Goal: Information Seeking & Learning: Find specific fact

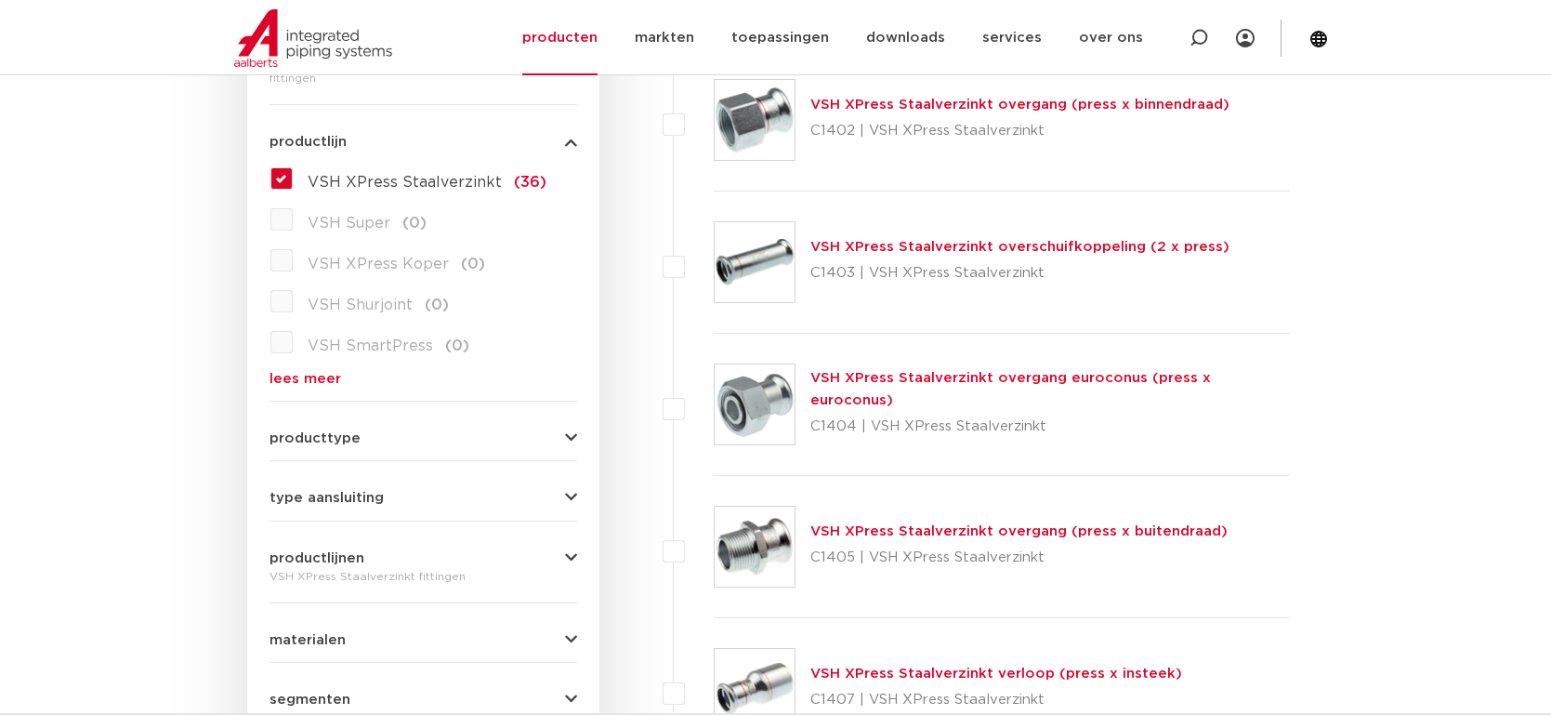
scroll to position [759, 0]
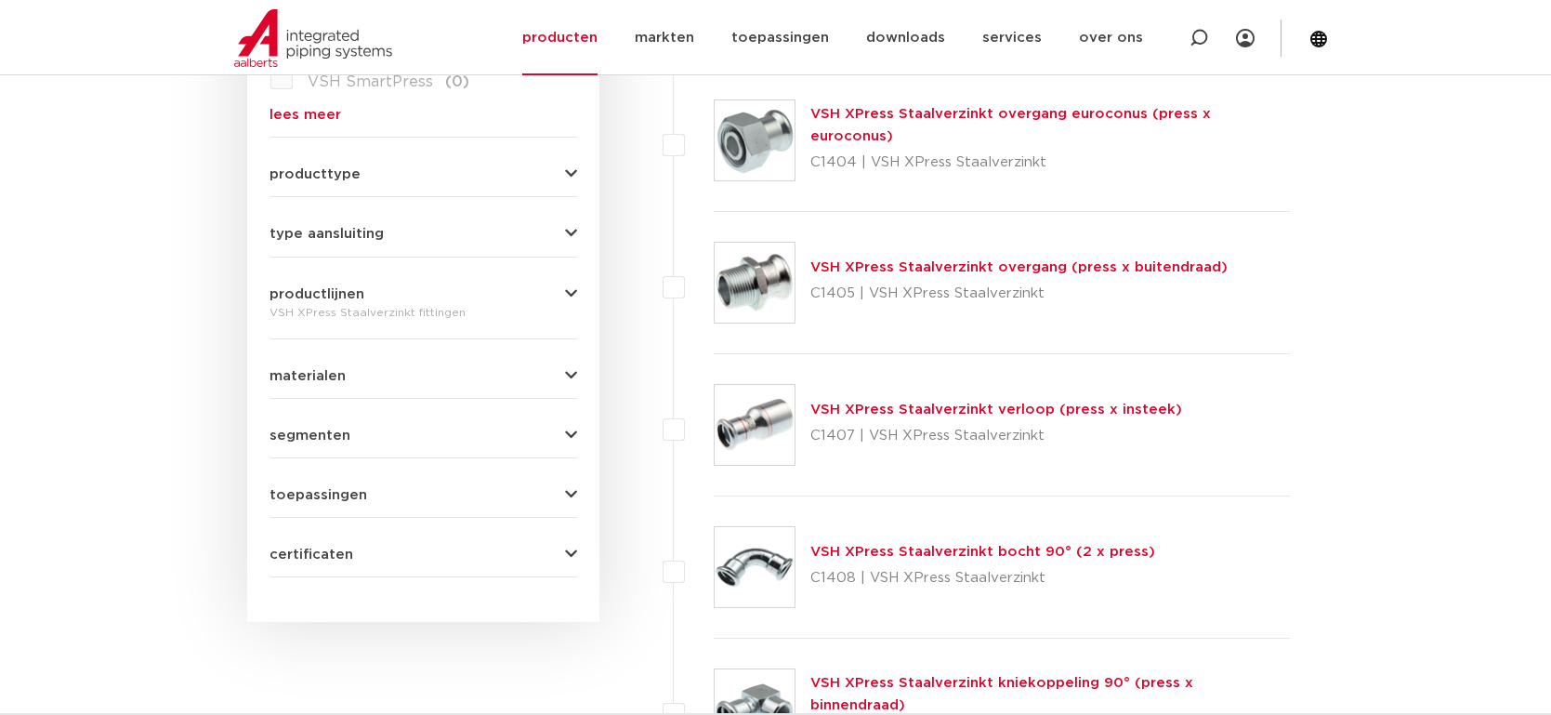
click at [761, 428] on img at bounding box center [755, 425] width 80 height 80
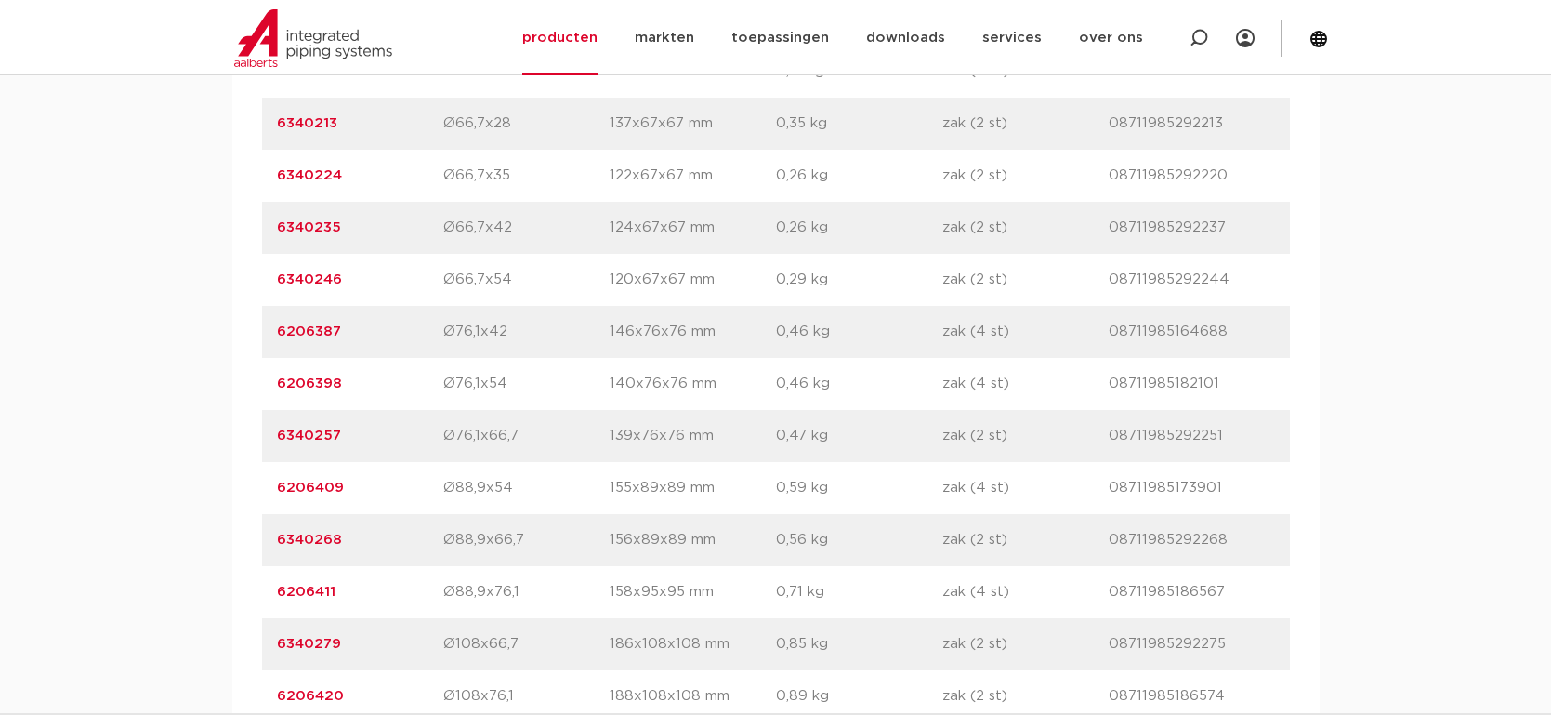
scroll to position [1842, 0]
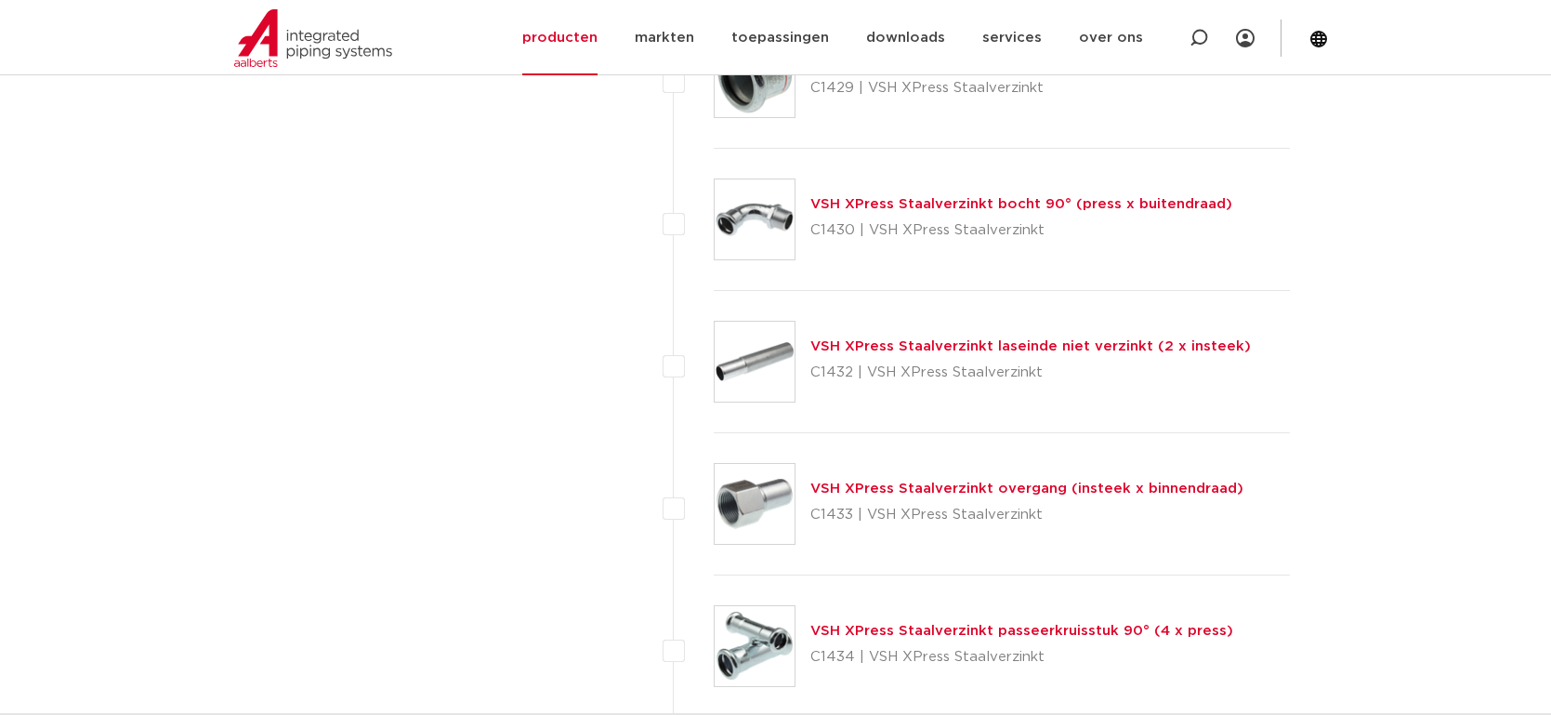
scroll to position [3243, 0]
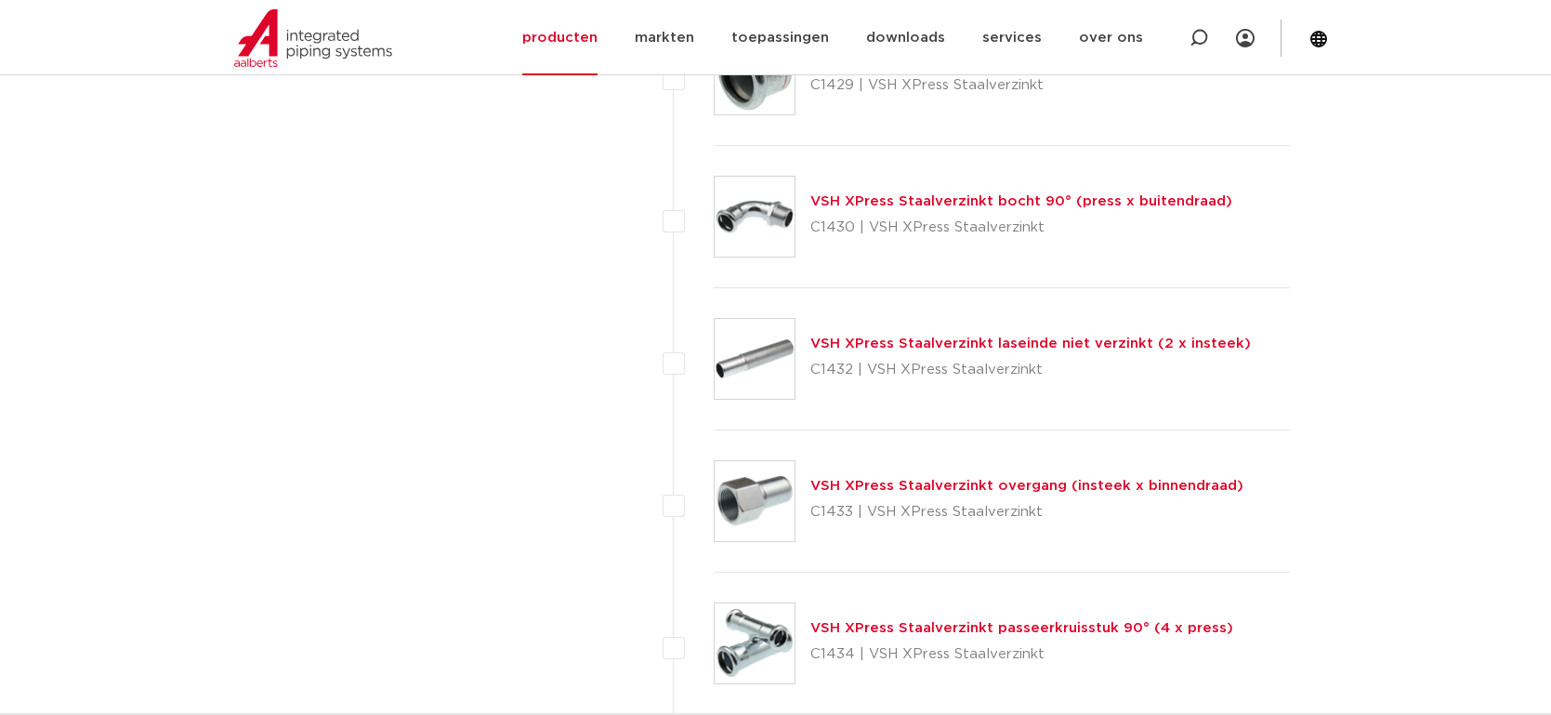
click at [751, 508] on img at bounding box center [755, 501] width 80 height 80
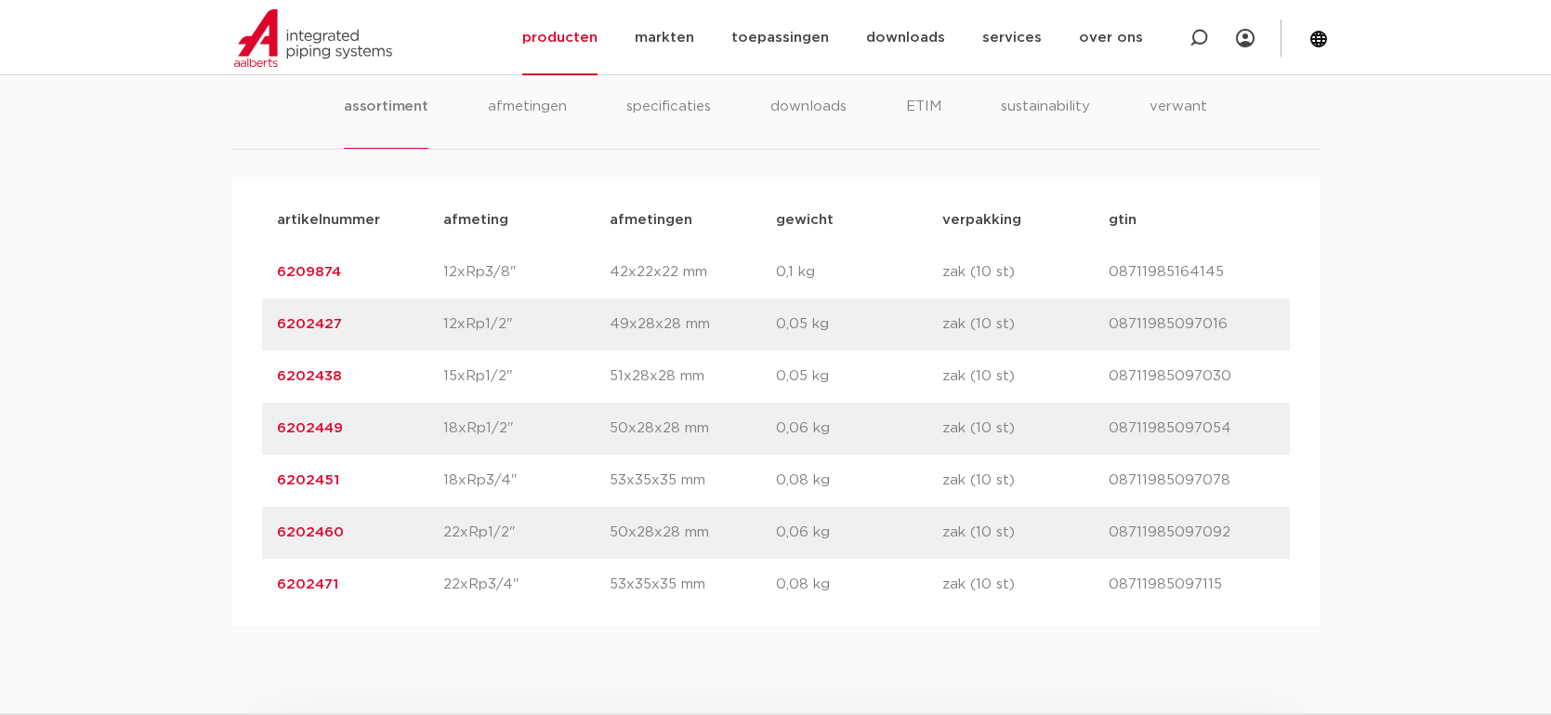
scroll to position [957, 0]
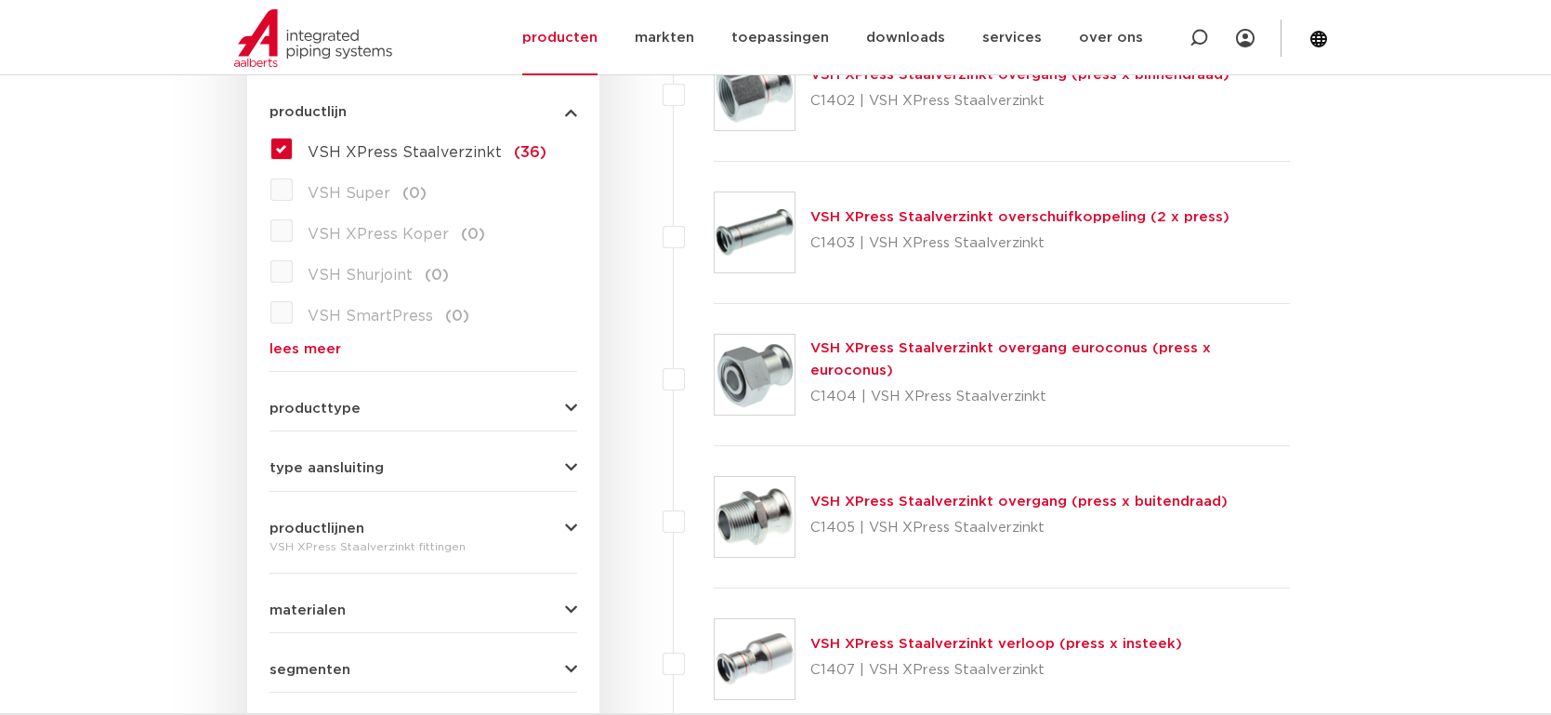
scroll to position [432, 0]
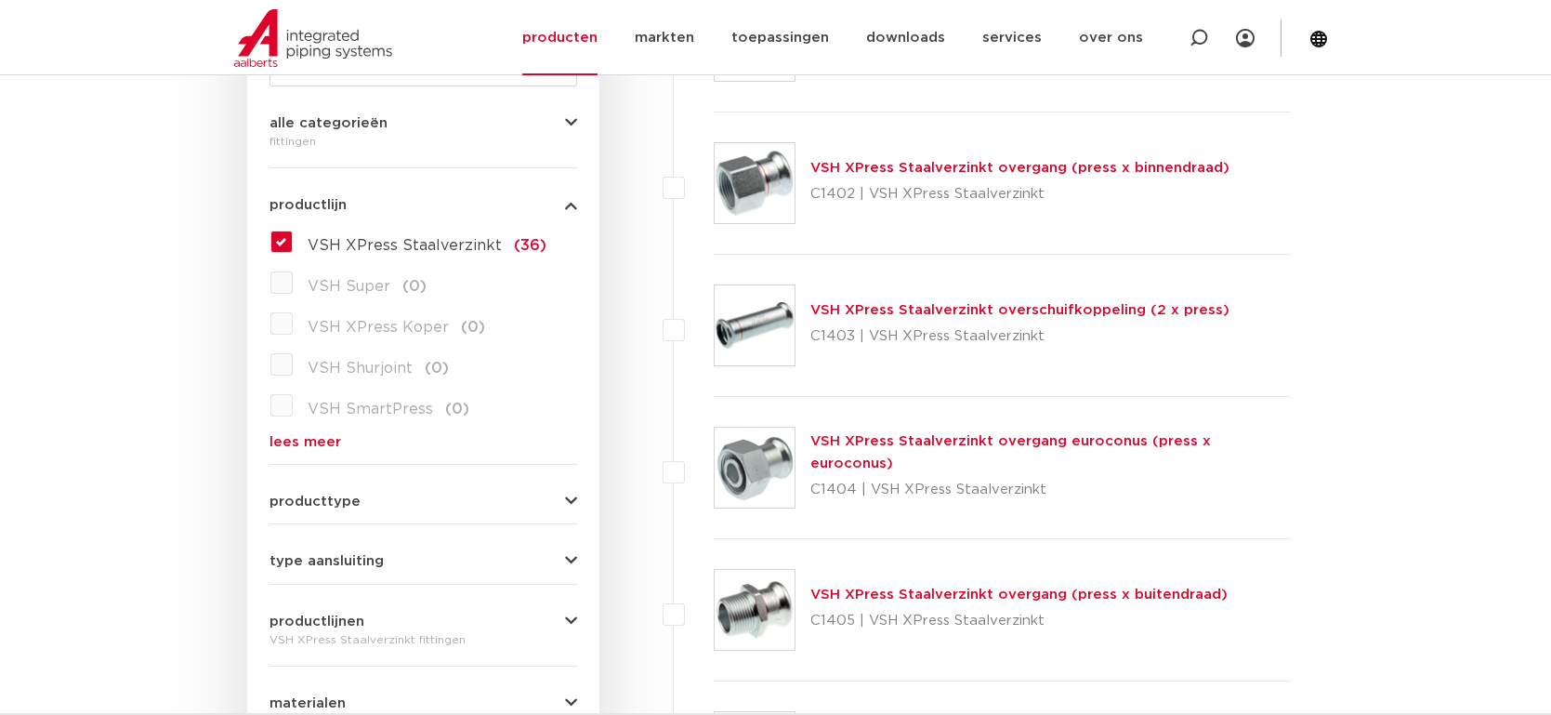
click at [758, 191] on img at bounding box center [755, 183] width 80 height 80
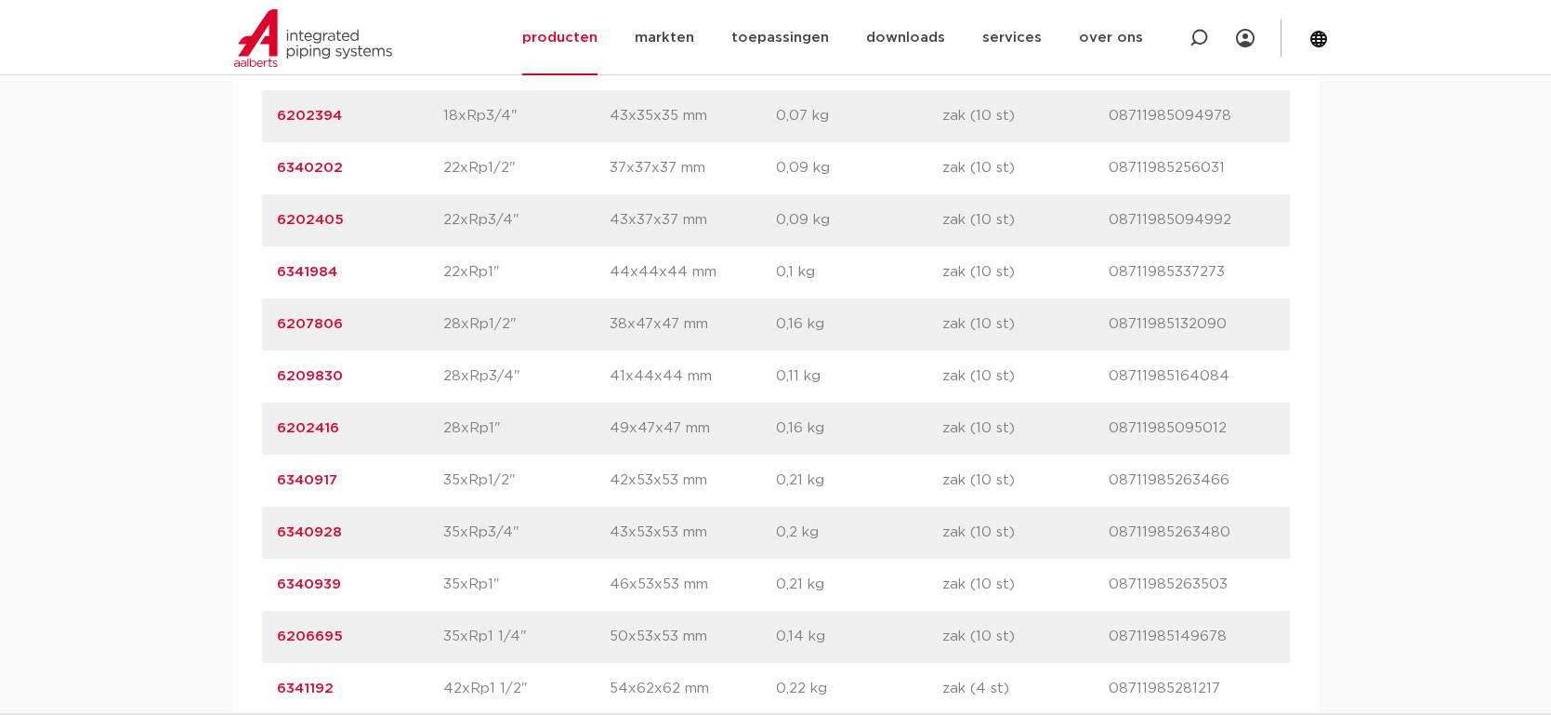
scroll to position [1462, 0]
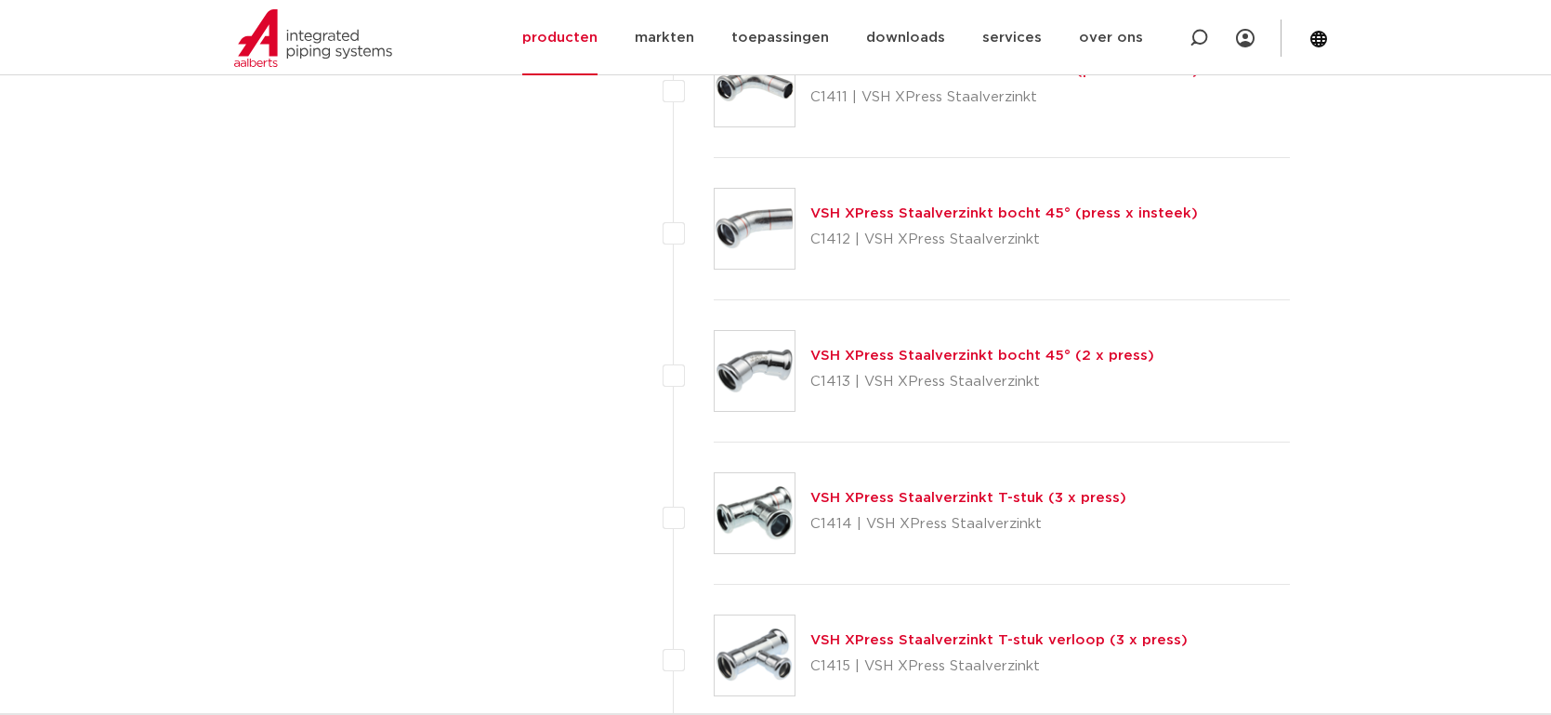
scroll to position [1539, 0]
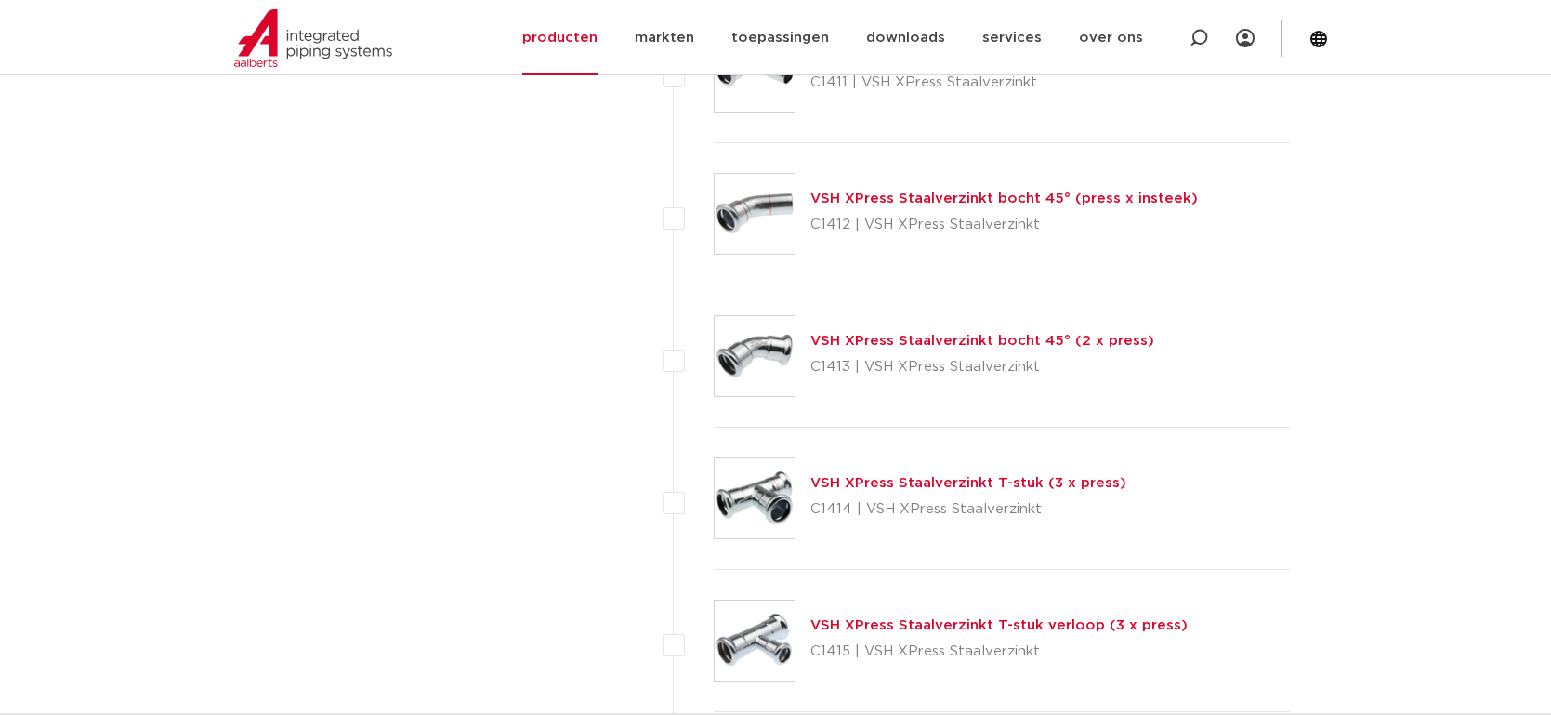
click at [756, 493] on img at bounding box center [755, 498] width 80 height 80
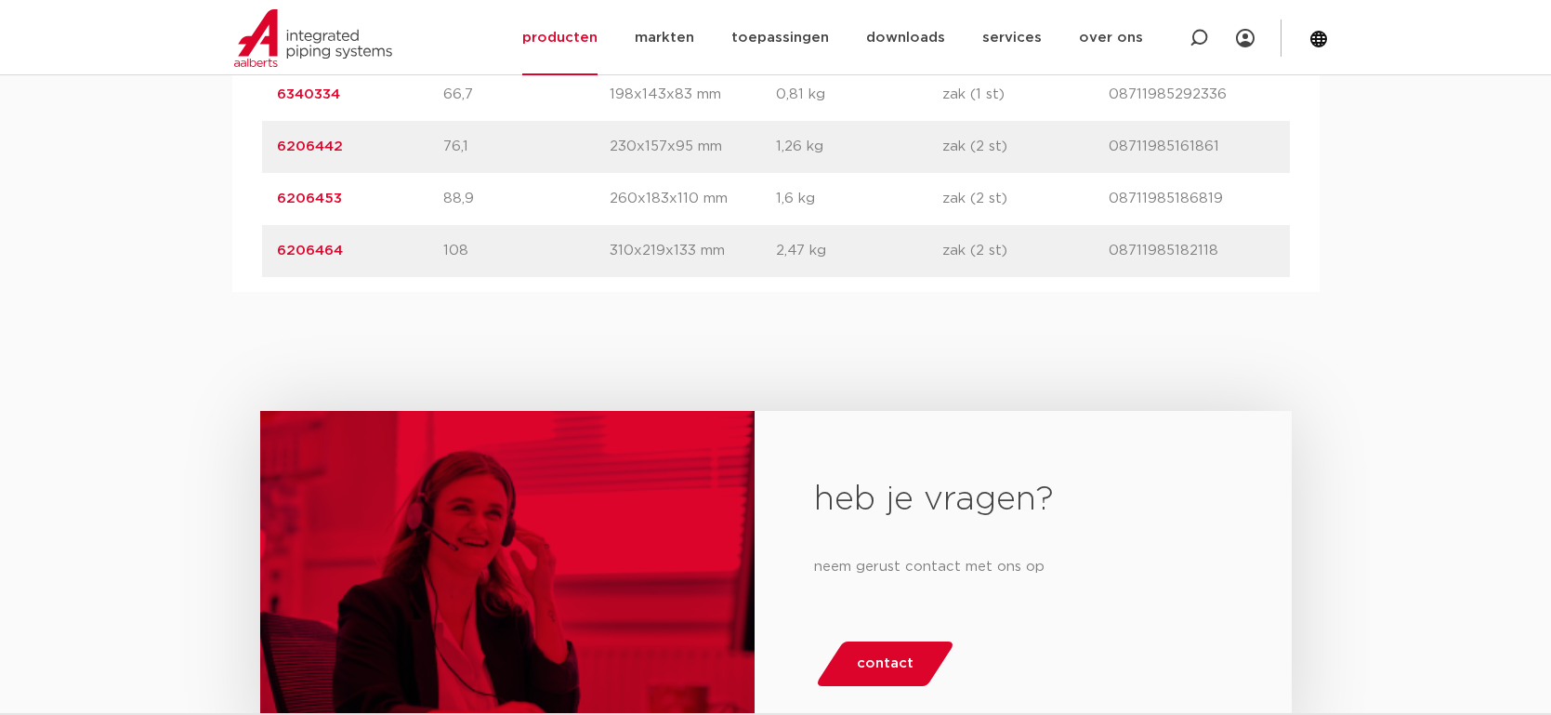
scroll to position [1774, 0]
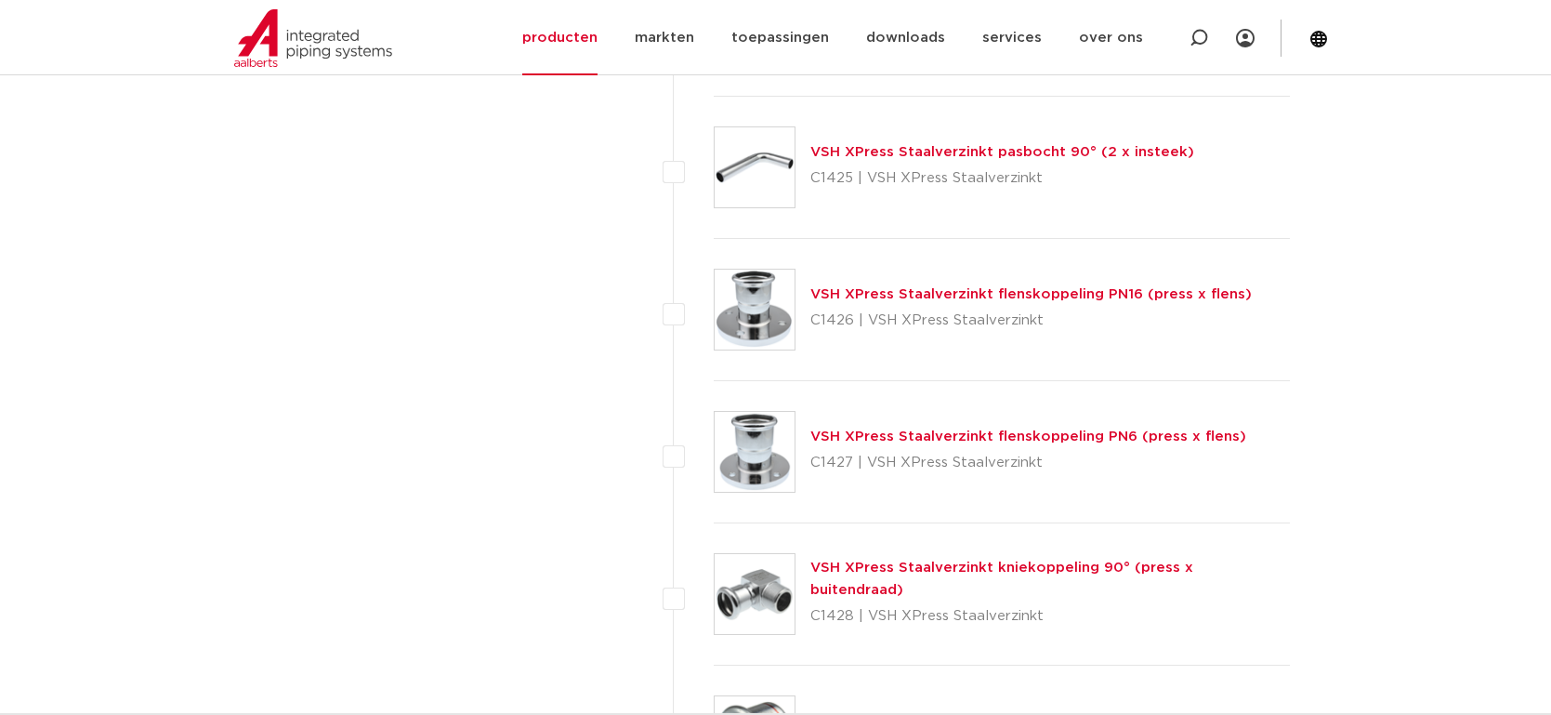
scroll to position [2579, 0]
click at [745, 306] on img at bounding box center [755, 311] width 80 height 80
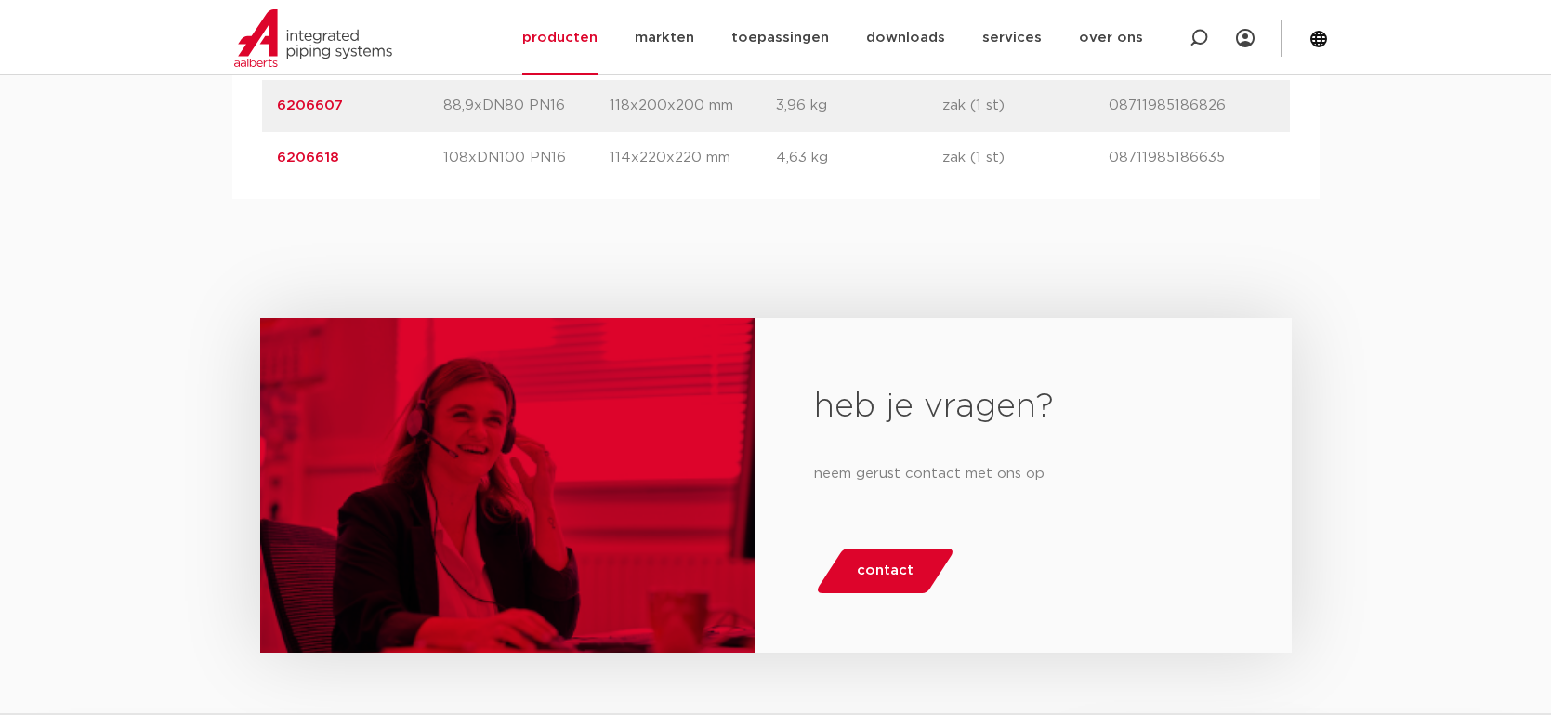
scroll to position [1535, 0]
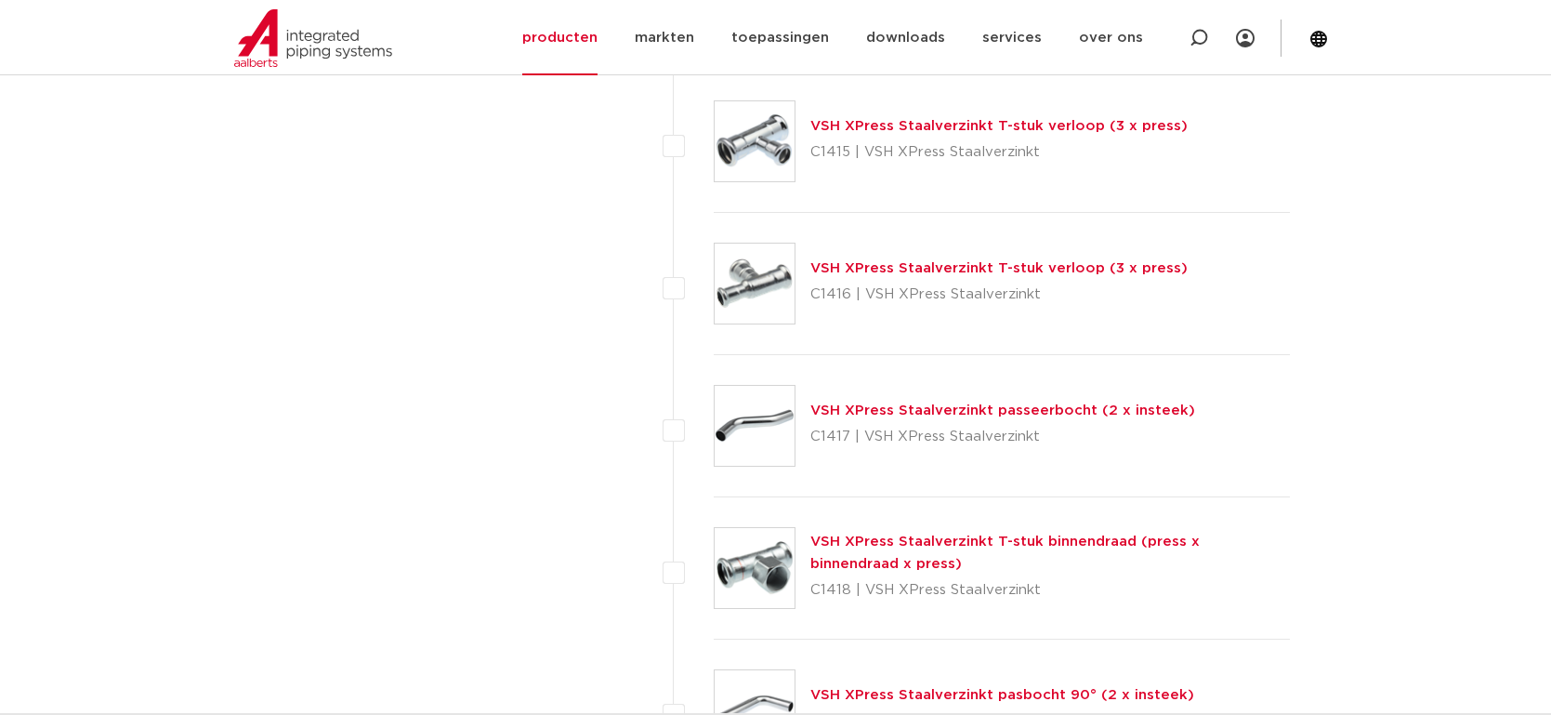
scroll to position [1986, 0]
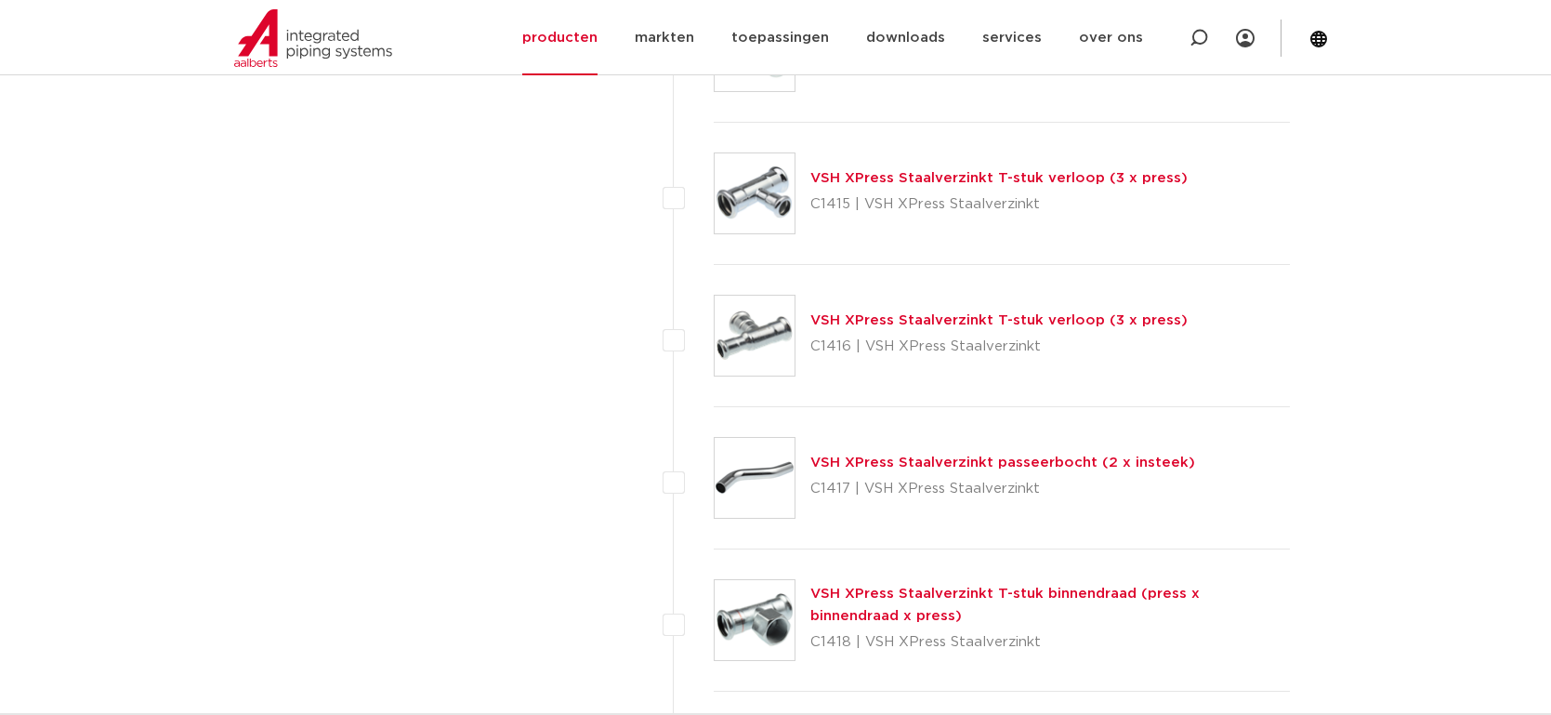
click at [752, 189] on img at bounding box center [755, 193] width 80 height 80
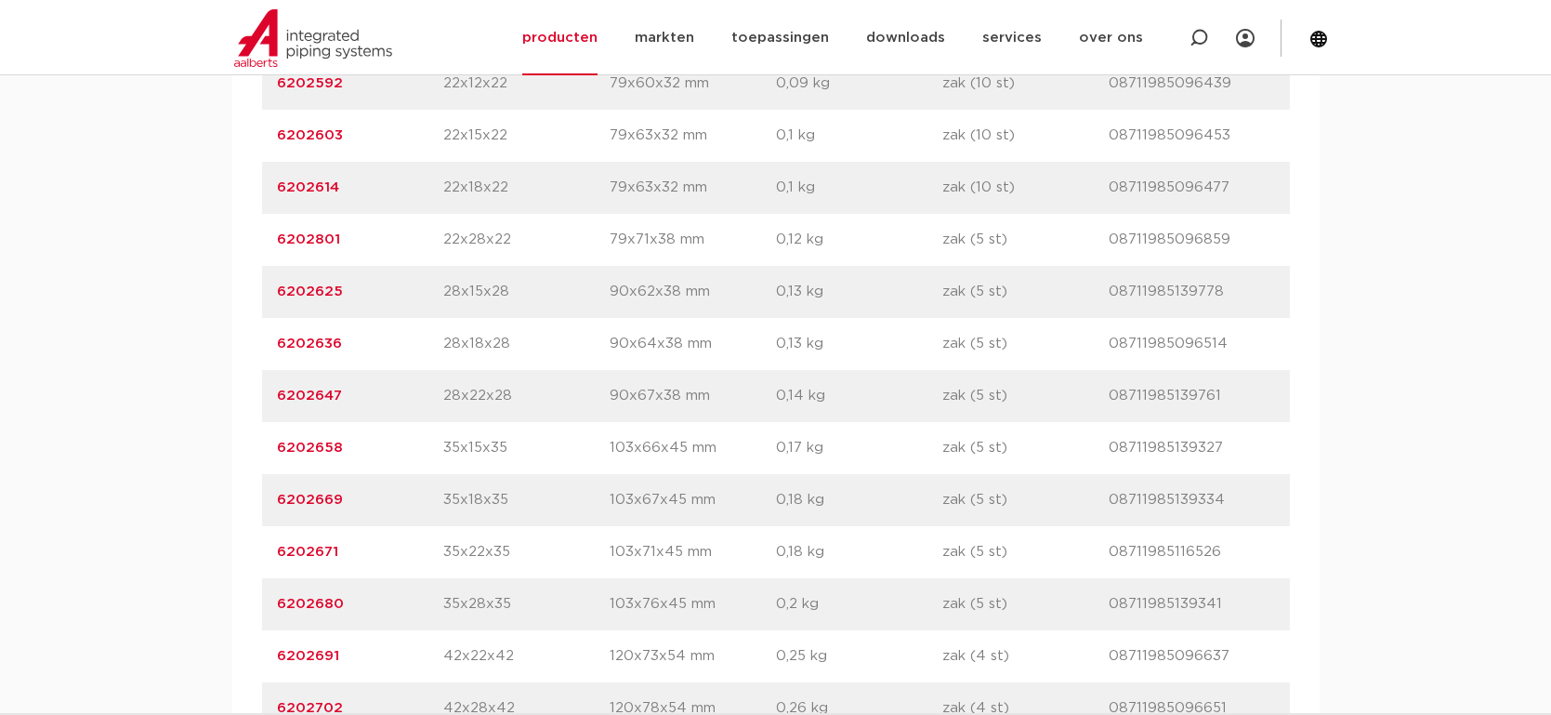
scroll to position [1193, 0]
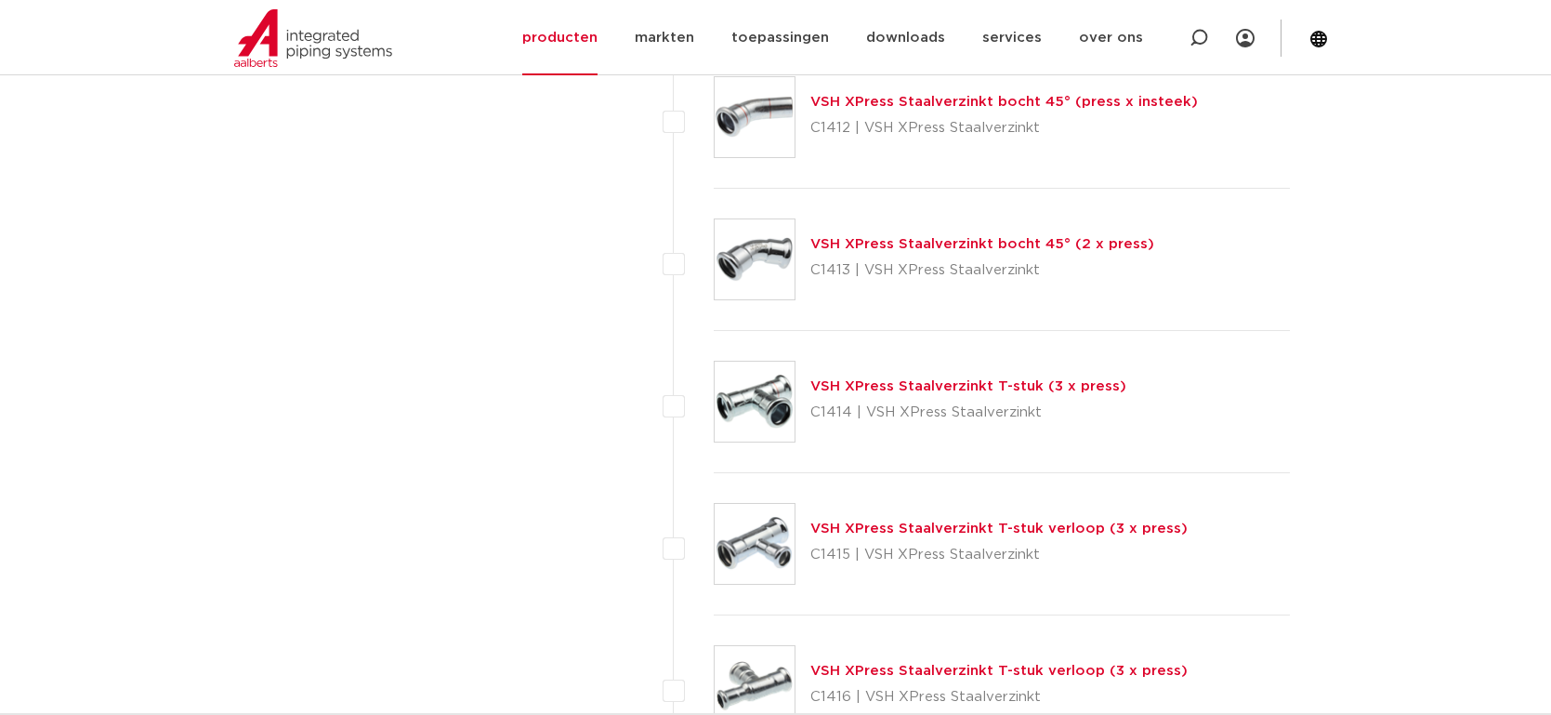
click at [750, 396] on img at bounding box center [755, 402] width 80 height 80
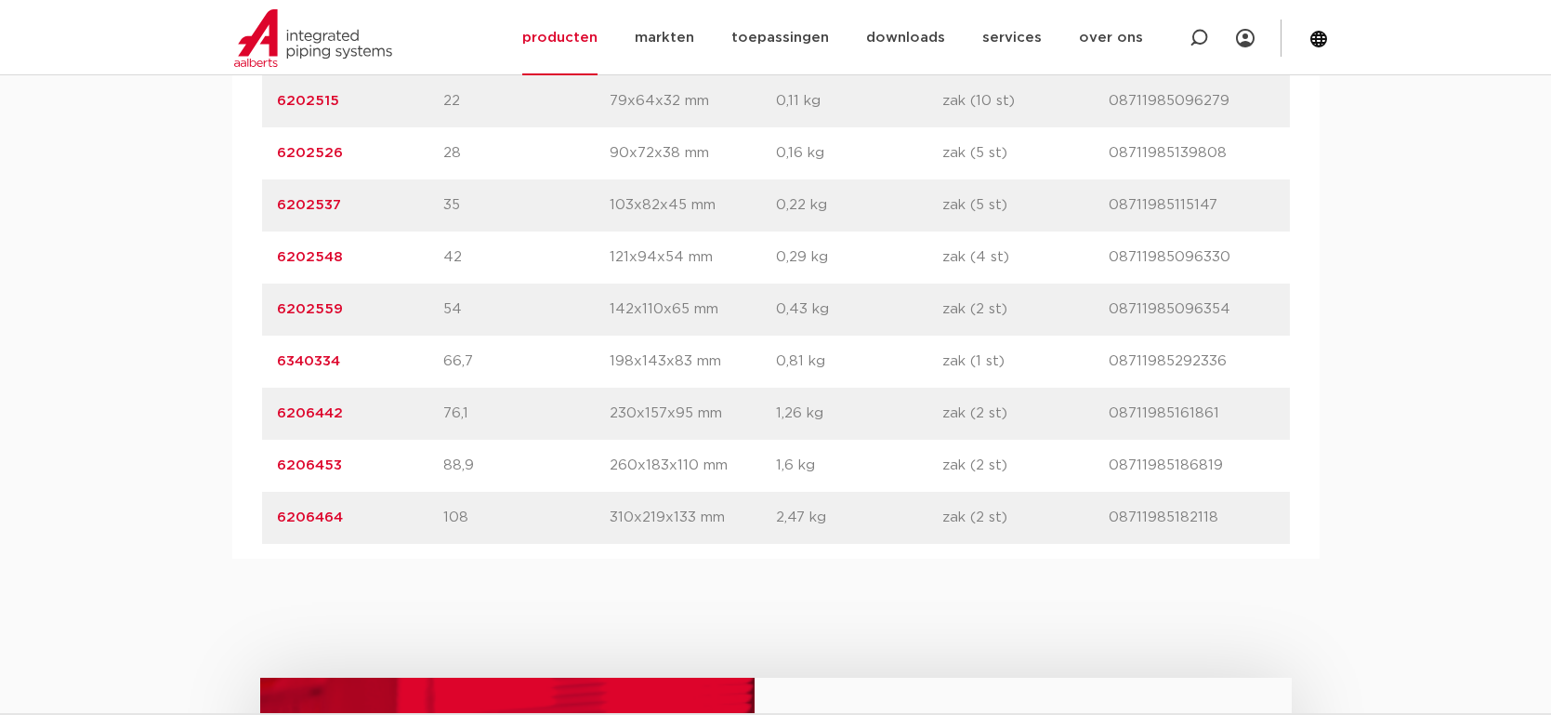
scroll to position [1514, 0]
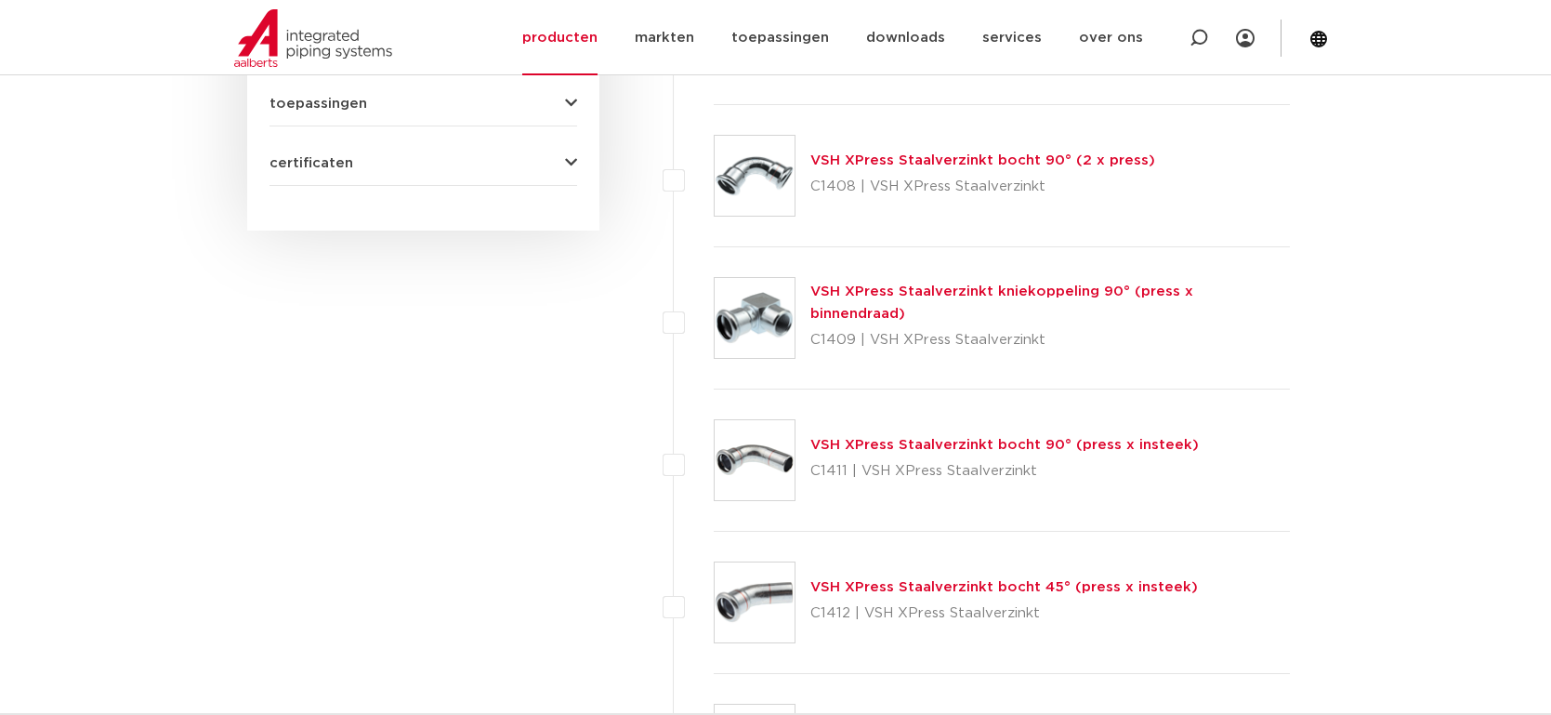
scroll to position [1080, 0]
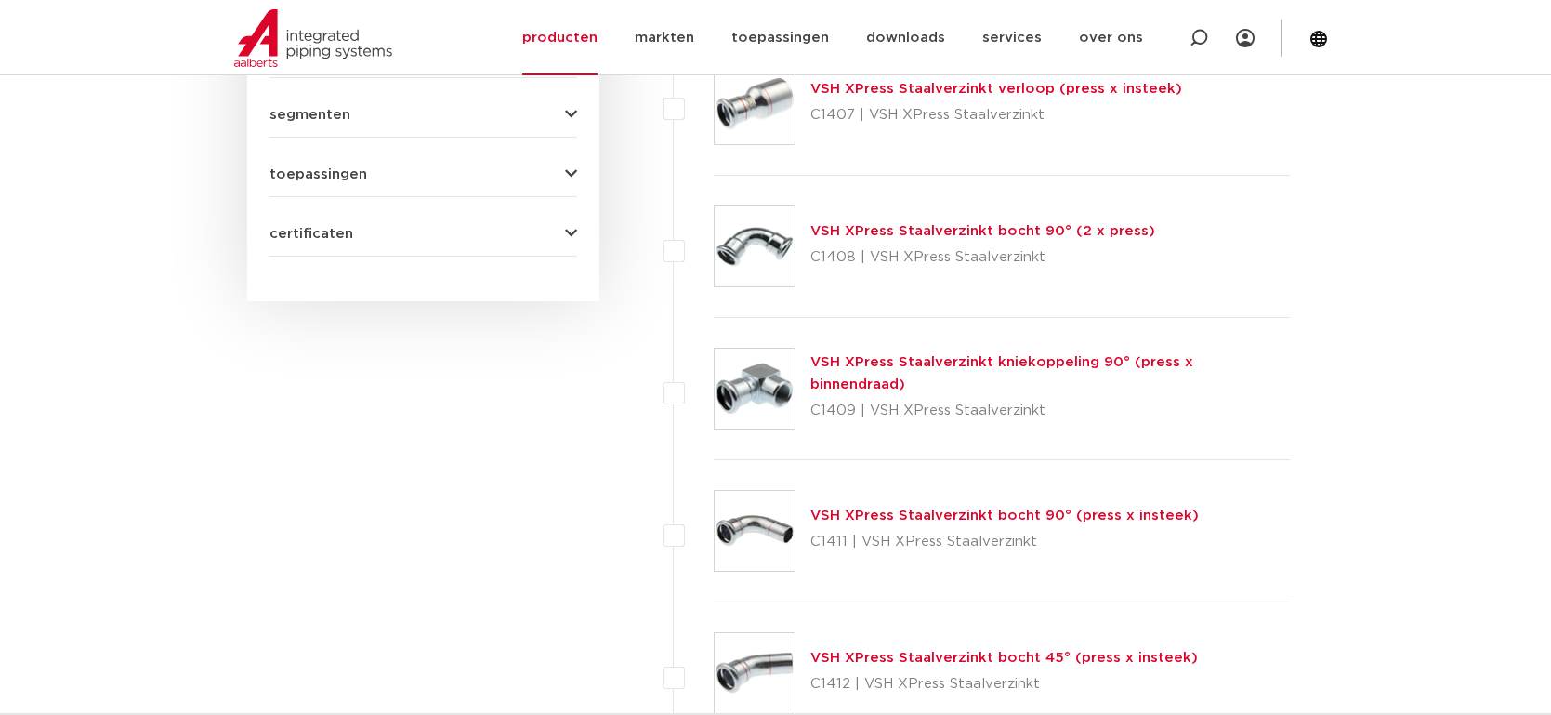
click at [747, 260] on img at bounding box center [755, 246] width 80 height 80
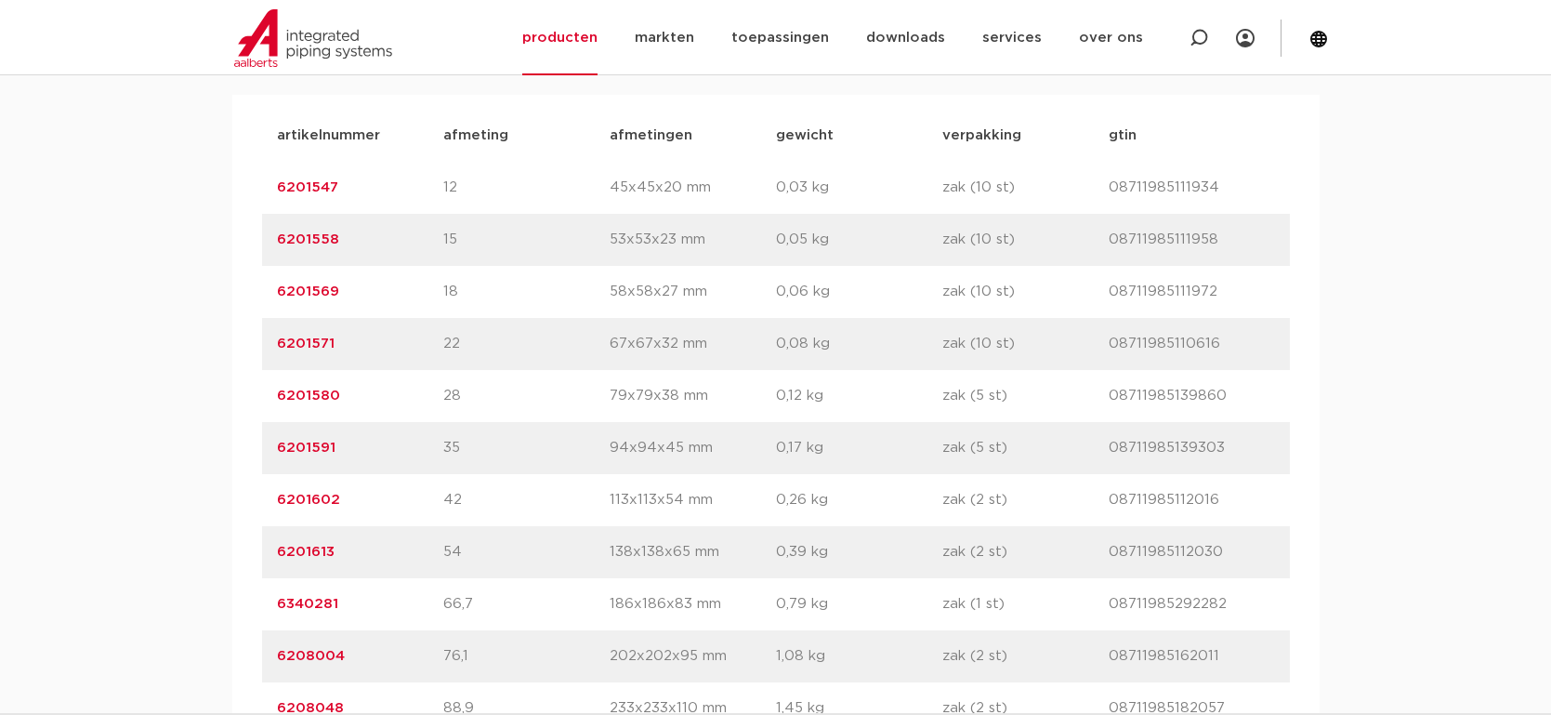
scroll to position [1555, 0]
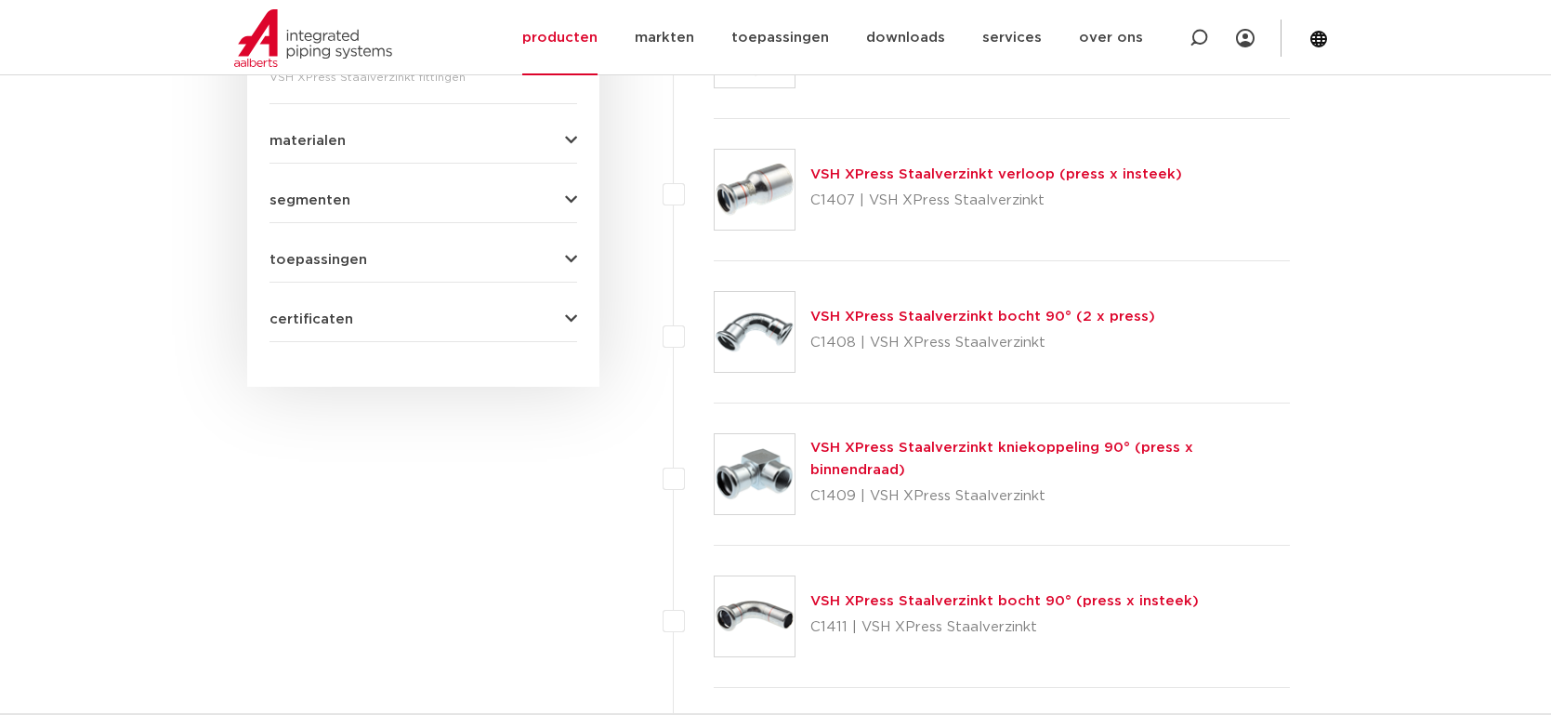
scroll to position [978, 0]
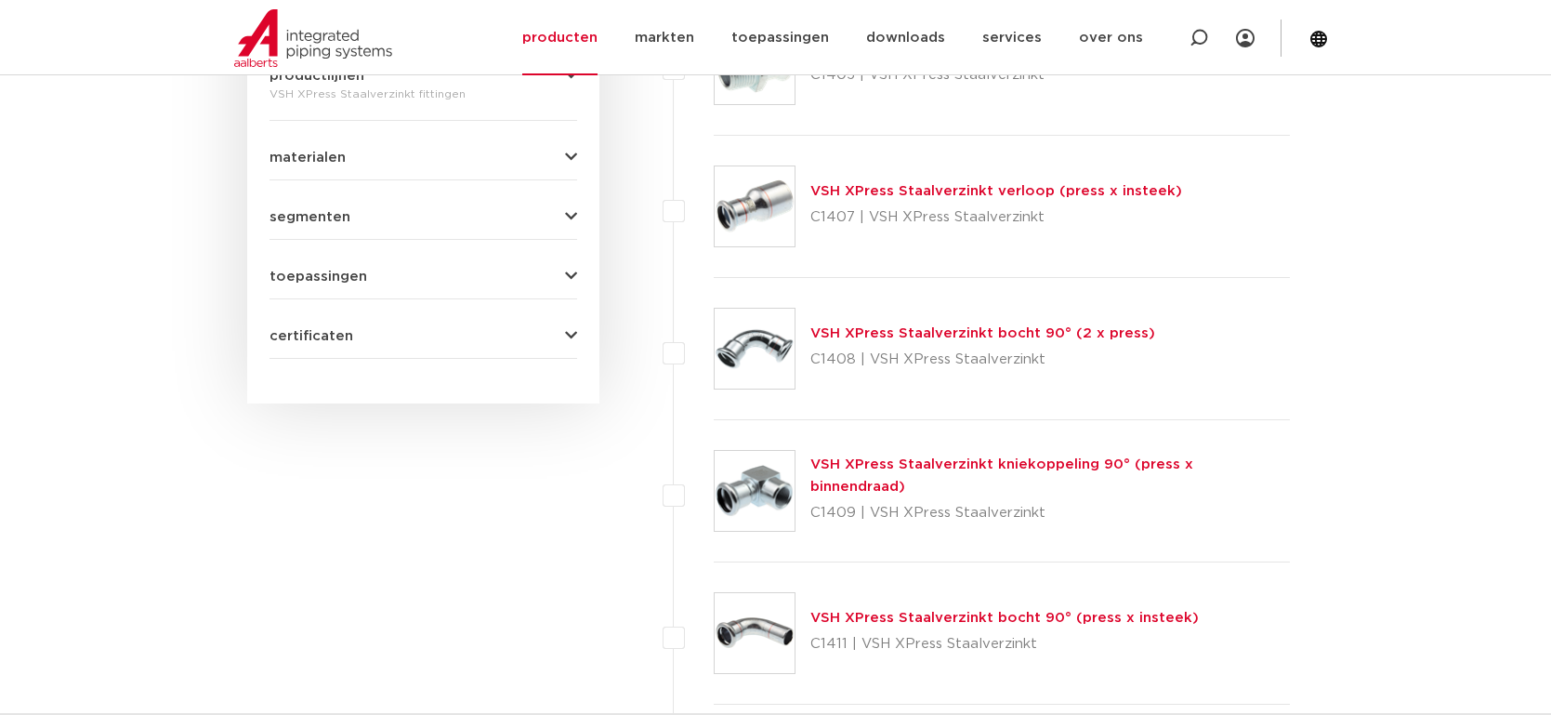
click at [738, 209] on img at bounding box center [755, 206] width 80 height 80
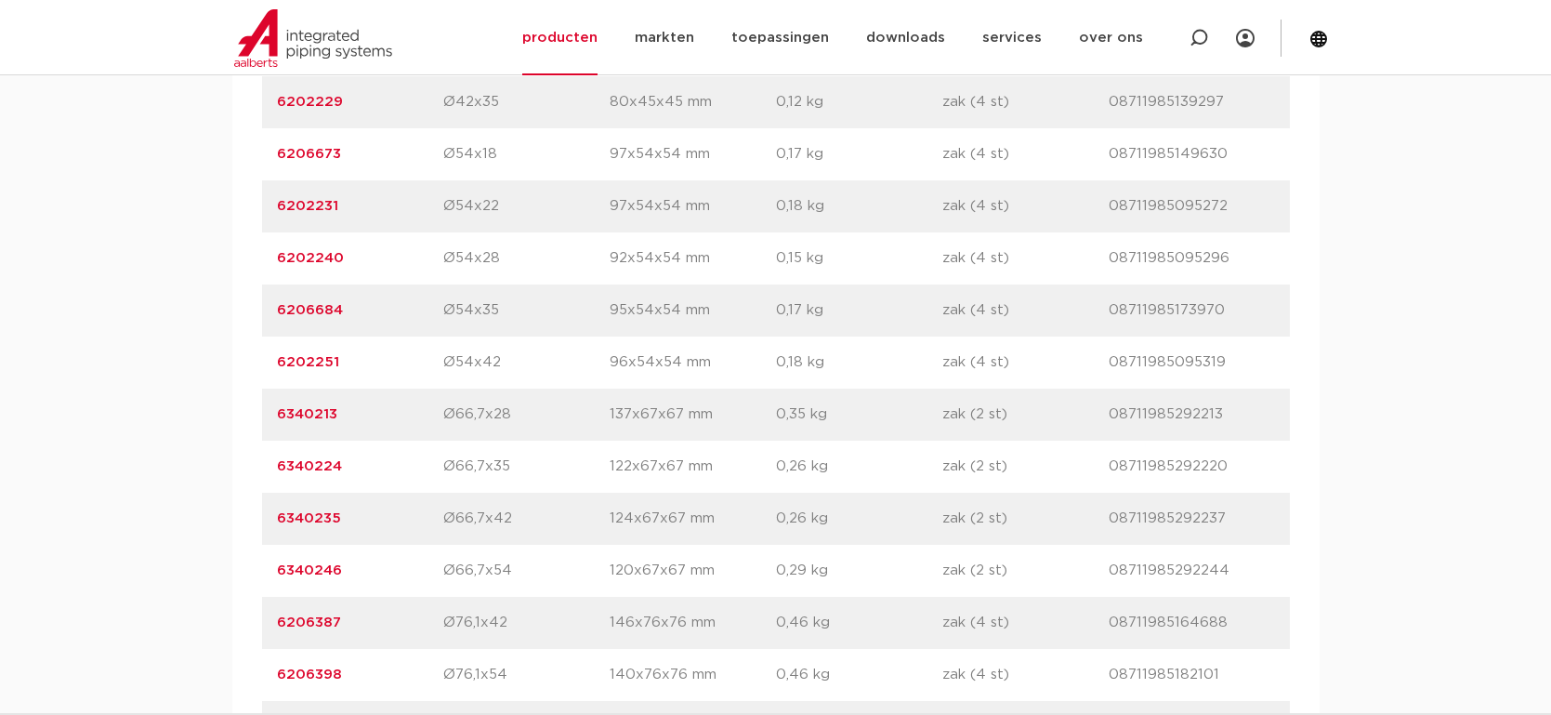
scroll to position [2038, 0]
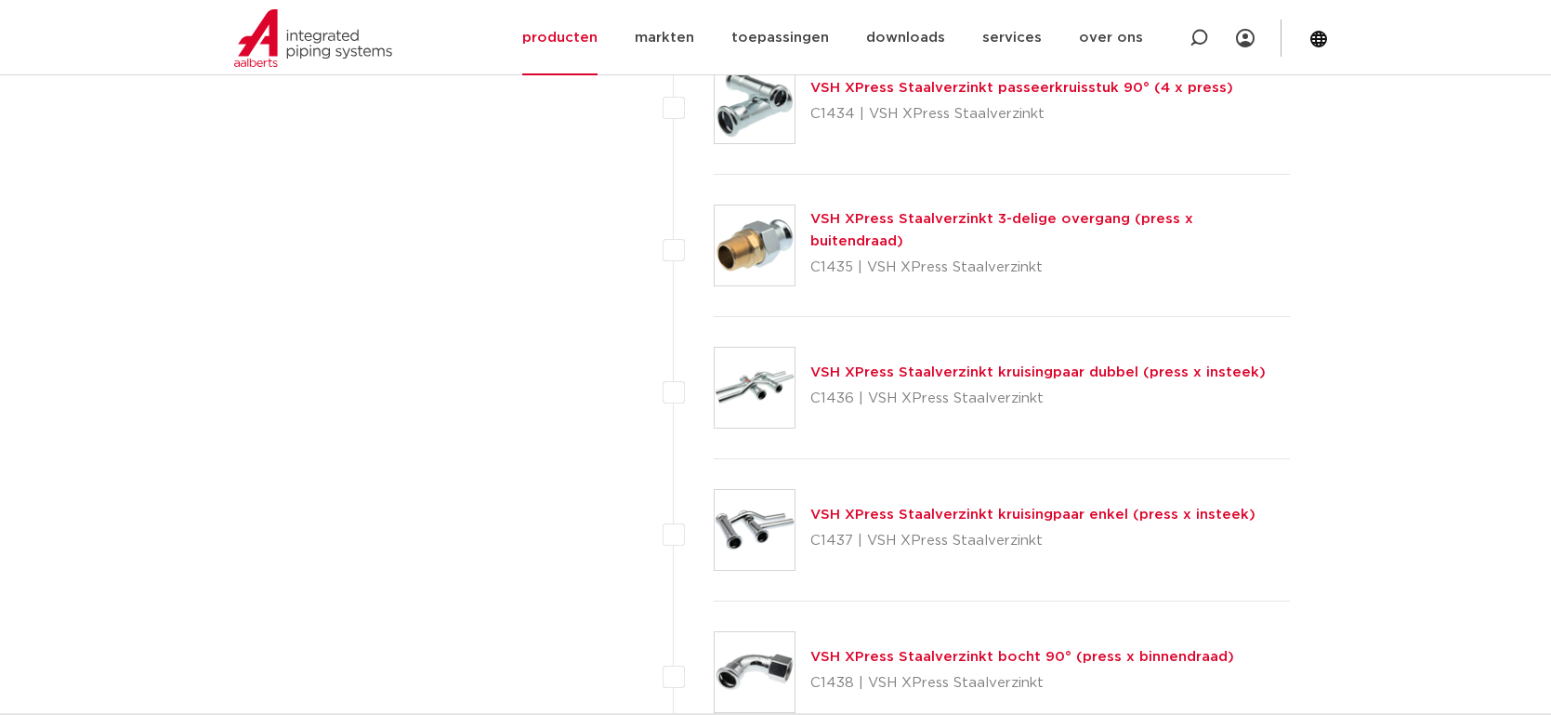
scroll to position [4030, 0]
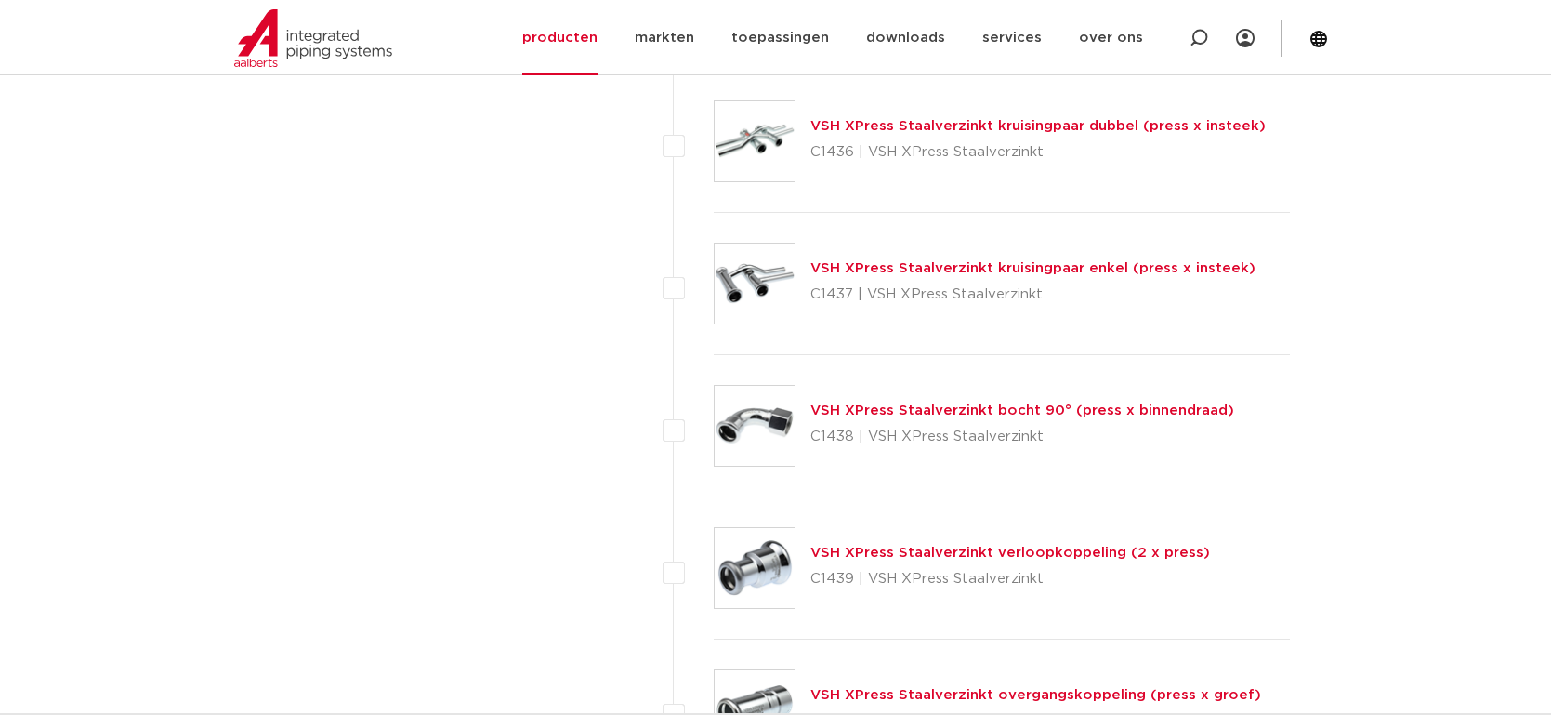
click at [748, 587] on img at bounding box center [755, 568] width 80 height 80
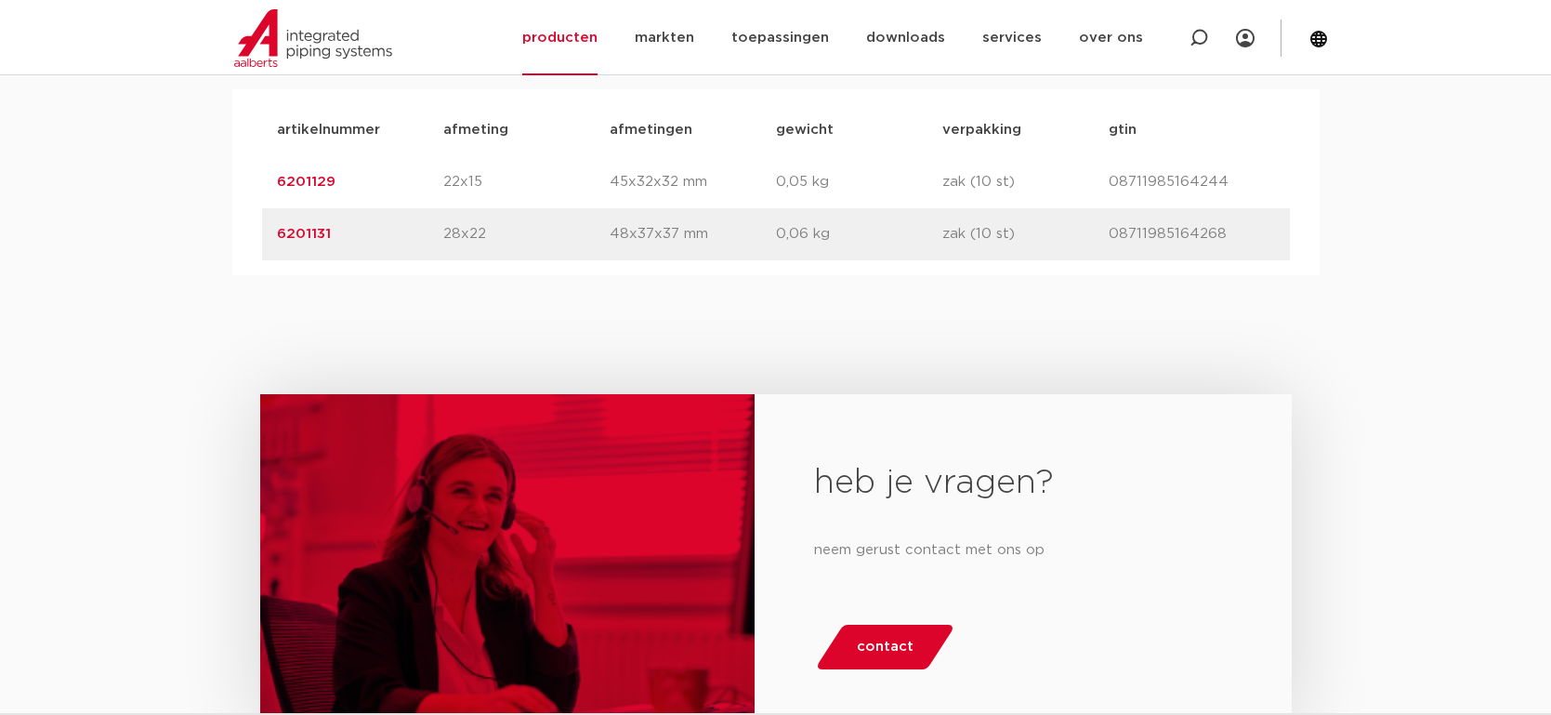
scroll to position [1223, 0]
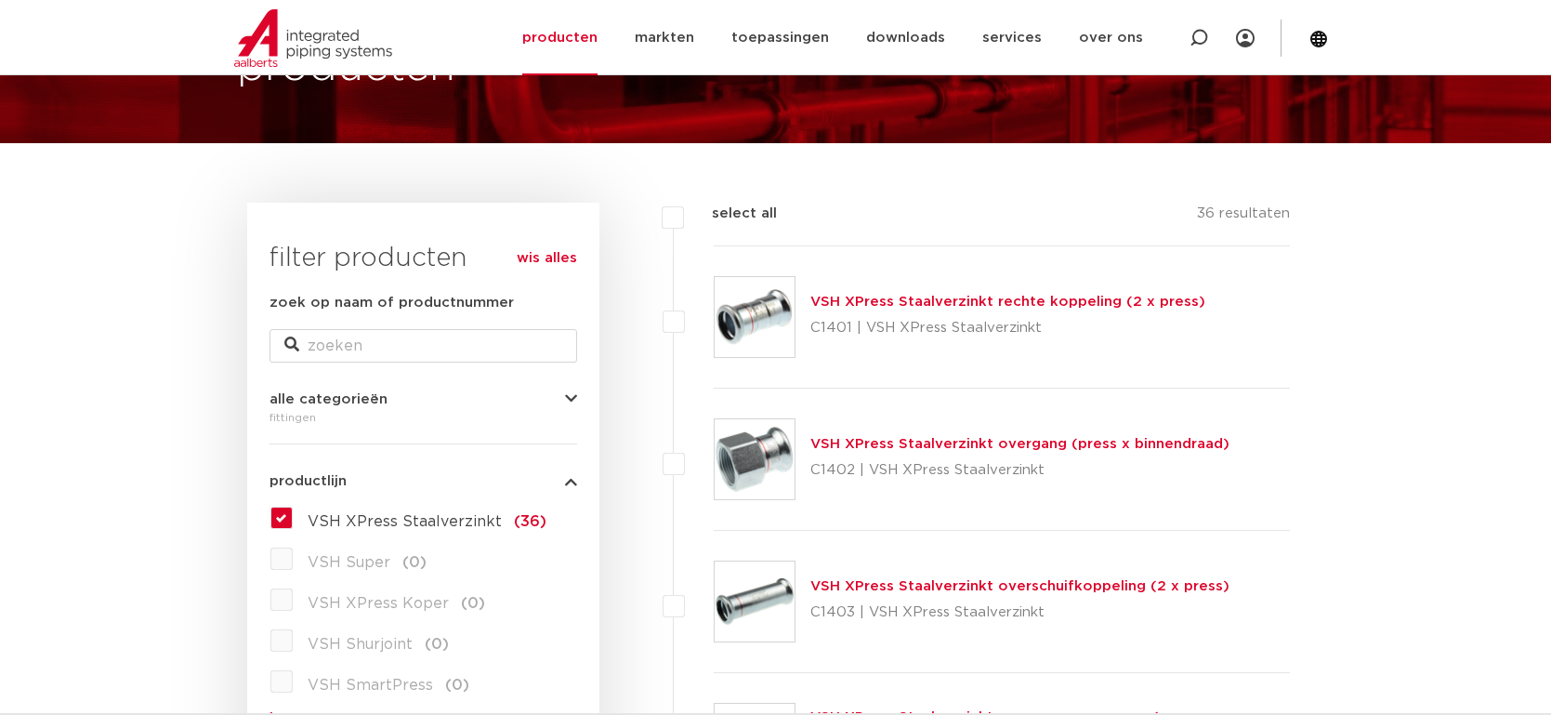
scroll to position [155, 0]
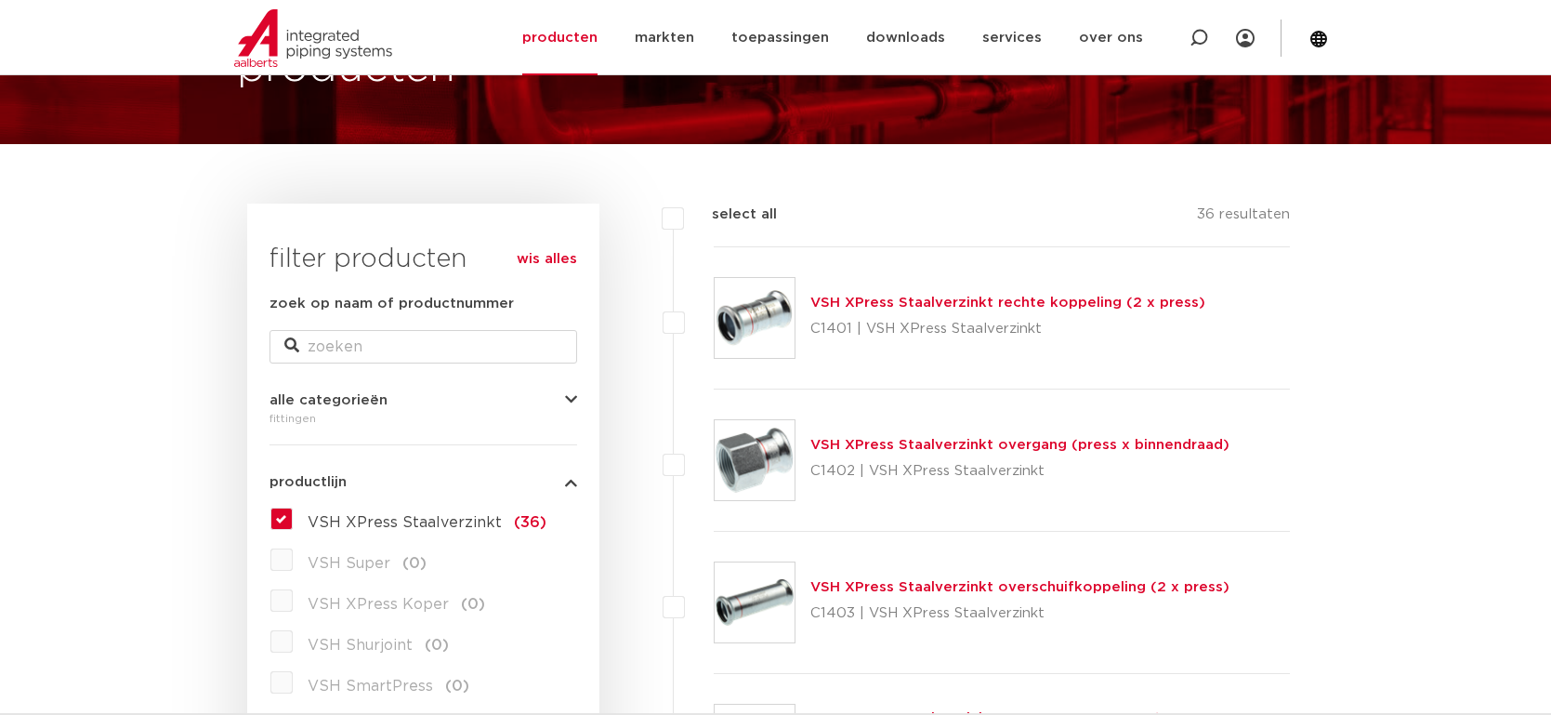
click at [752, 320] on img at bounding box center [755, 318] width 80 height 80
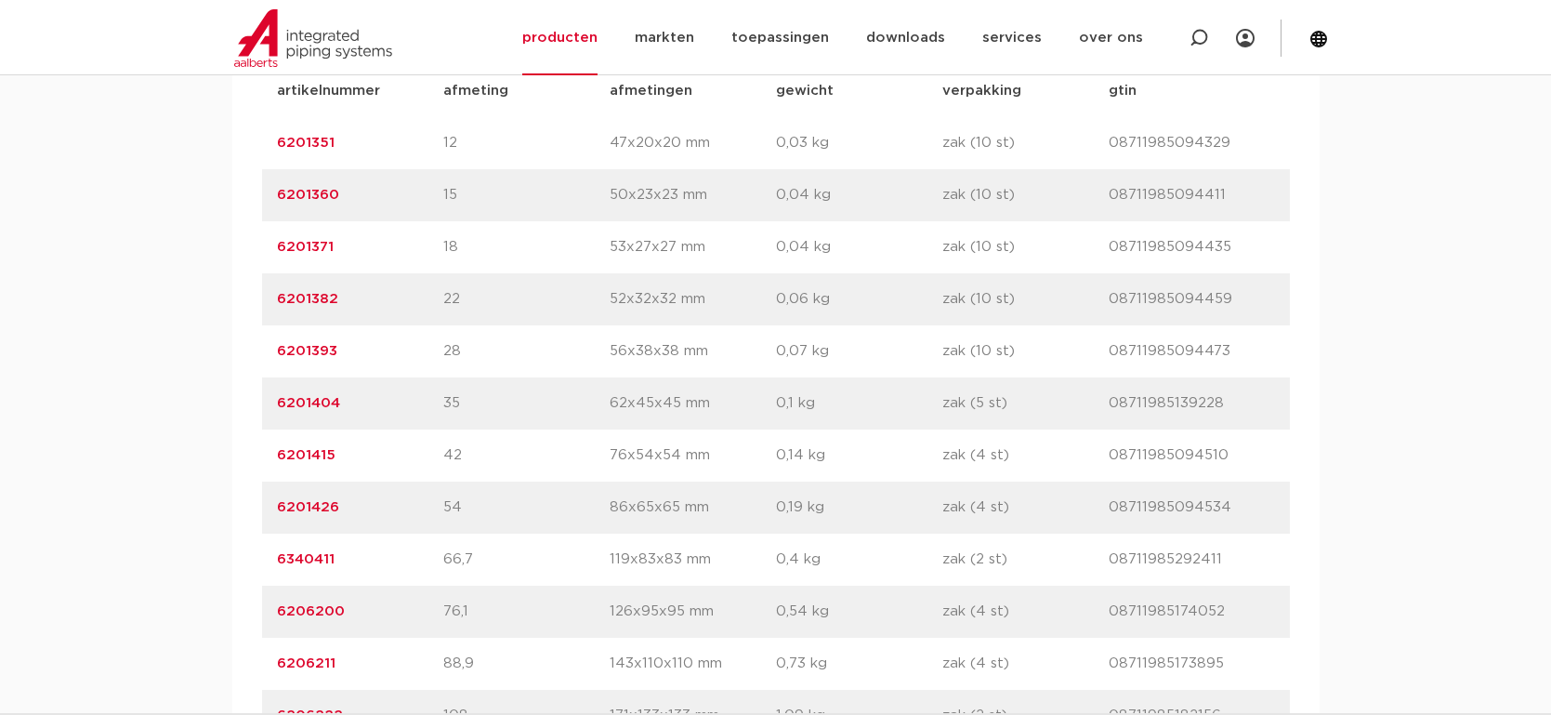
scroll to position [1464, 0]
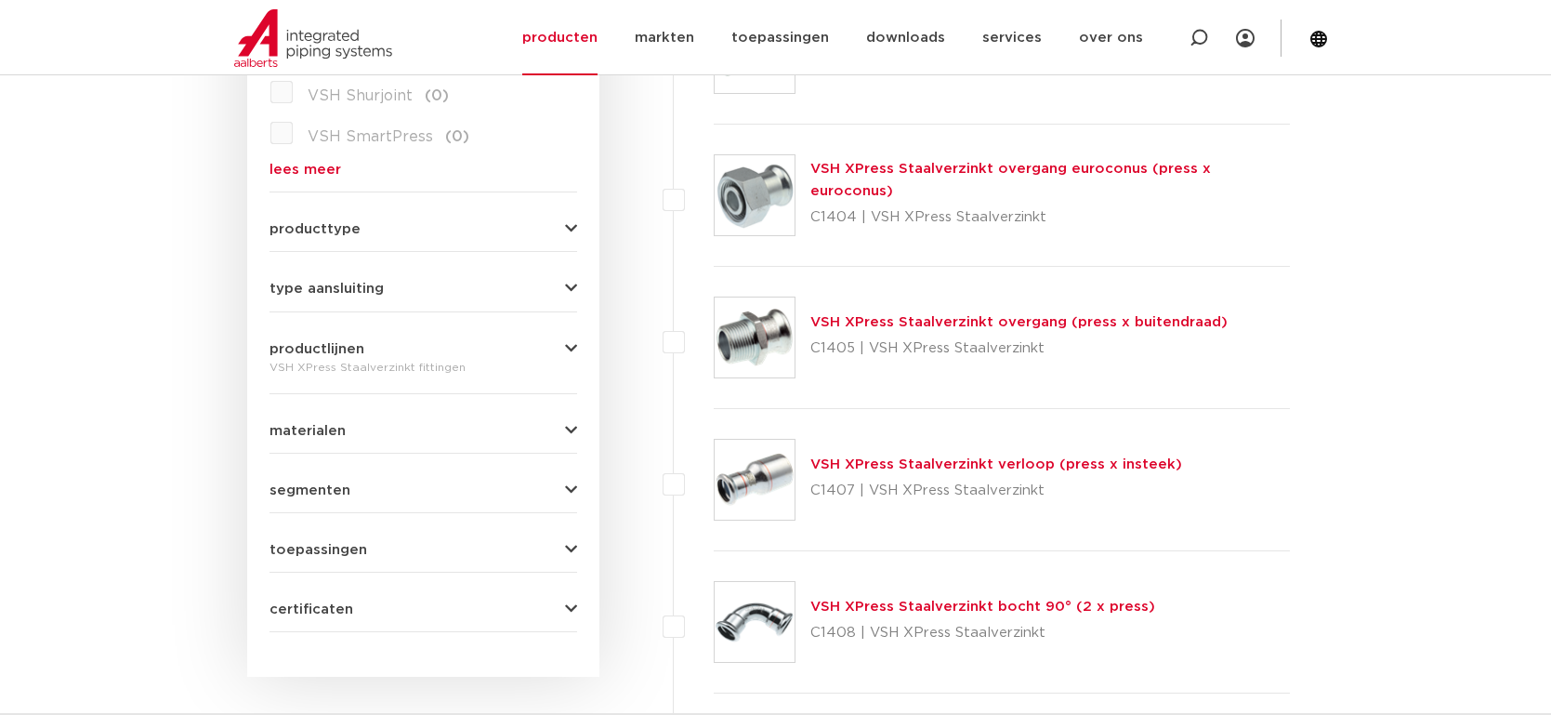
scroll to position [721, 0]
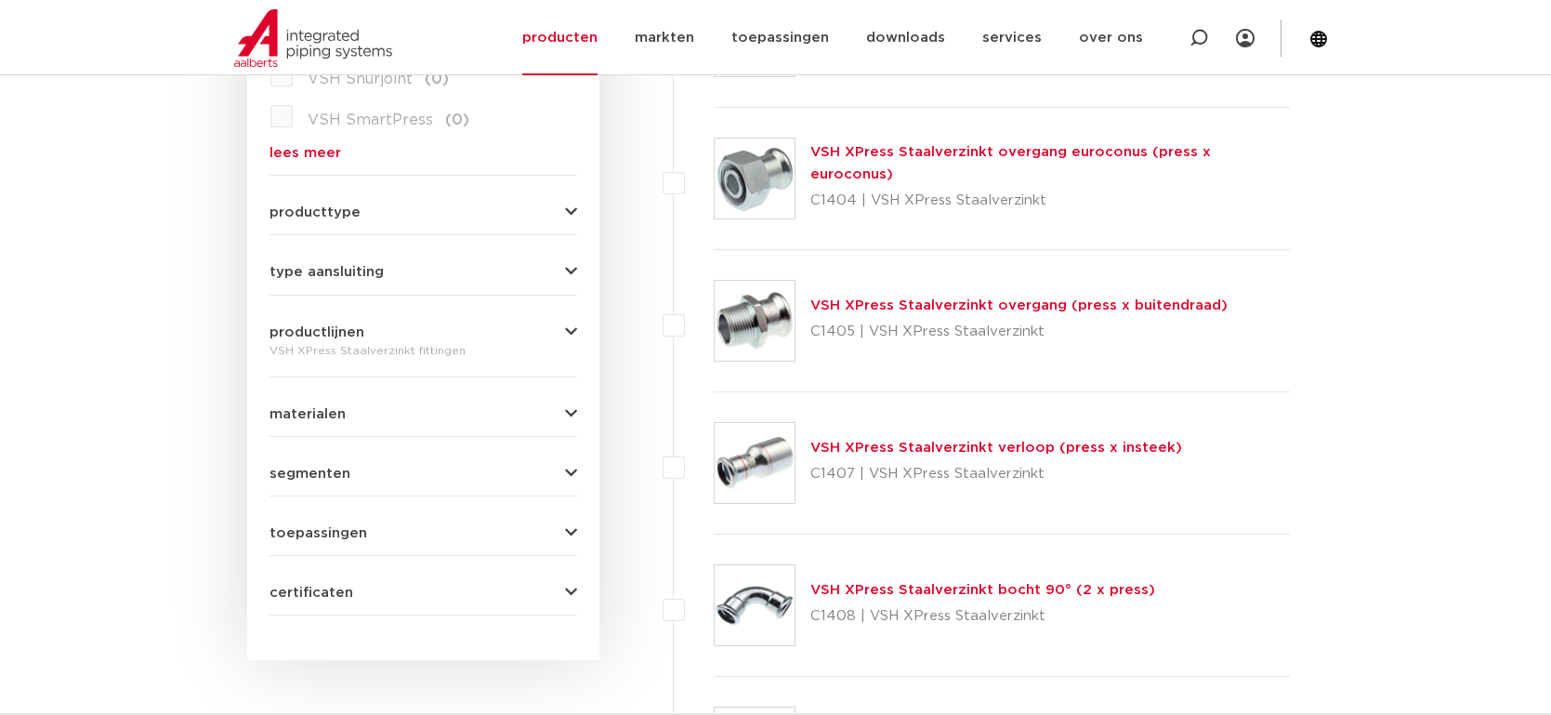
click at [745, 461] on img at bounding box center [755, 463] width 80 height 80
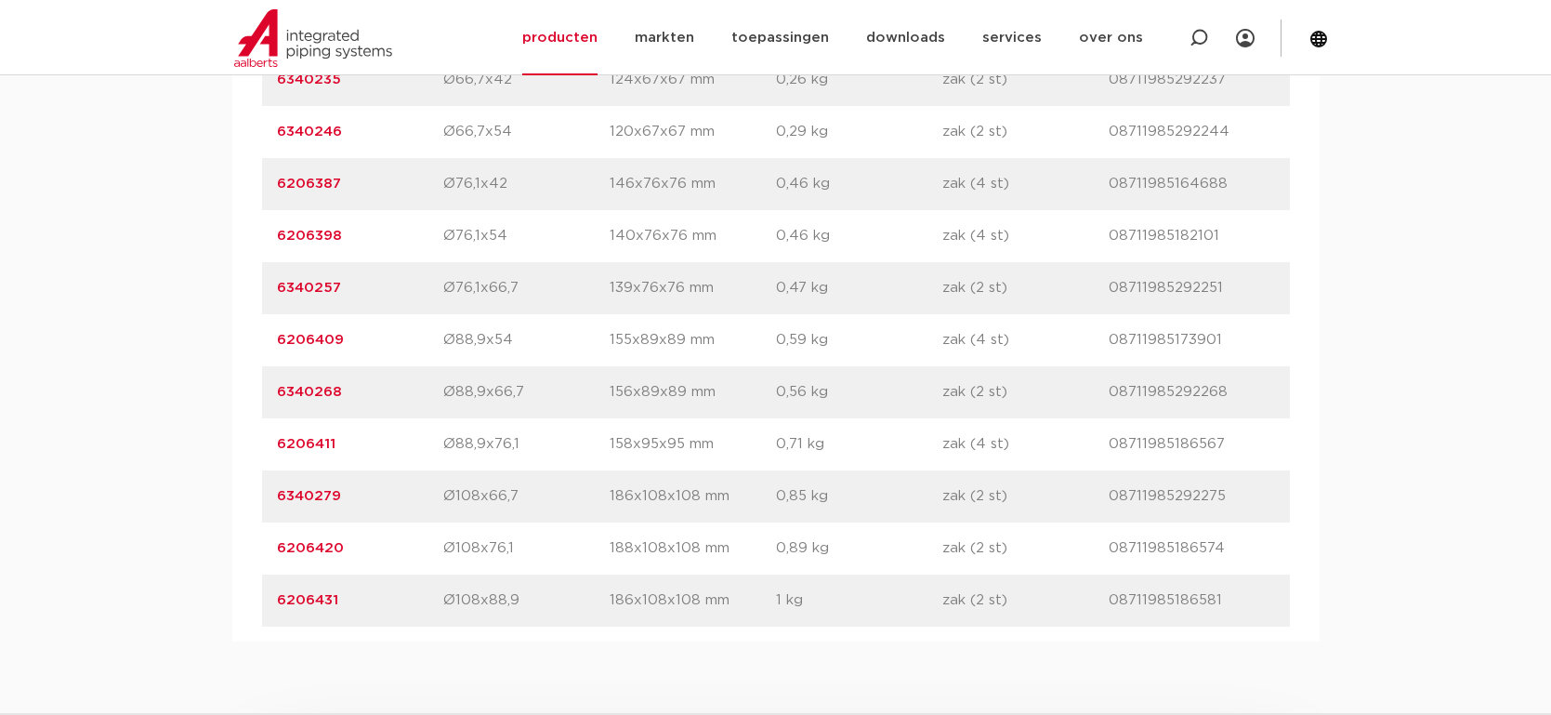
scroll to position [2474, 0]
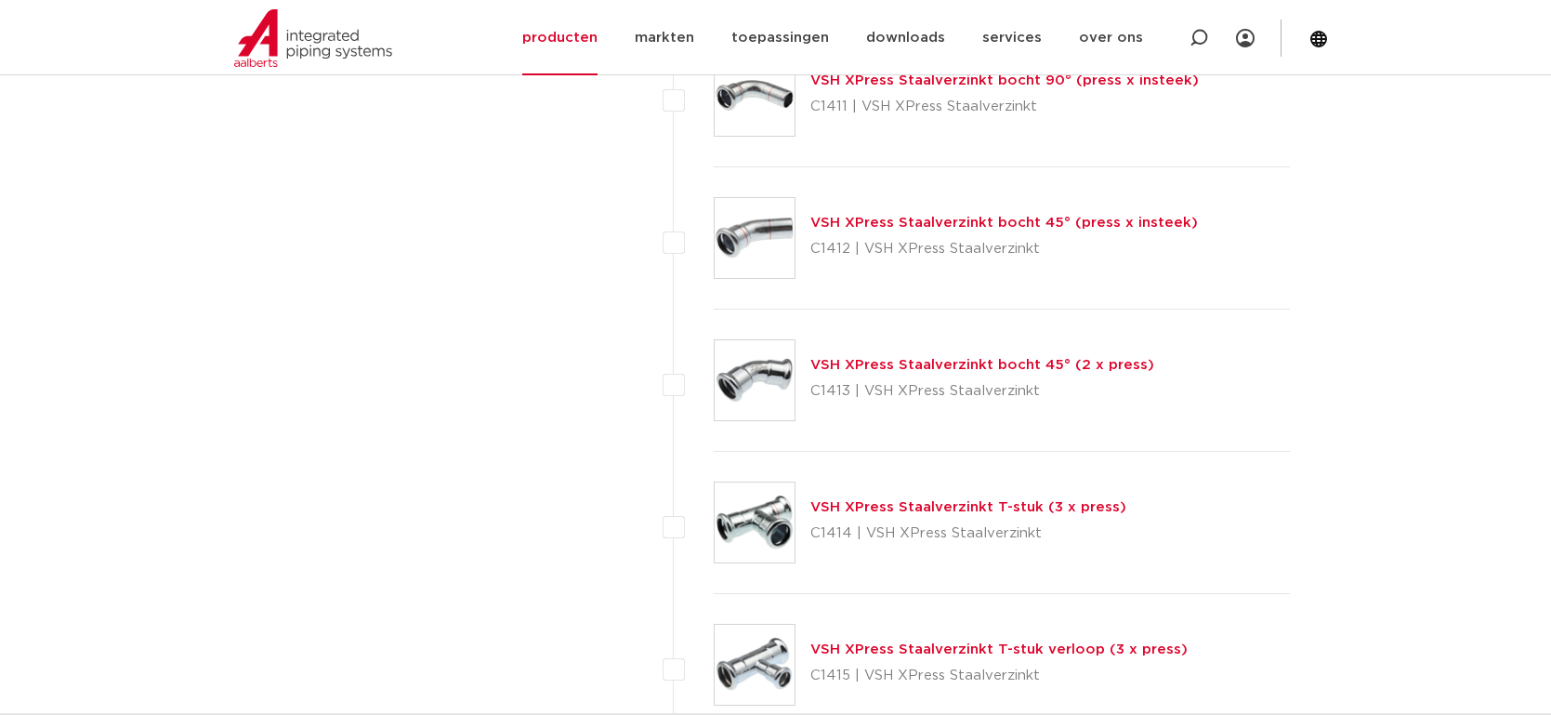
scroll to position [1566, 0]
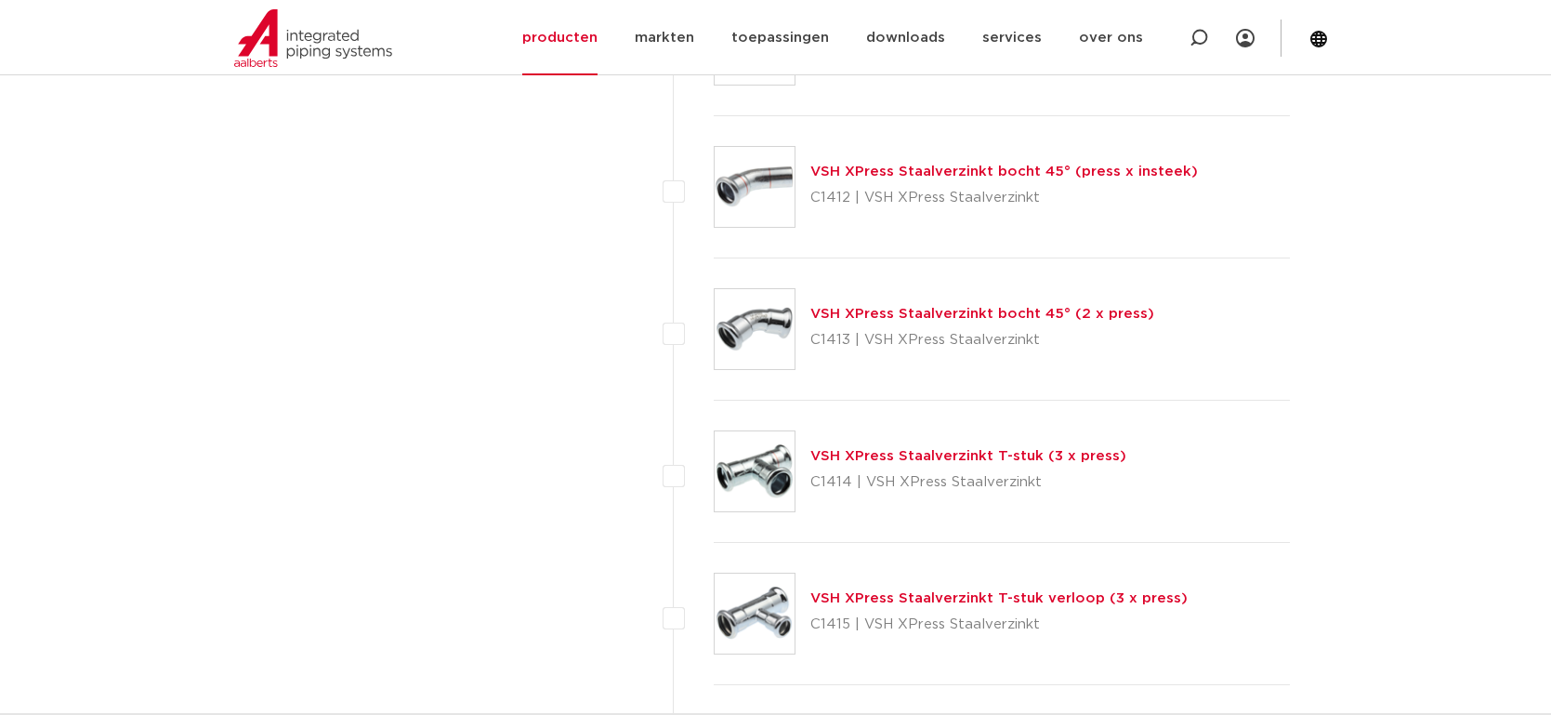
click at [768, 616] on img at bounding box center [755, 614] width 80 height 80
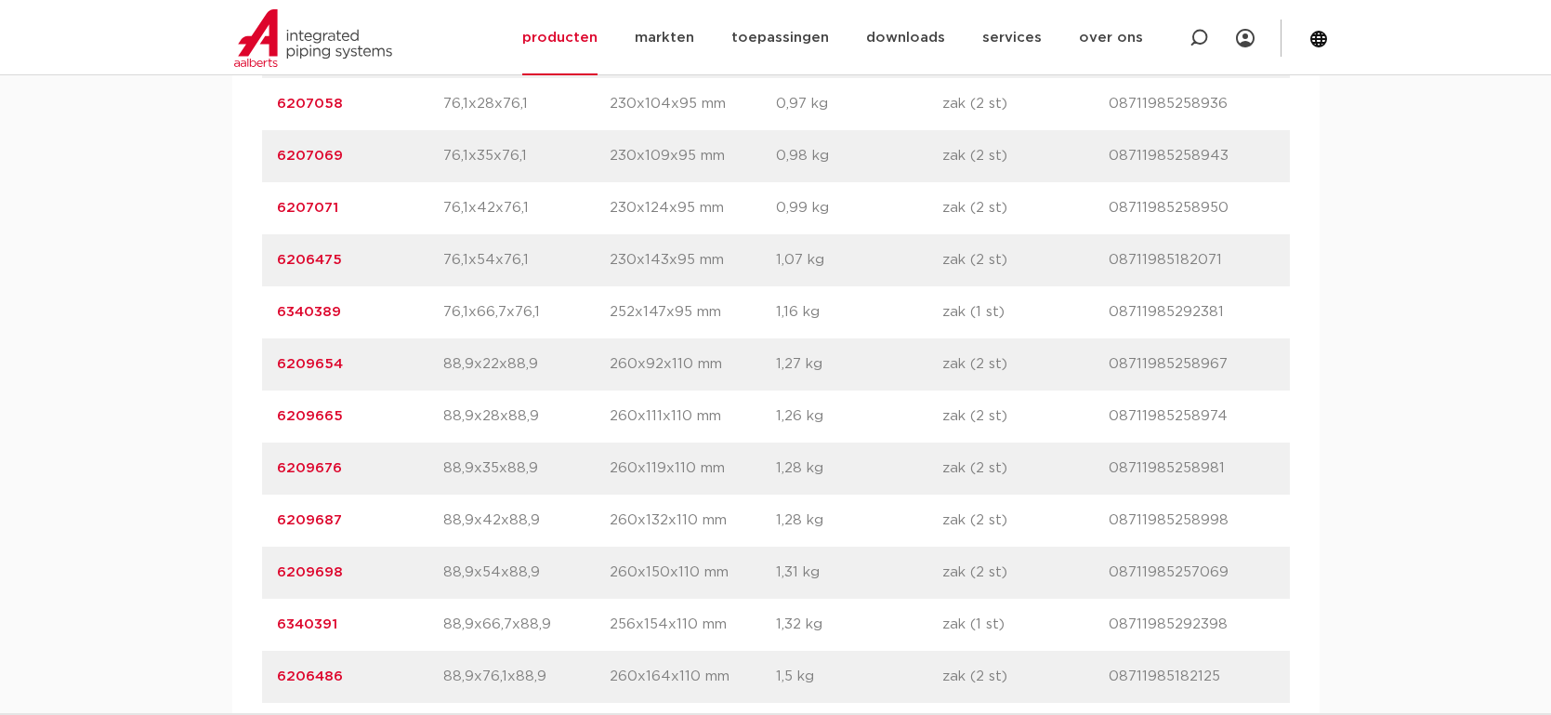
scroll to position [2917, 0]
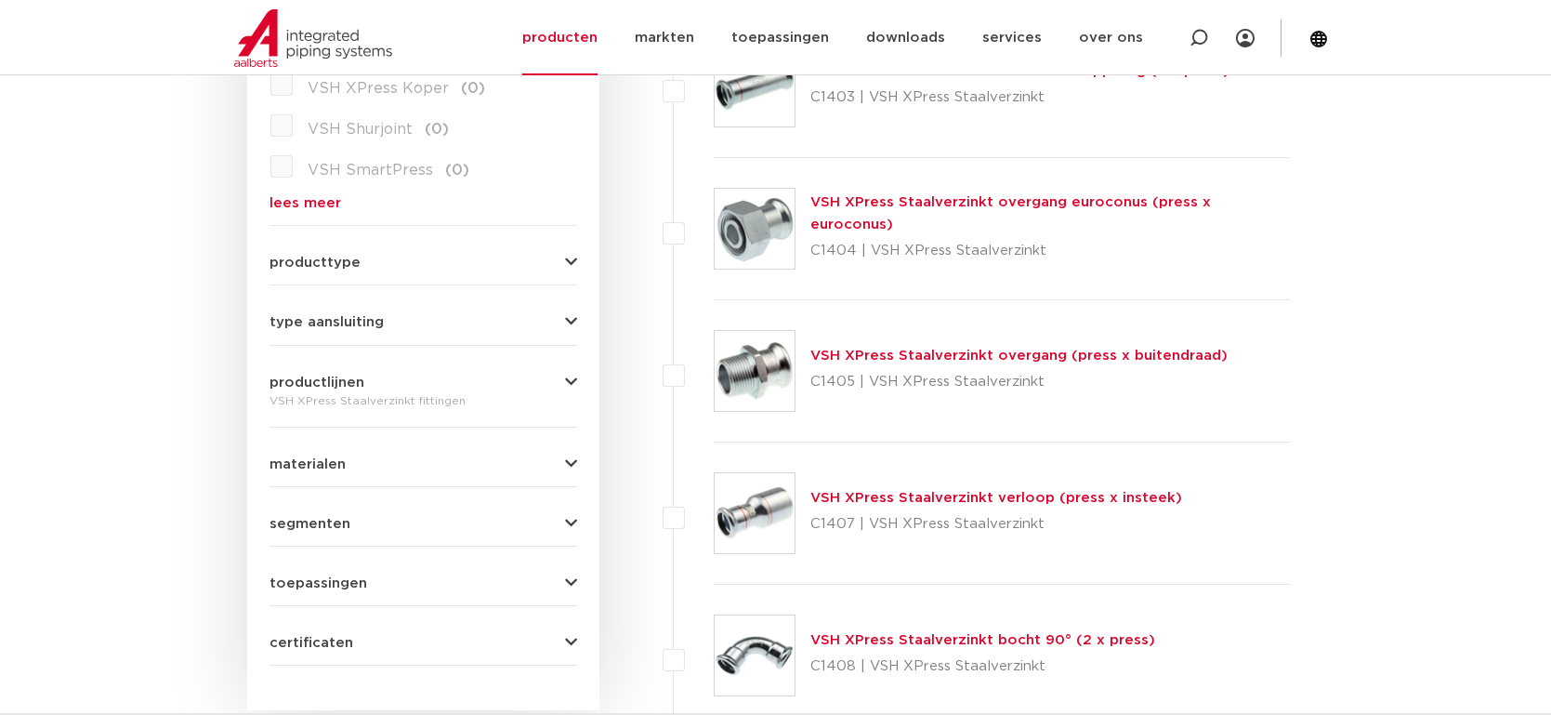
scroll to position [661, 0]
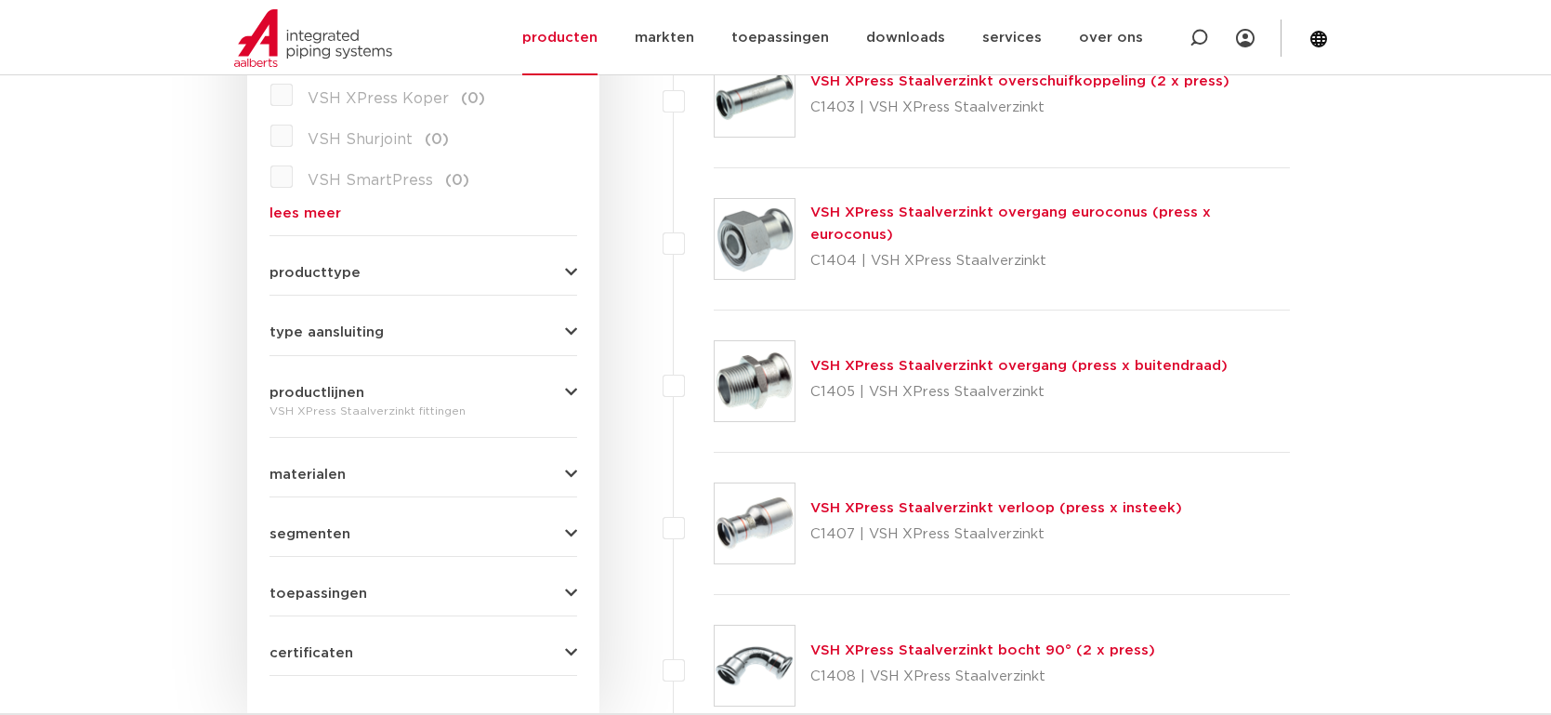
click at [741, 518] on img at bounding box center [755, 523] width 80 height 80
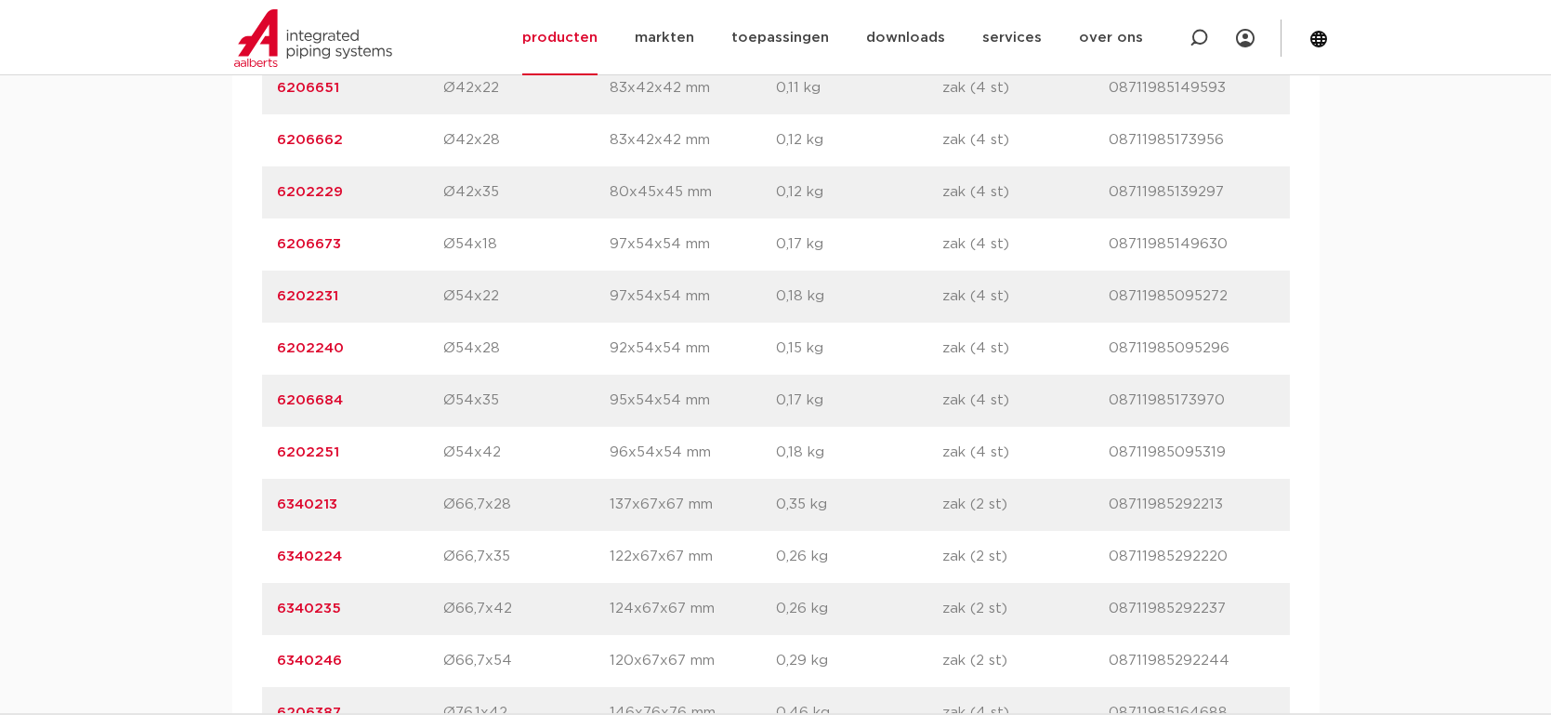
scroll to position [1884, 0]
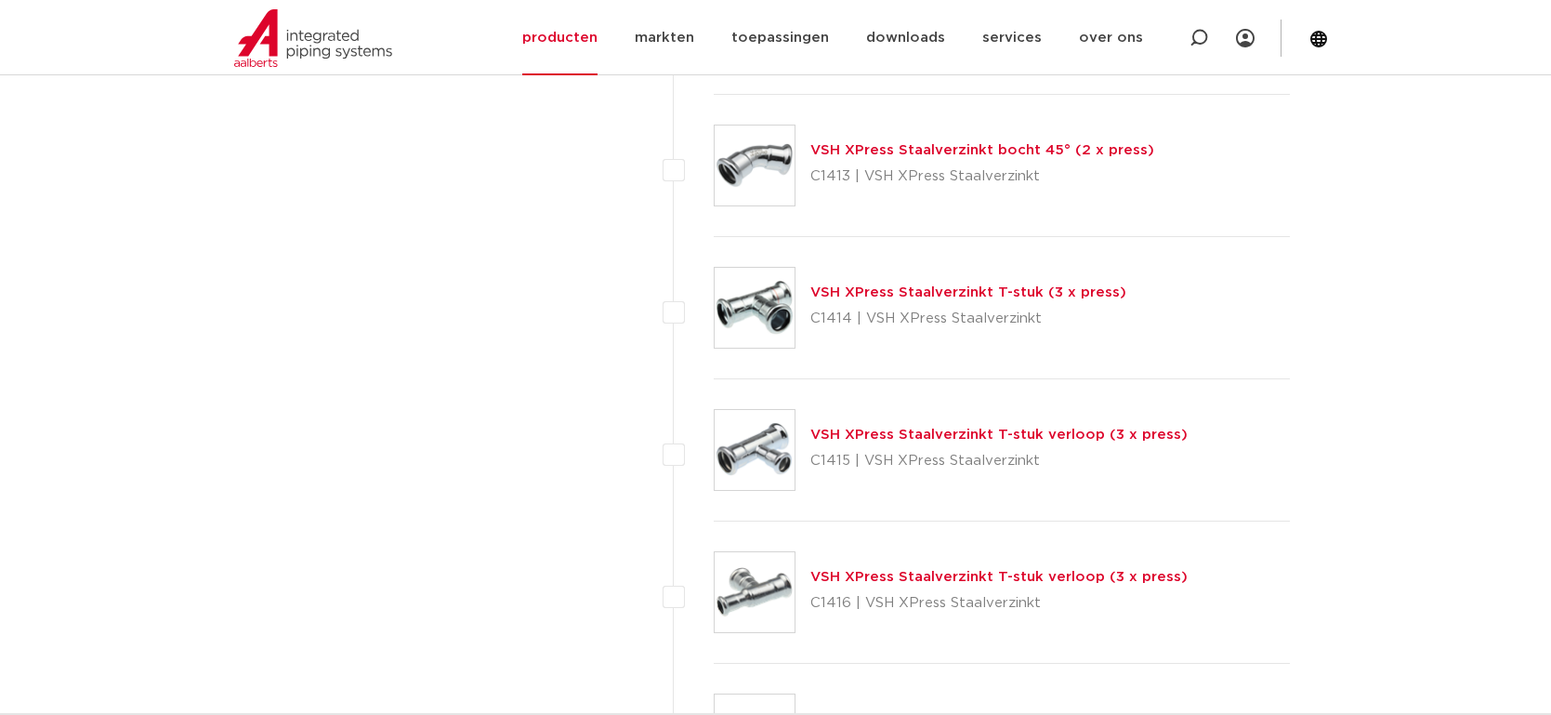
scroll to position [1952, 0]
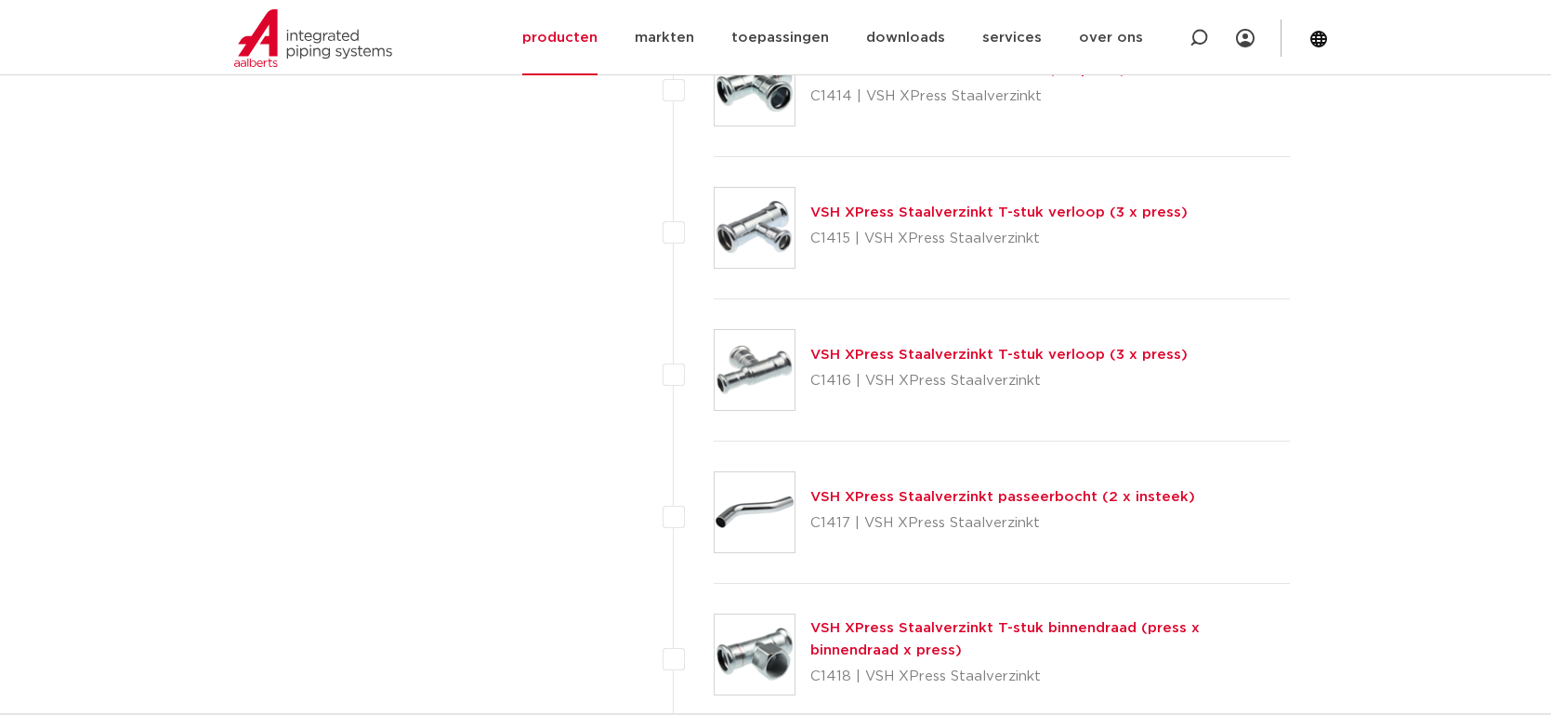
click at [770, 369] on img at bounding box center [755, 370] width 80 height 80
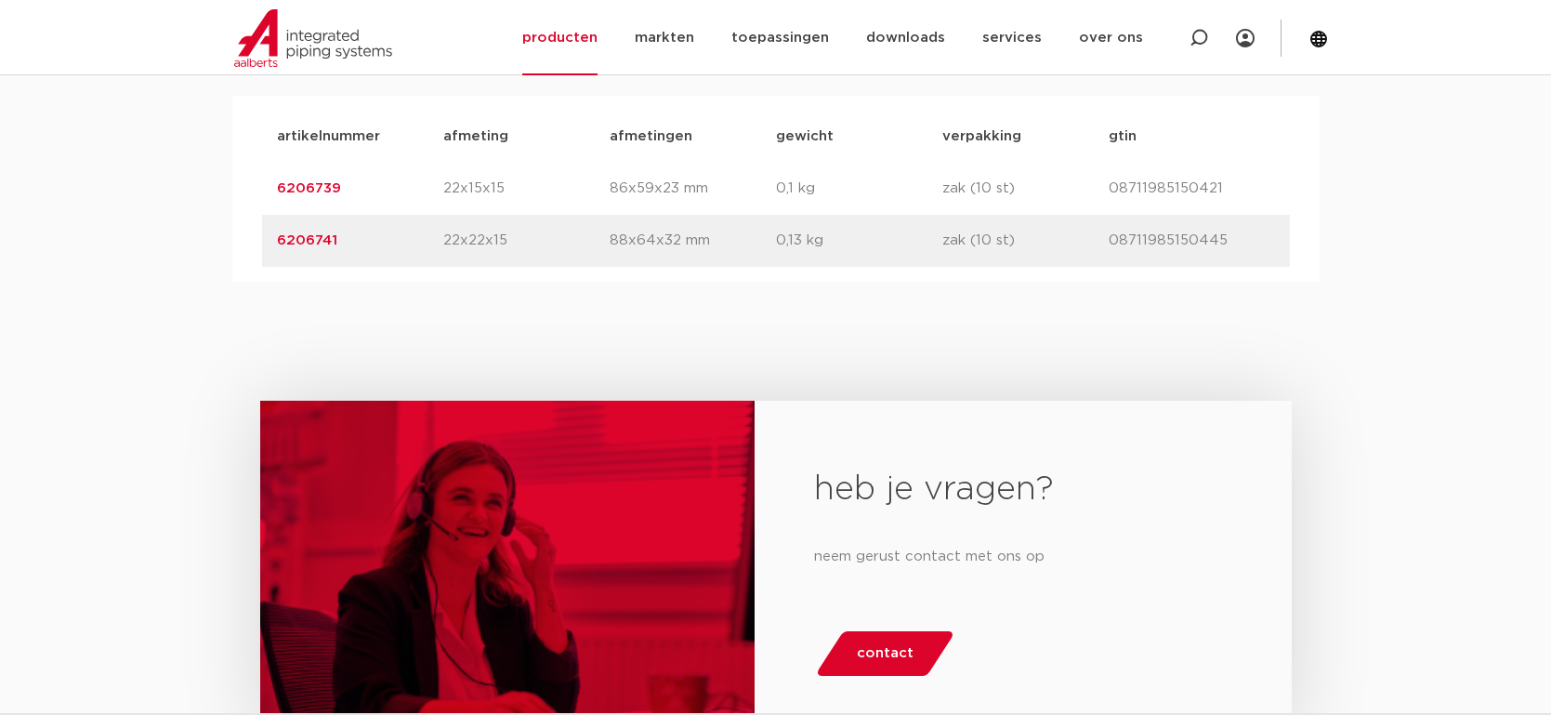
scroll to position [1268, 0]
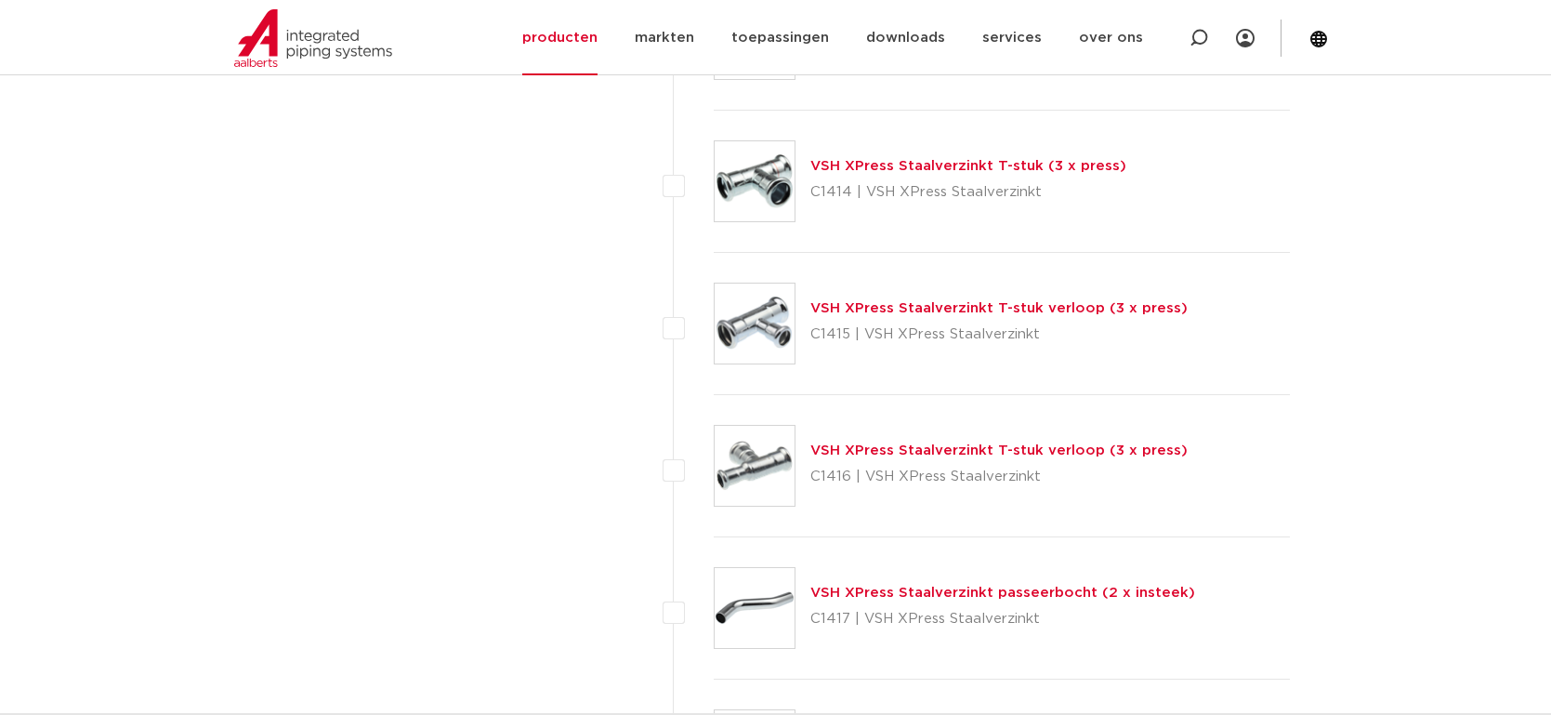
scroll to position [1802, 0]
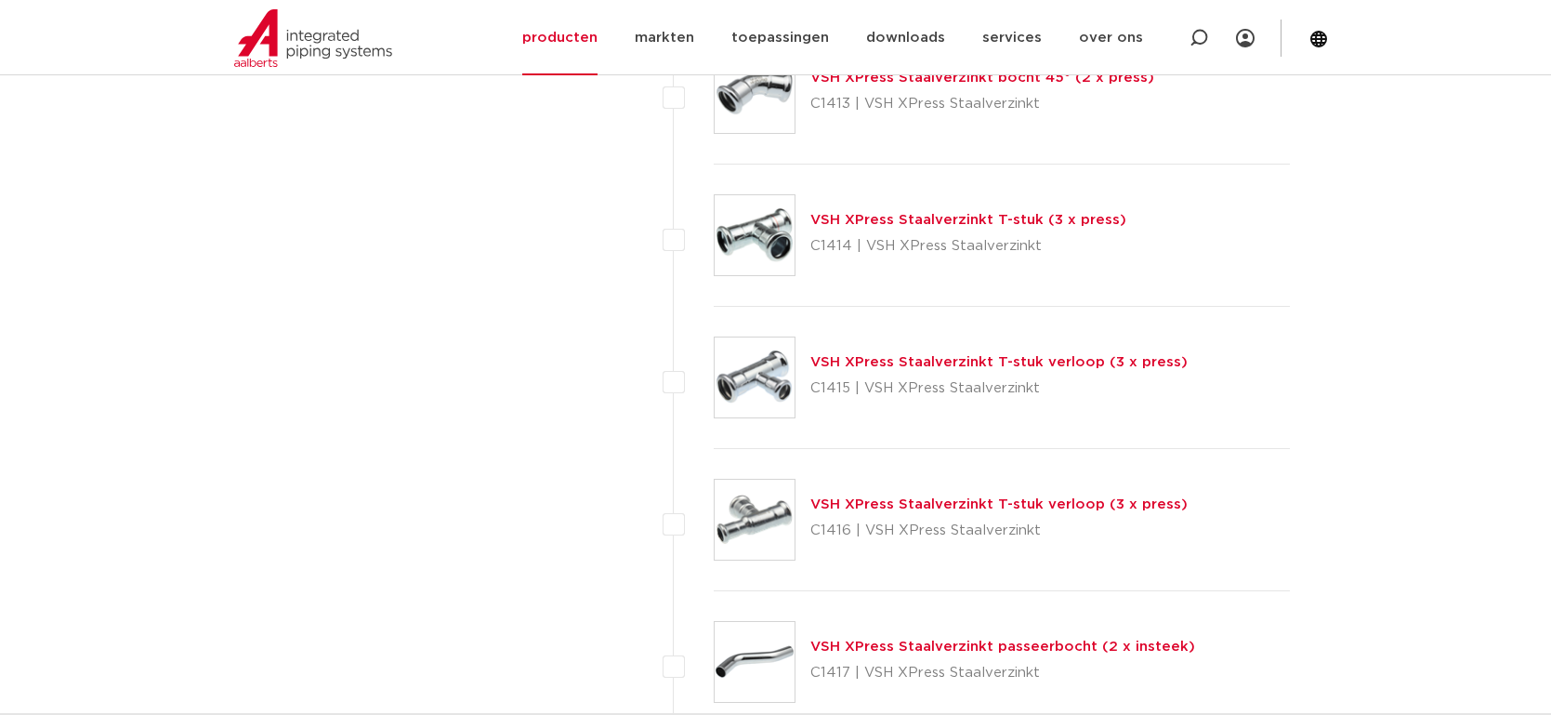
click at [770, 369] on img at bounding box center [755, 377] width 80 height 80
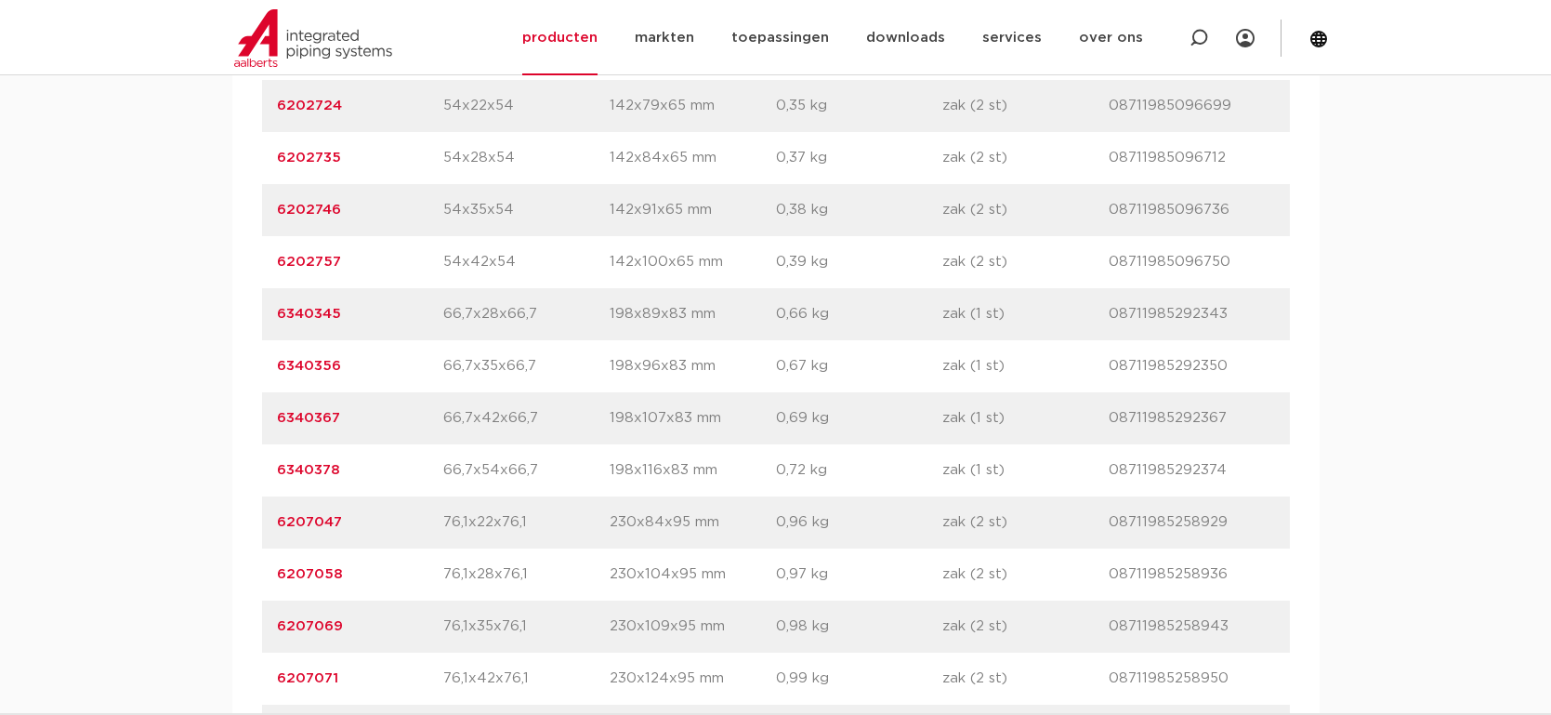
scroll to position [2428, 0]
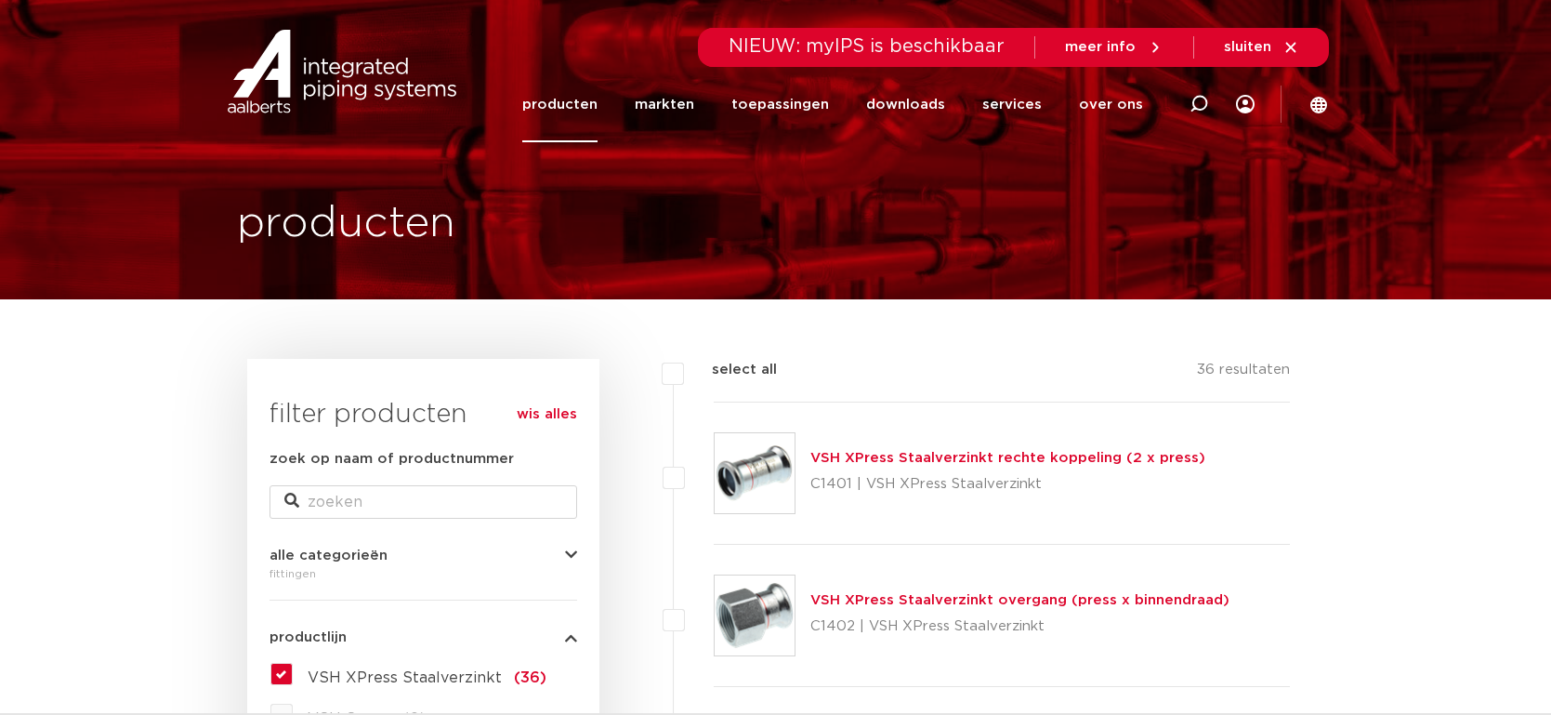
click at [763, 467] on img at bounding box center [755, 473] width 80 height 80
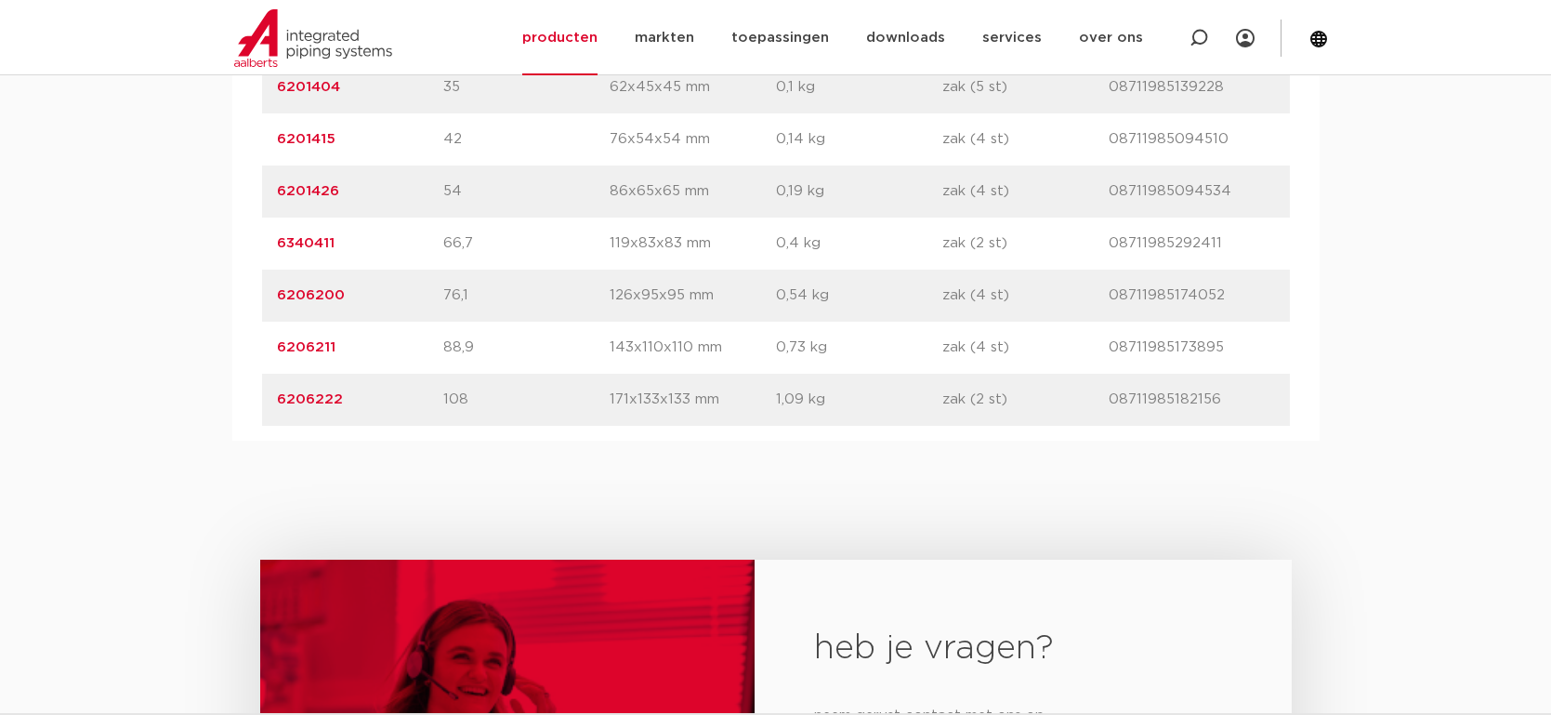
scroll to position [1604, 0]
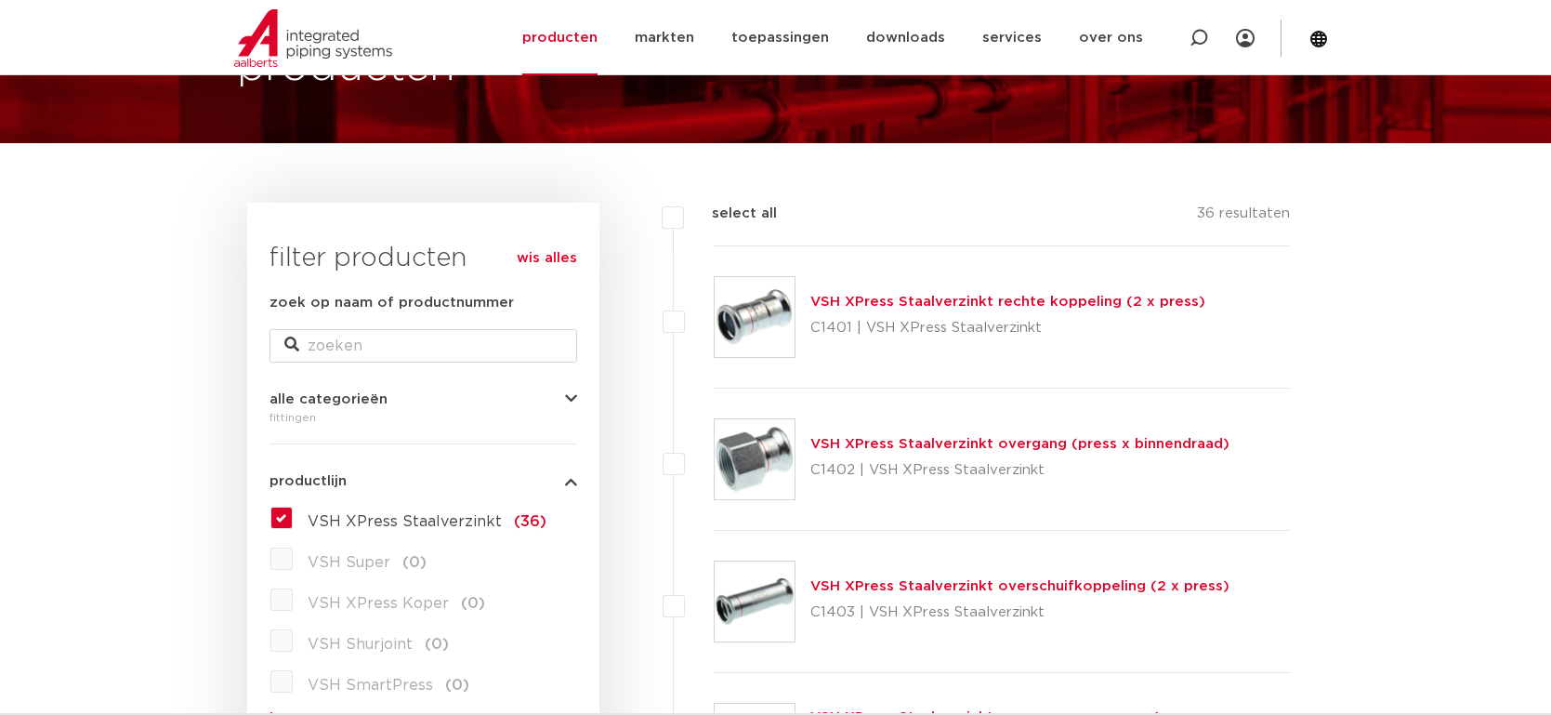
scroll to position [92, 0]
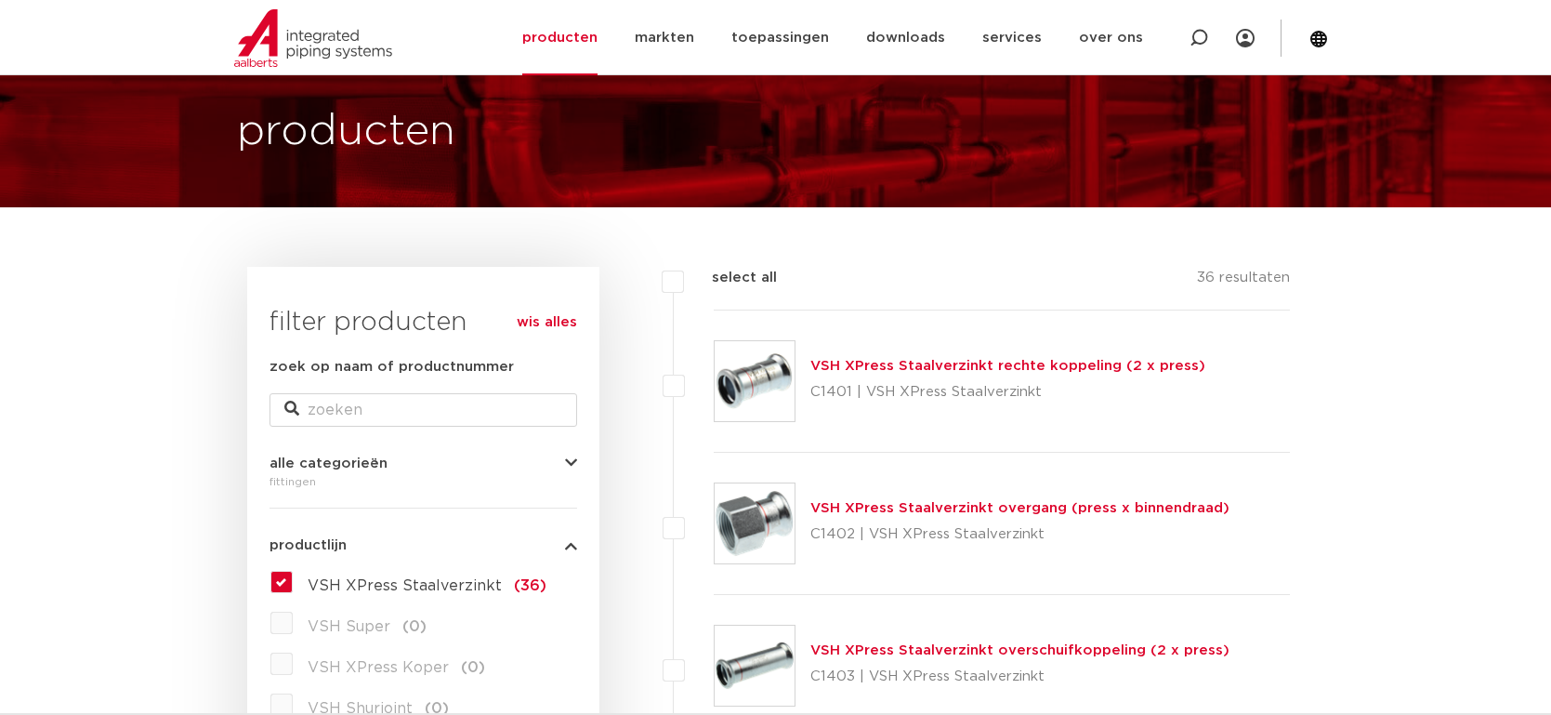
click at [533, 472] on div "fittingen" at bounding box center [424, 481] width 308 height 22
click at [574, 466] on icon "button" at bounding box center [571, 463] width 12 height 14
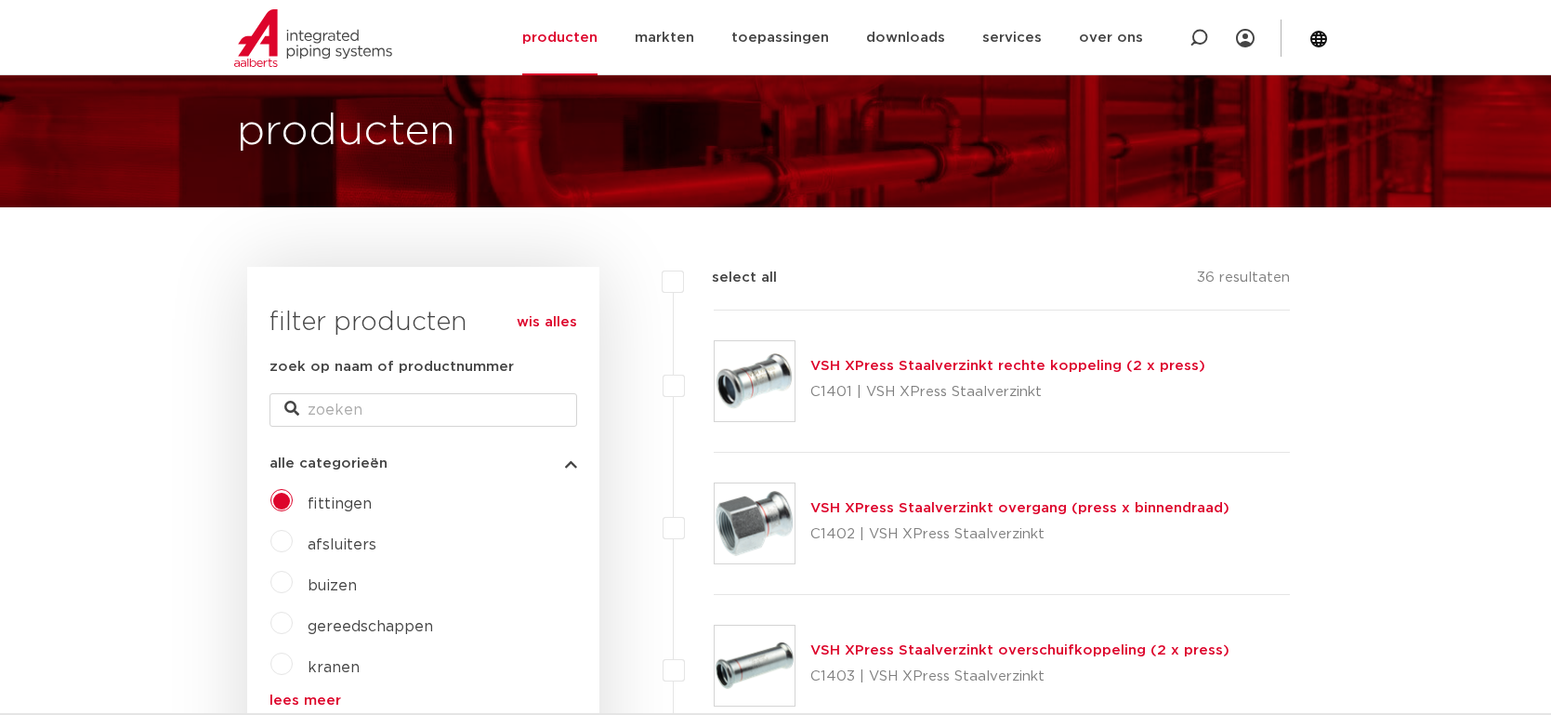
click at [293, 582] on label "buizen" at bounding box center [325, 582] width 64 height 30
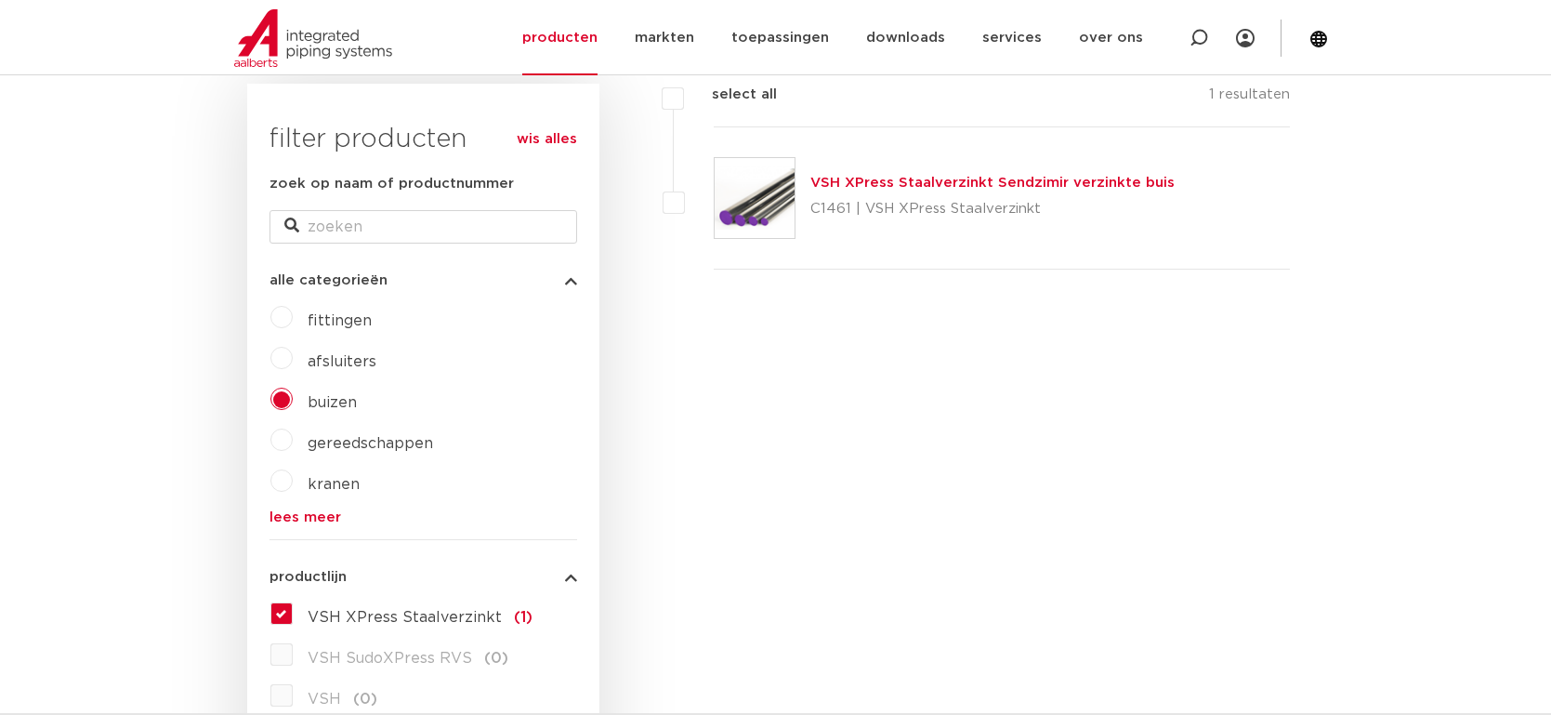
scroll to position [290, 0]
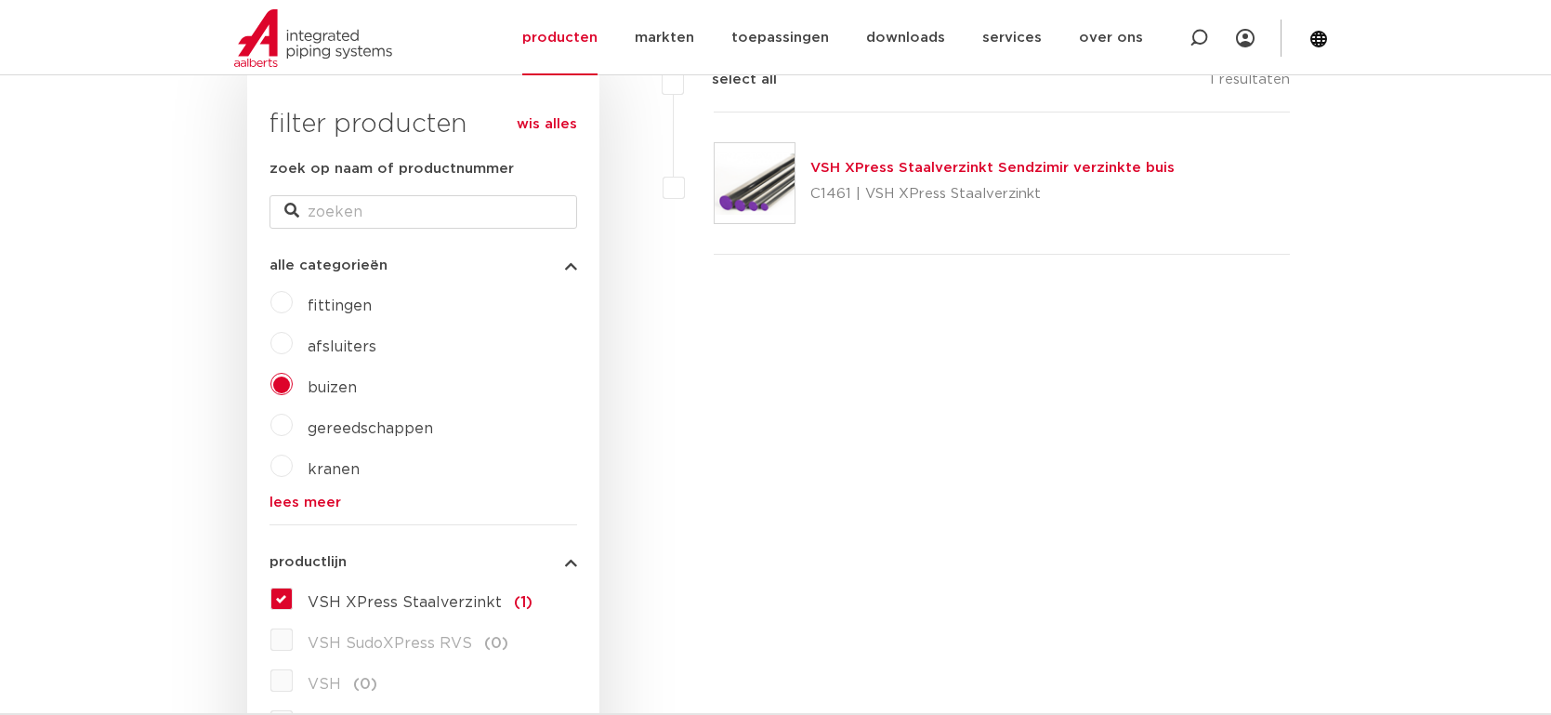
click at [759, 165] on img at bounding box center [755, 183] width 80 height 80
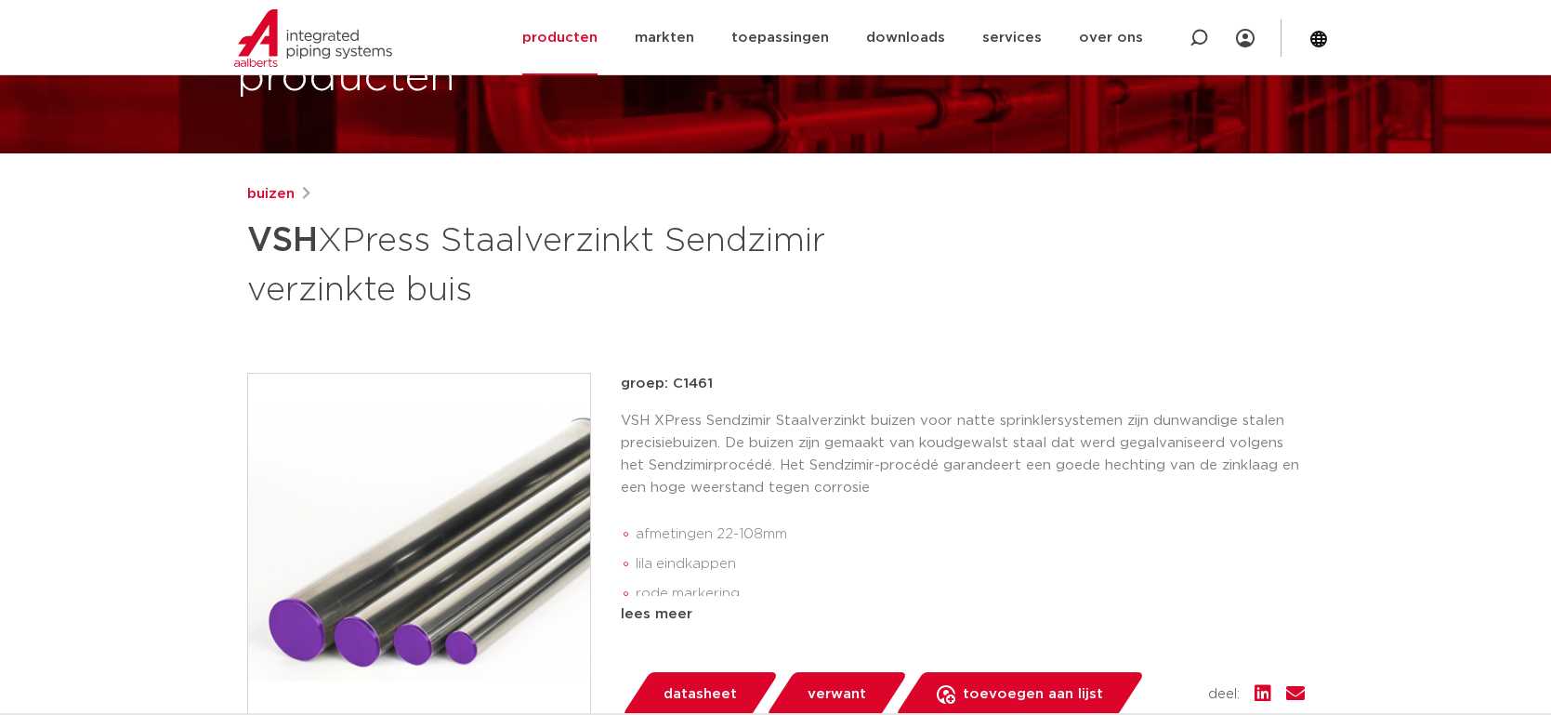
scroll to position [142, 0]
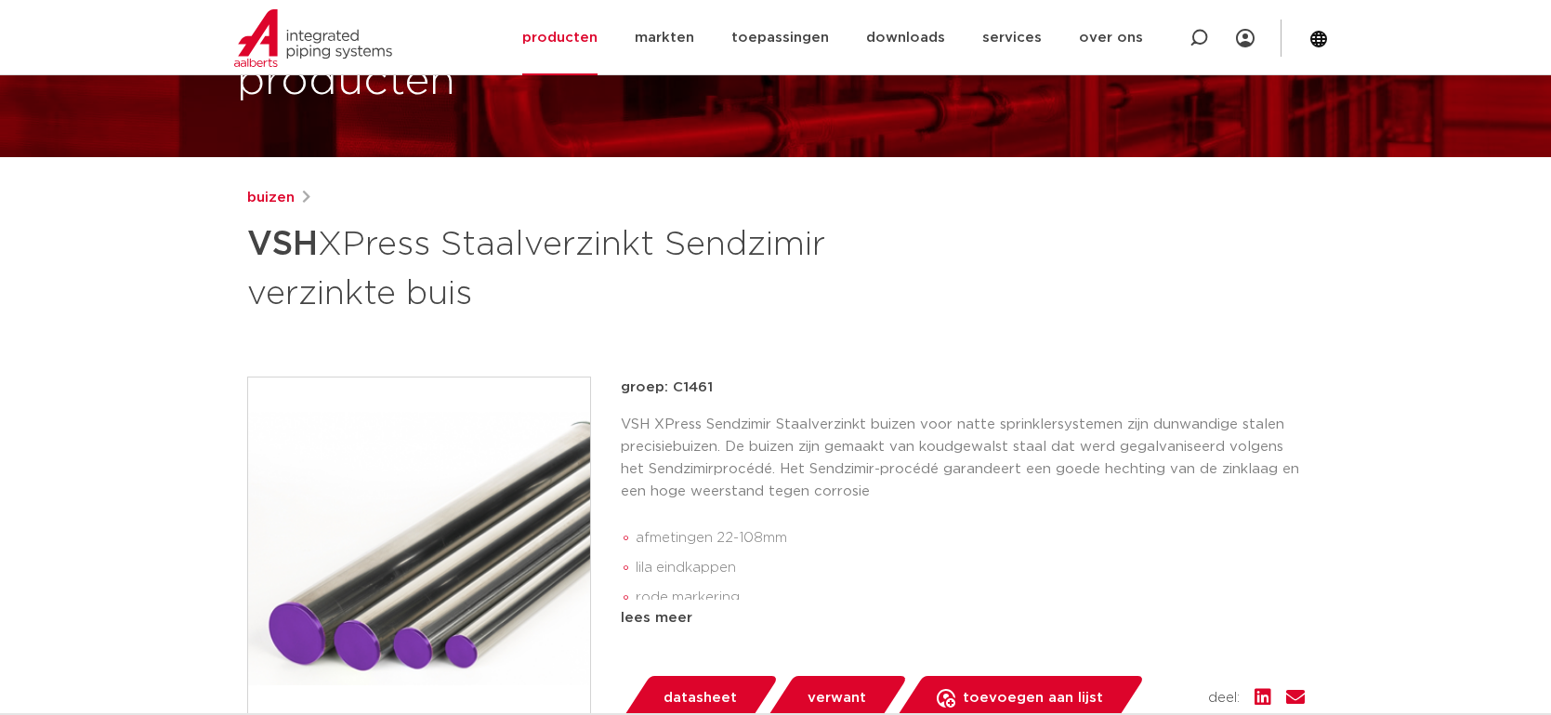
click at [304, 192] on icon at bounding box center [306, 198] width 8 height 14
click at [272, 194] on link "buizen" at bounding box center [270, 198] width 47 height 22
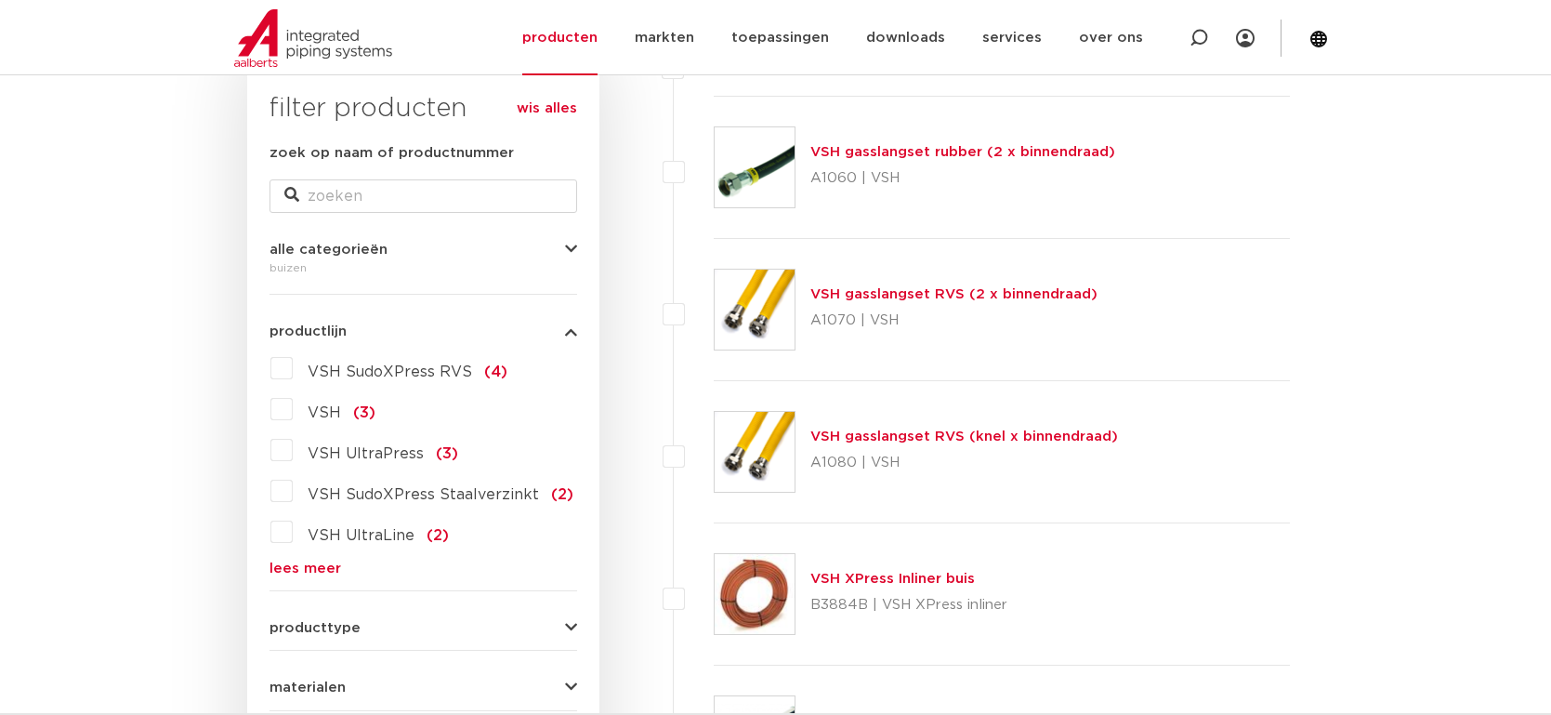
scroll to position [309, 0]
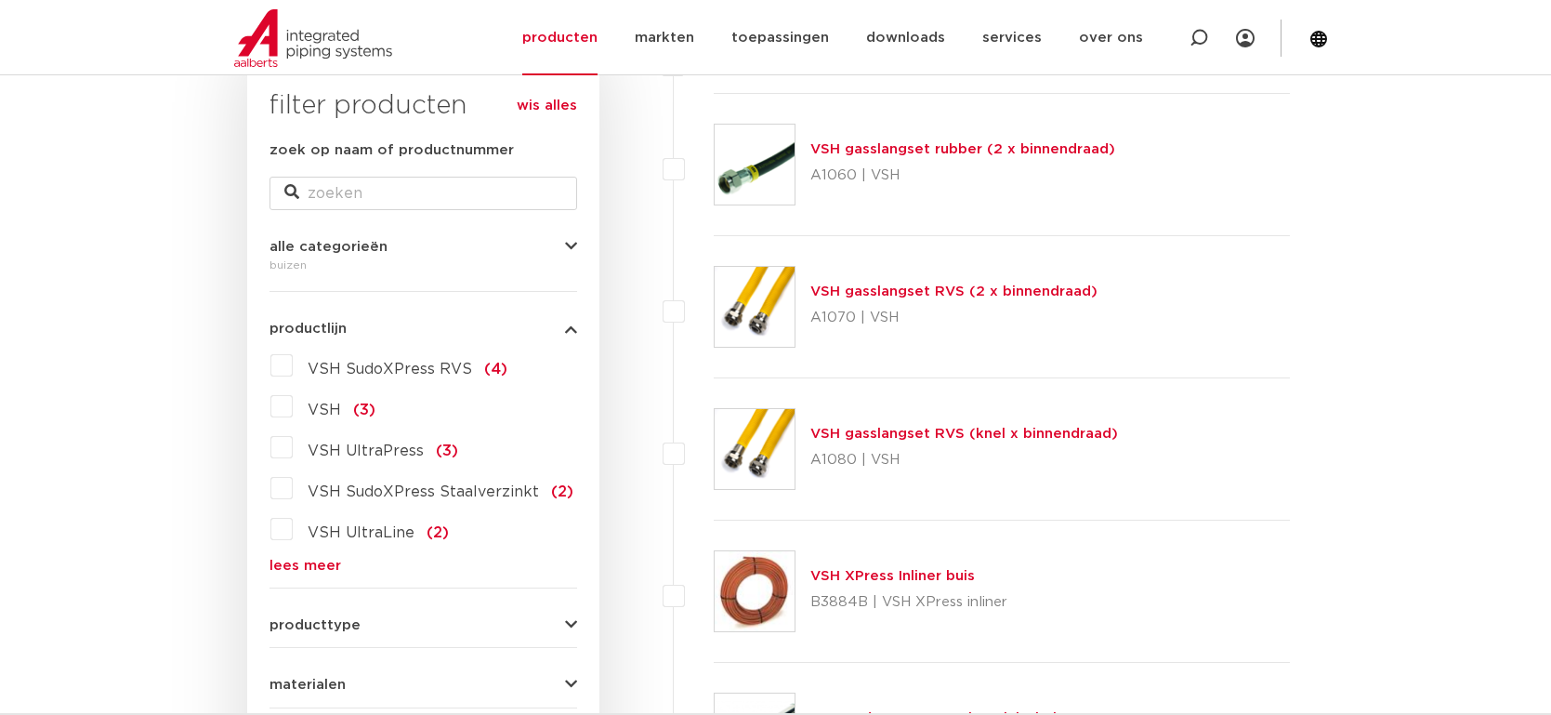
click at [299, 557] on div "VSH SudoXPress RVS (4) VSH (3) VSH UltraPress (3) VSH SudoXPress Staalverzinkt …" at bounding box center [424, 461] width 308 height 222
click at [305, 561] on link "lees meer" at bounding box center [424, 566] width 308 height 14
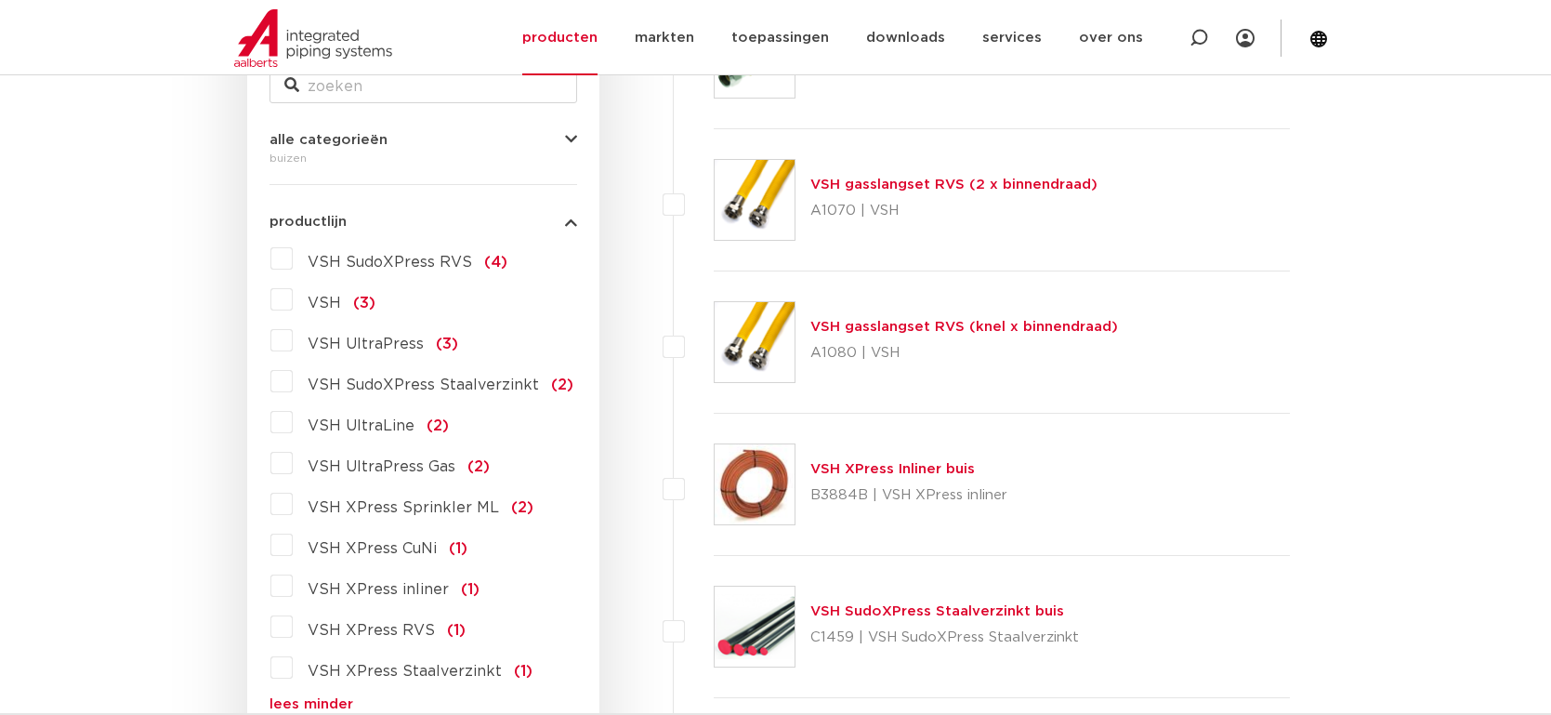
scroll to position [445, 0]
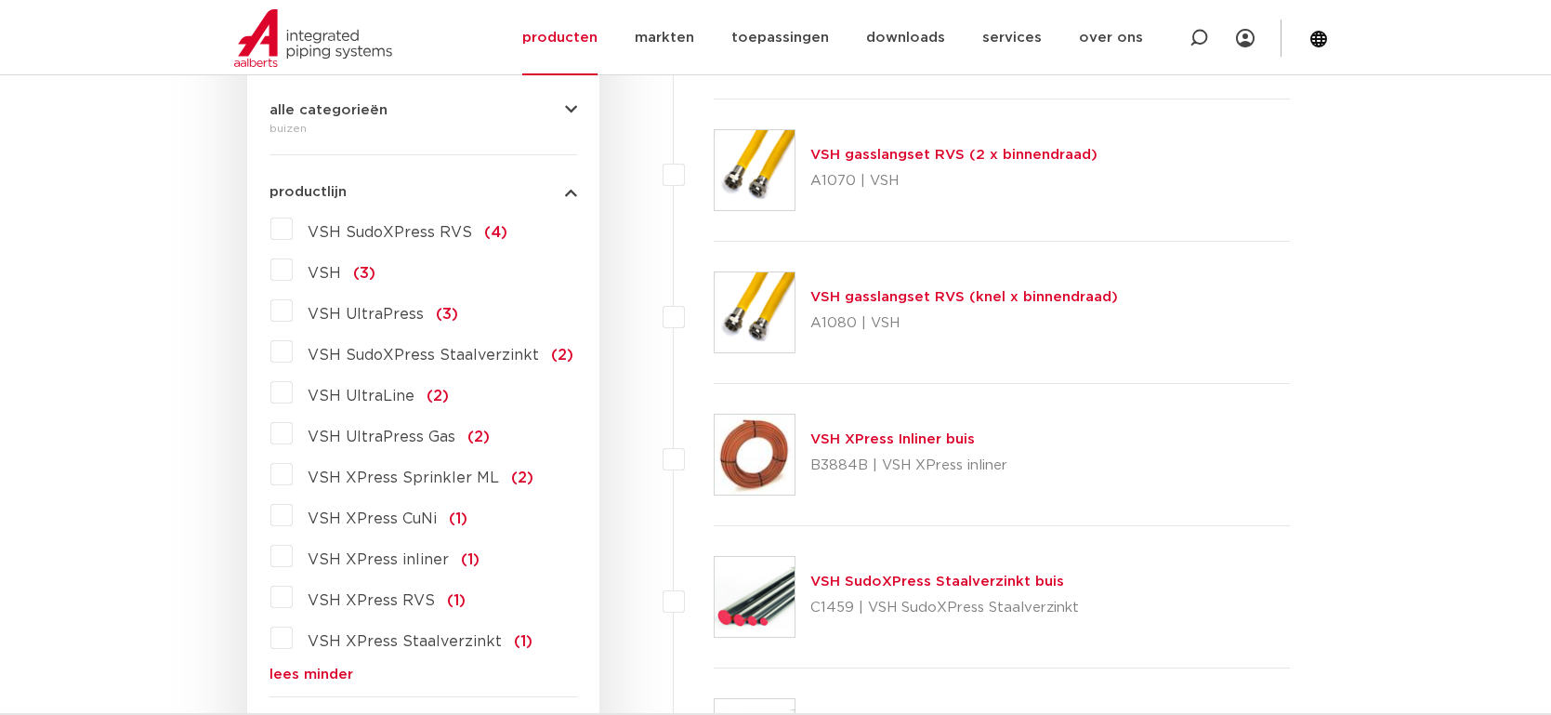
click at [367, 643] on span "VSH XPress Staalverzinkt" at bounding box center [405, 641] width 194 height 15
click at [0, 0] on input "VSH XPress Staalverzinkt (1)" at bounding box center [0, 0] width 0 height 0
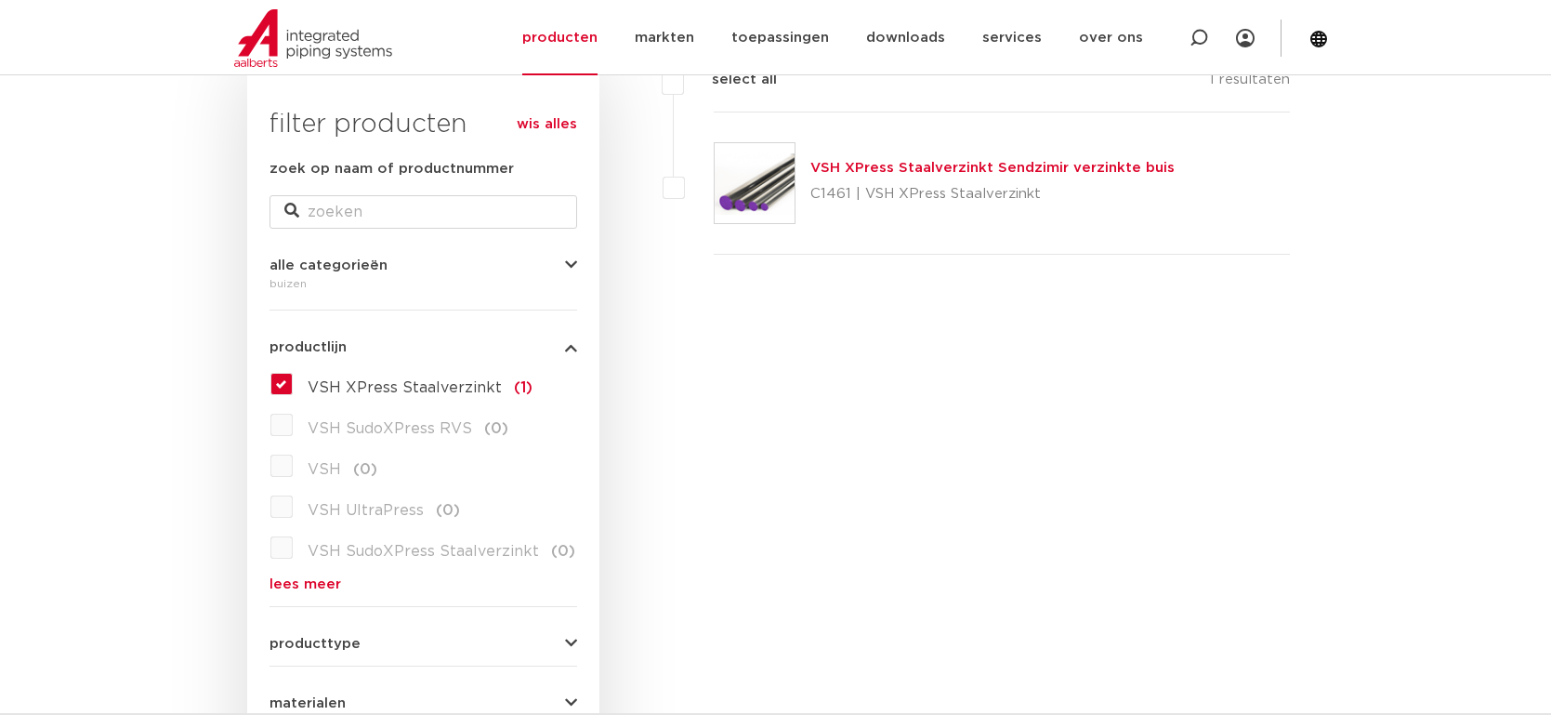
scroll to position [285, 0]
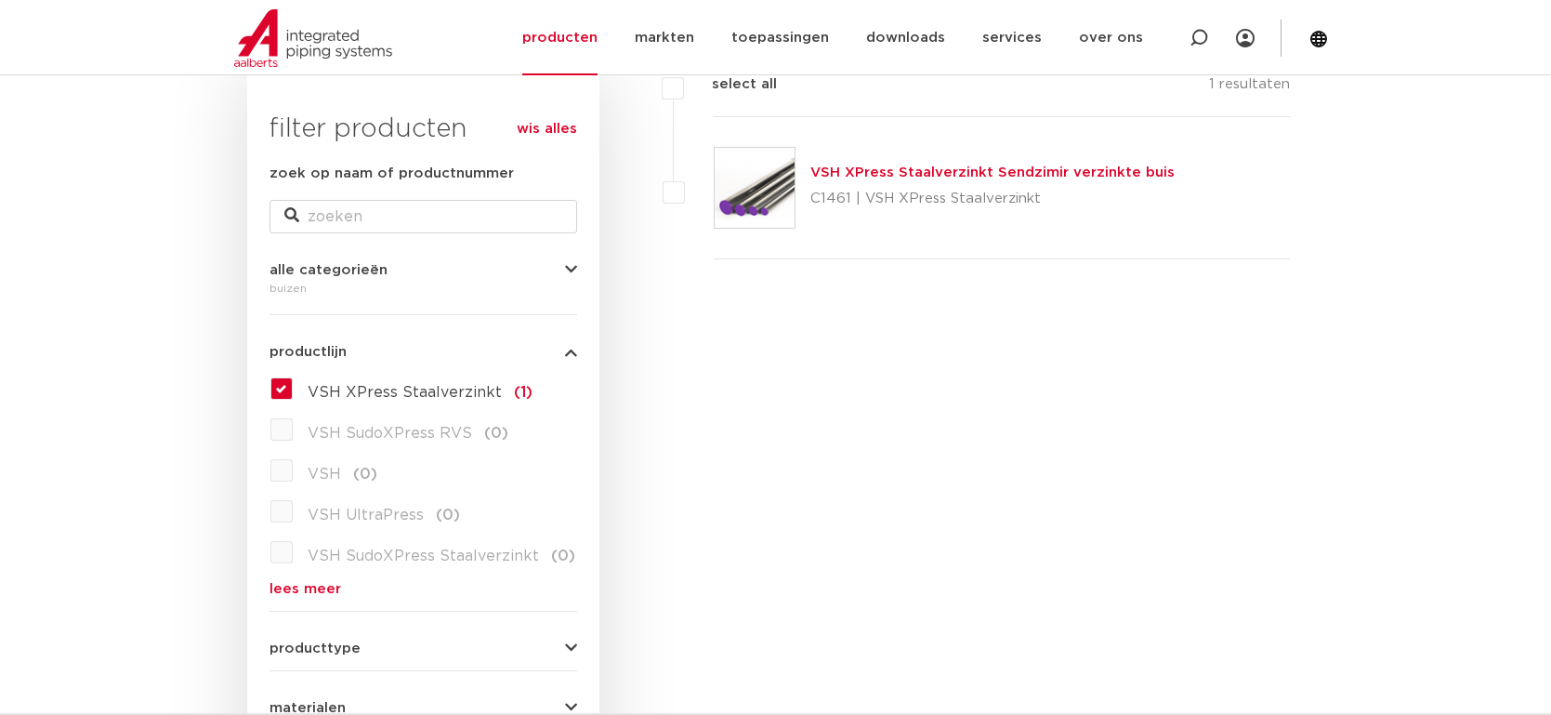
click at [298, 587] on link "lees meer" at bounding box center [424, 589] width 308 height 14
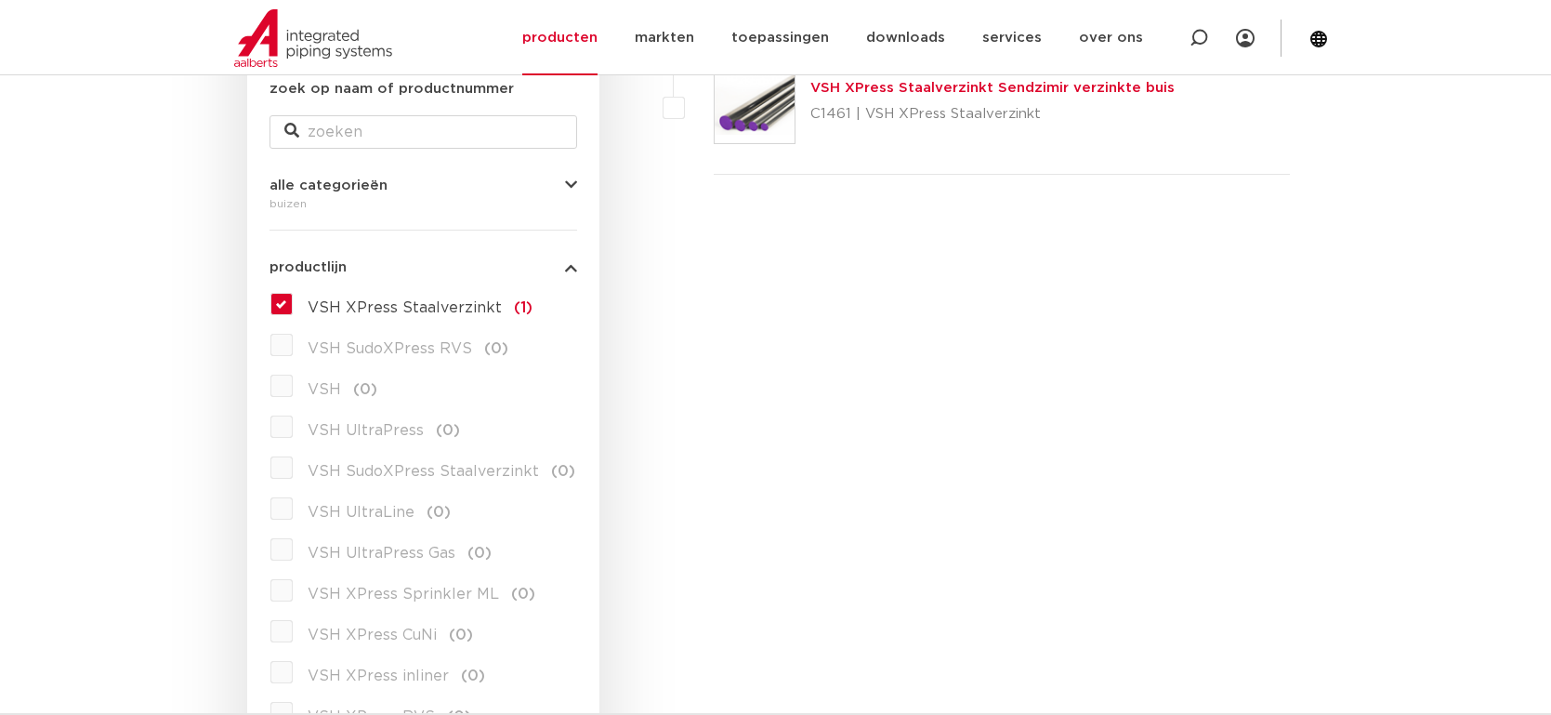
scroll to position [420, 0]
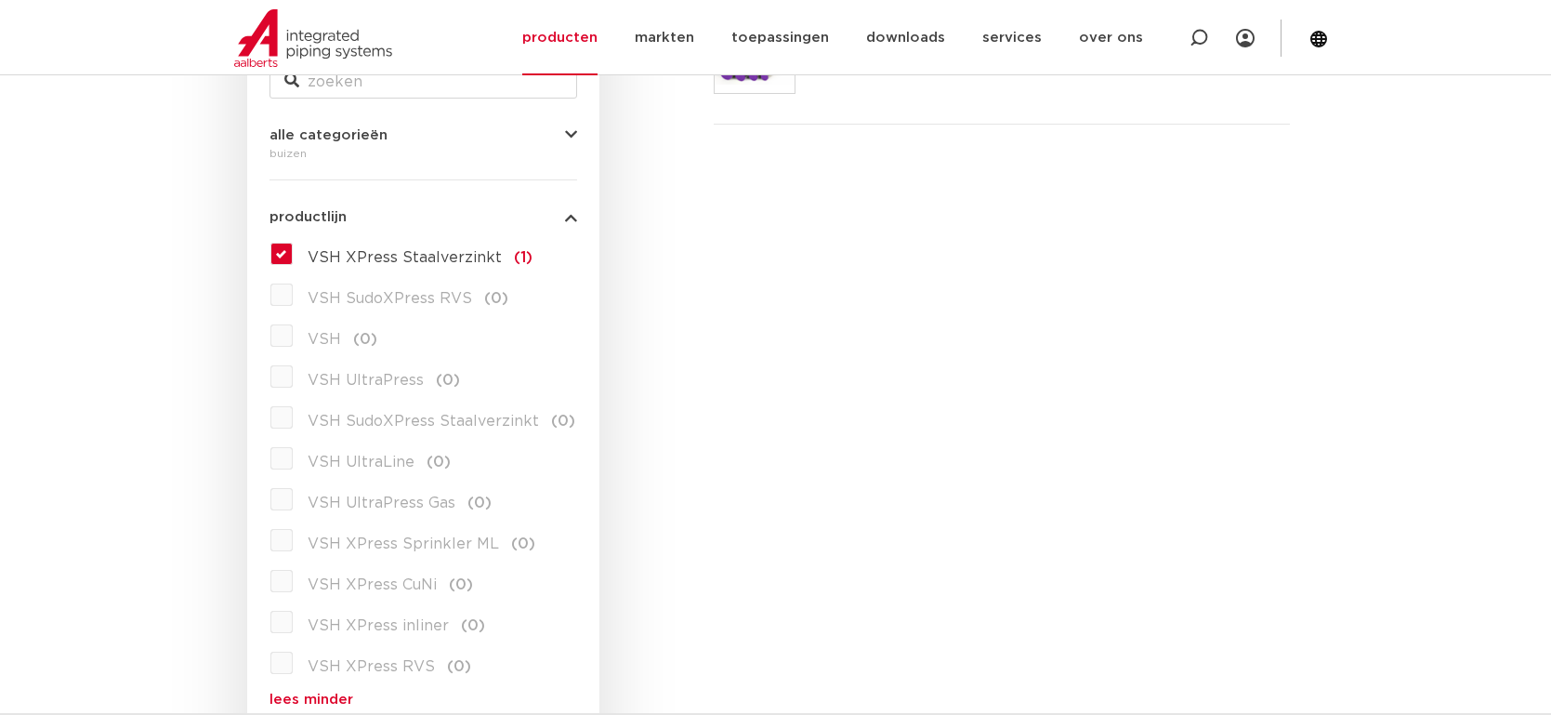
click at [293, 248] on label "VSH XPress Staalverzinkt (1)" at bounding box center [413, 254] width 240 height 30
click at [0, 0] on input "VSH XPress Staalverzinkt (1)" at bounding box center [0, 0] width 0 height 0
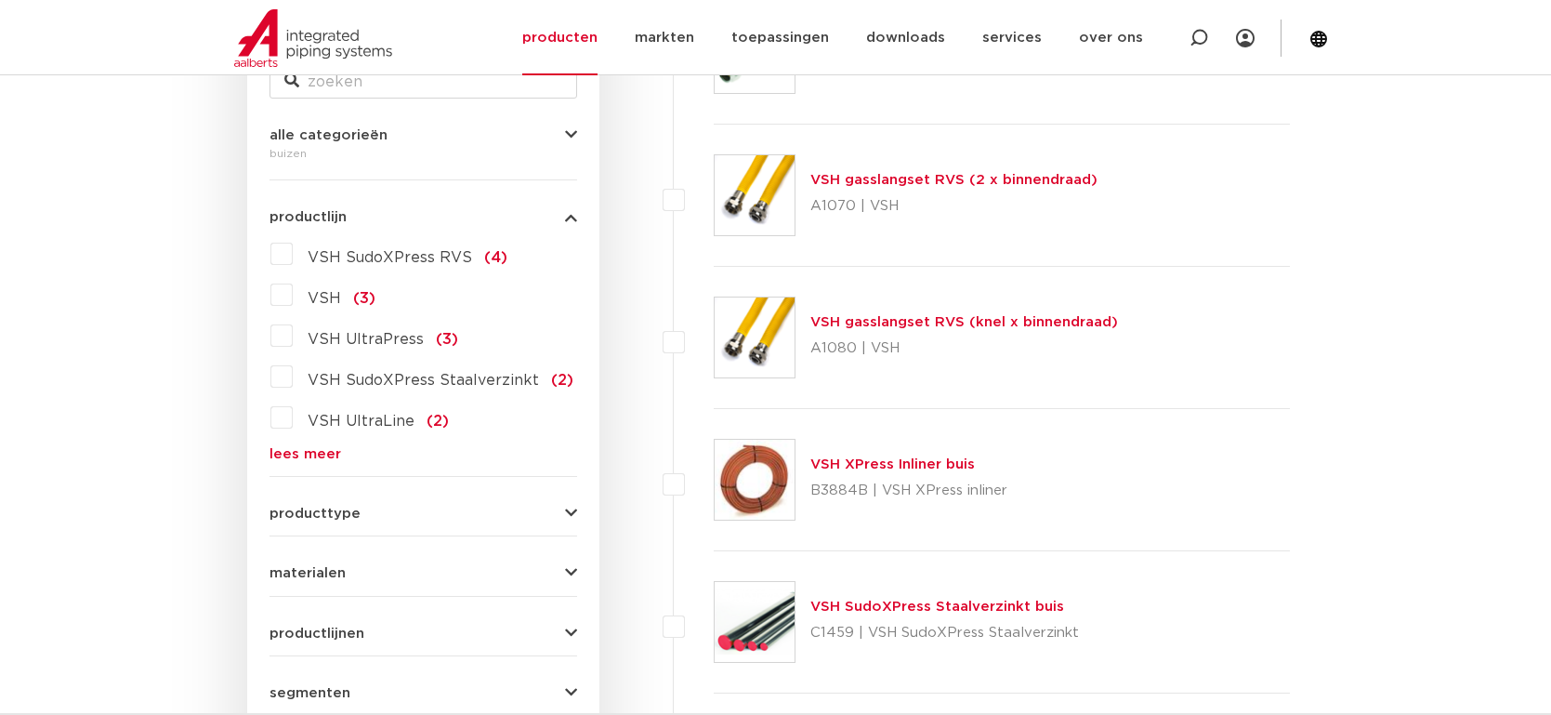
scroll to position [420, 0]
click at [333, 460] on link "lees meer" at bounding box center [424, 454] width 308 height 14
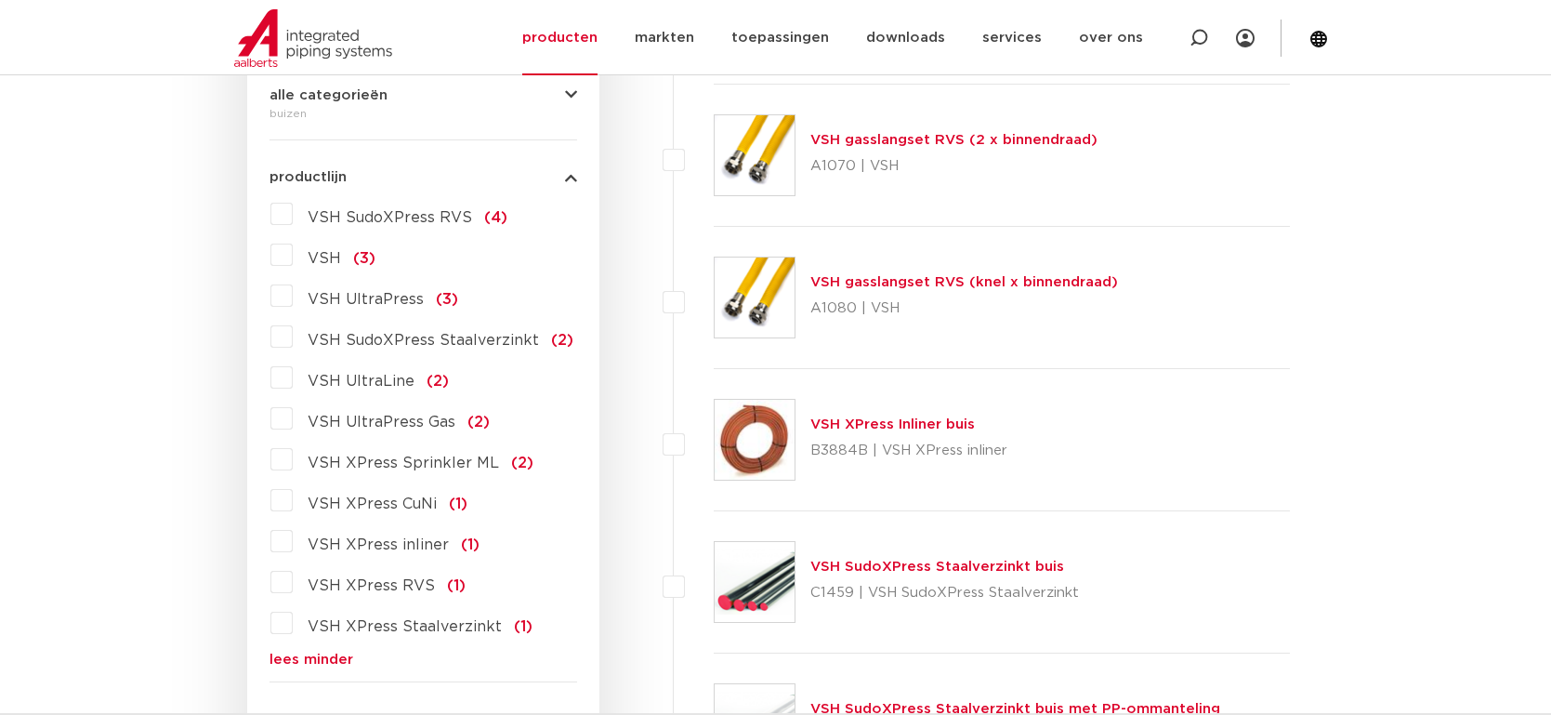
scroll to position [480, 0]
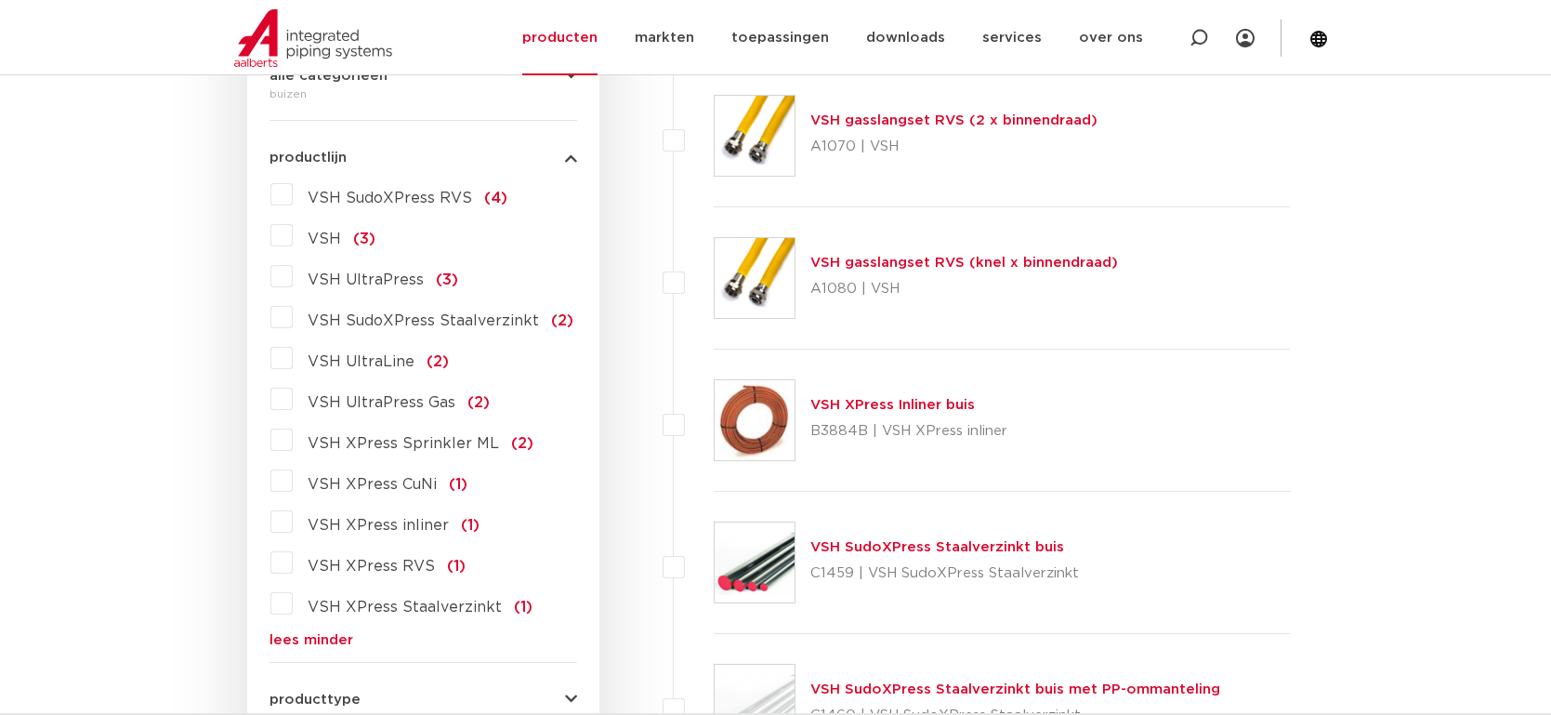
click at [293, 398] on label "VSH UltraPress Gas (2)" at bounding box center [391, 399] width 197 height 30
click at [0, 0] on input "VSH UltraPress Gas (2)" at bounding box center [0, 0] width 0 height 0
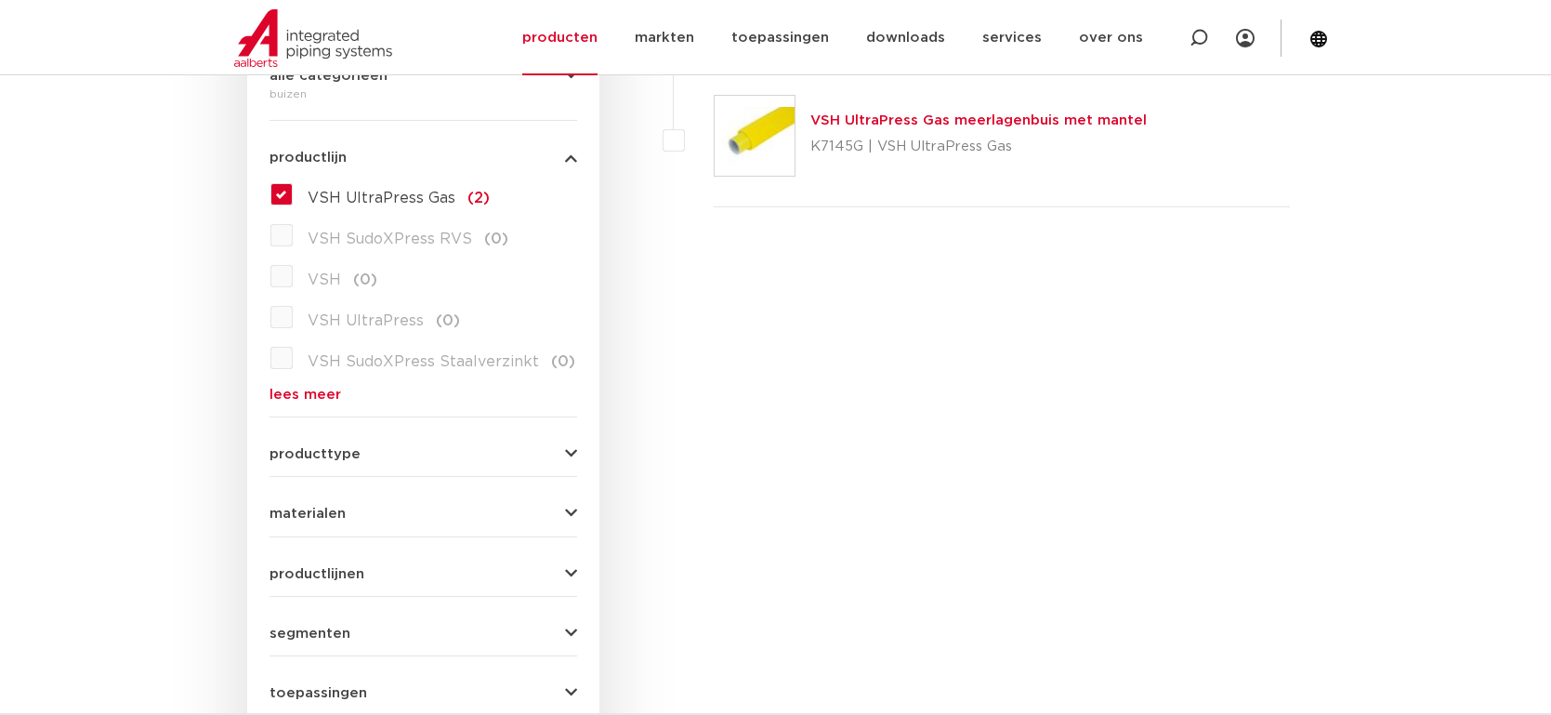
scroll to position [480, 0]
click at [293, 194] on label "VSH UltraPress Gas (2)" at bounding box center [391, 194] width 197 height 30
click at [0, 0] on input "VSH UltraPress Gas (2)" at bounding box center [0, 0] width 0 height 0
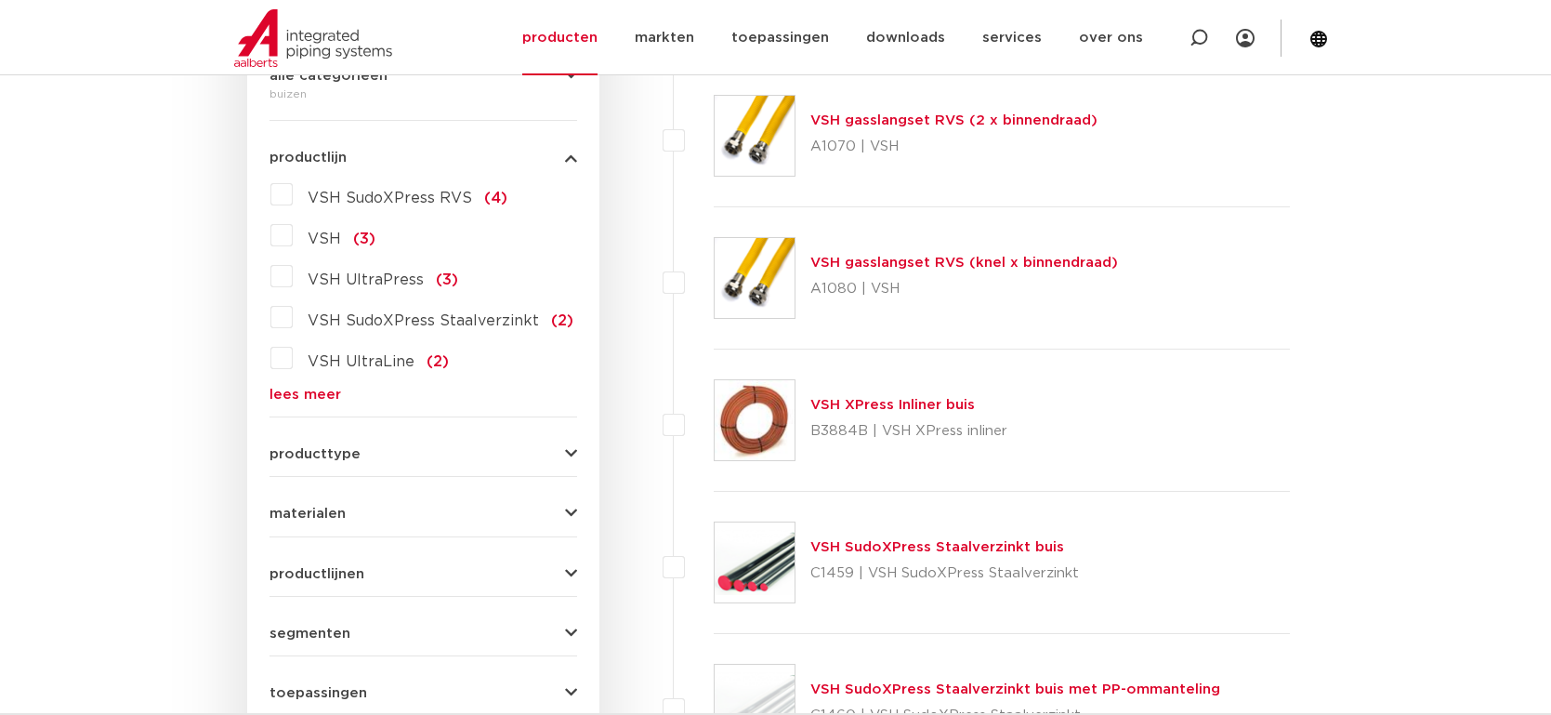
scroll to position [480, 0]
click at [314, 400] on link "lees meer" at bounding box center [424, 395] width 308 height 14
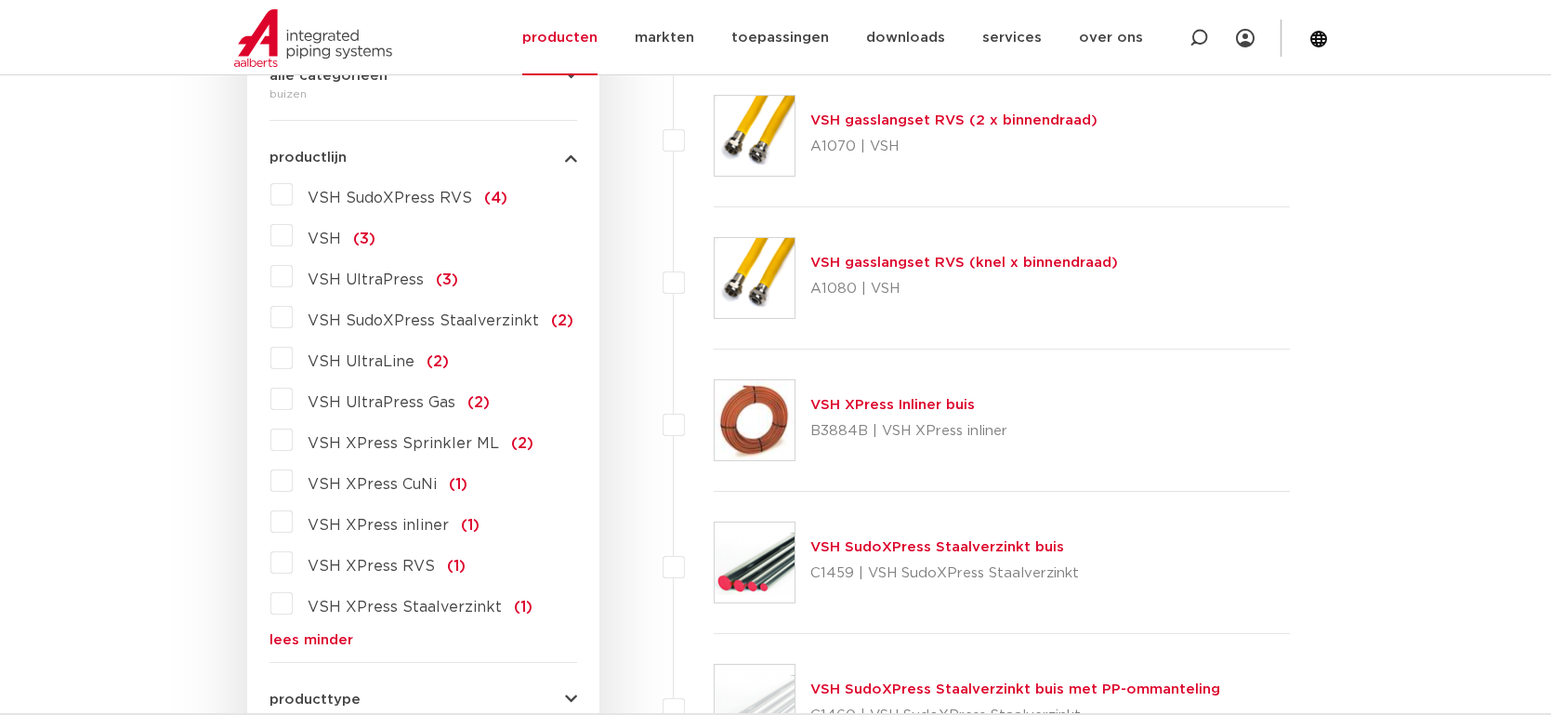
click at [759, 560] on img at bounding box center [755, 562] width 80 height 80
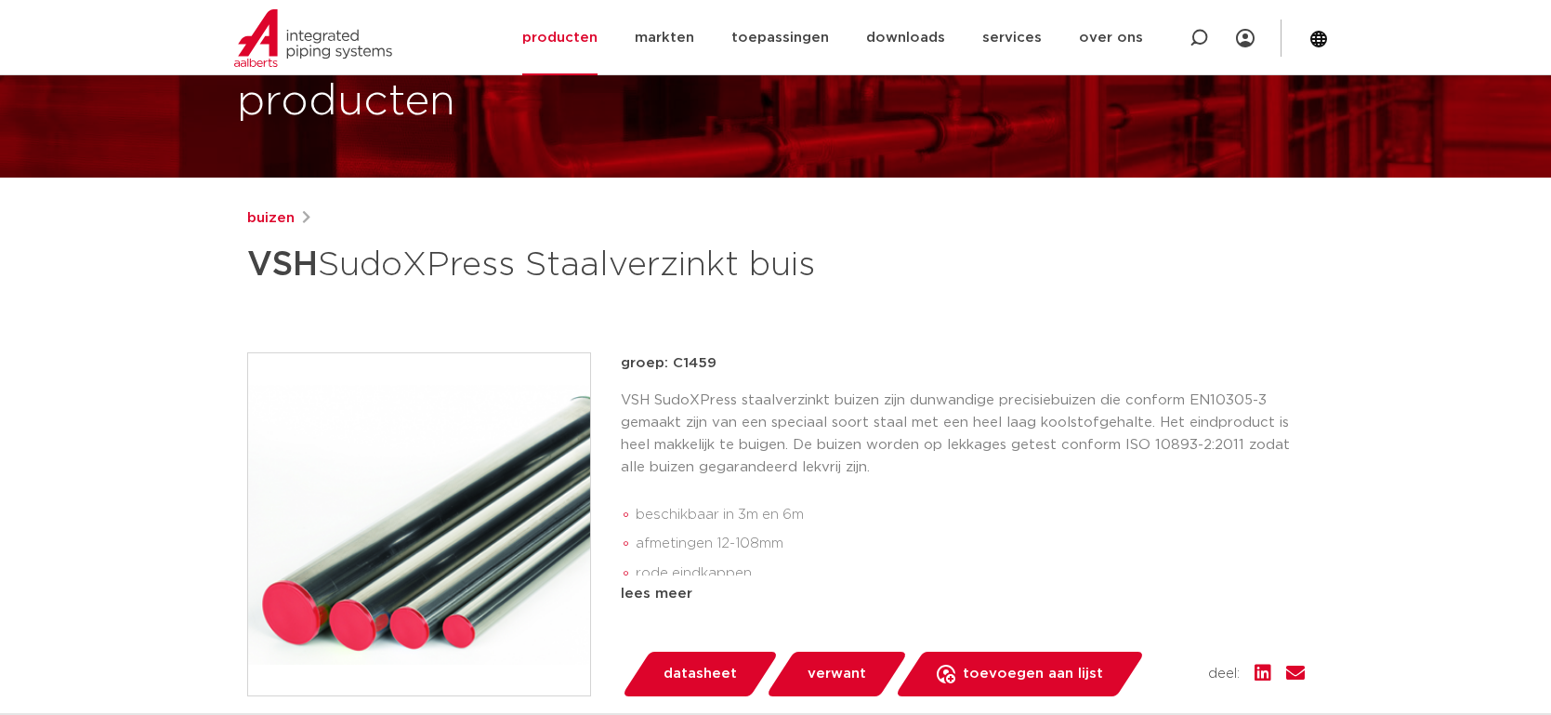
scroll to position [166, 0]
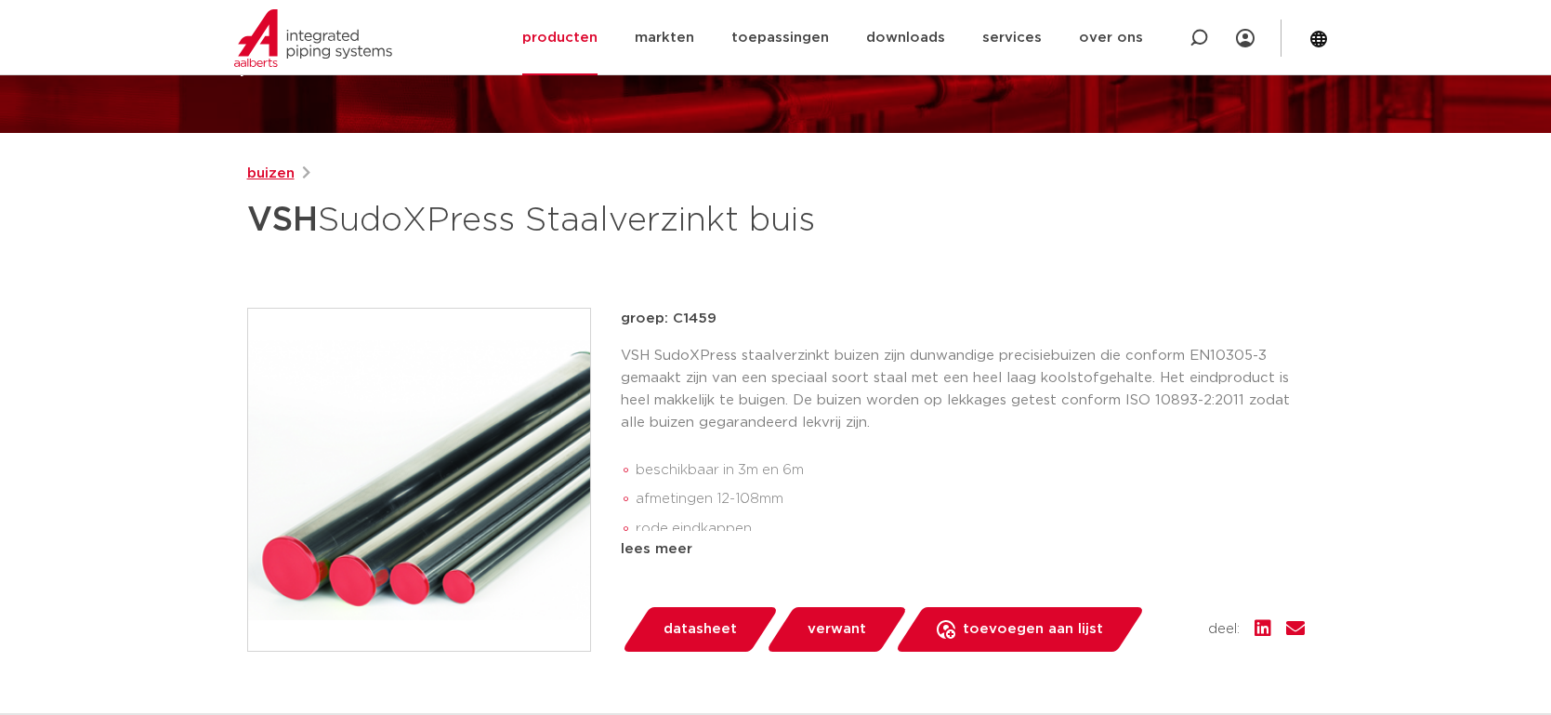
click at [266, 168] on link "buizen" at bounding box center [270, 174] width 47 height 22
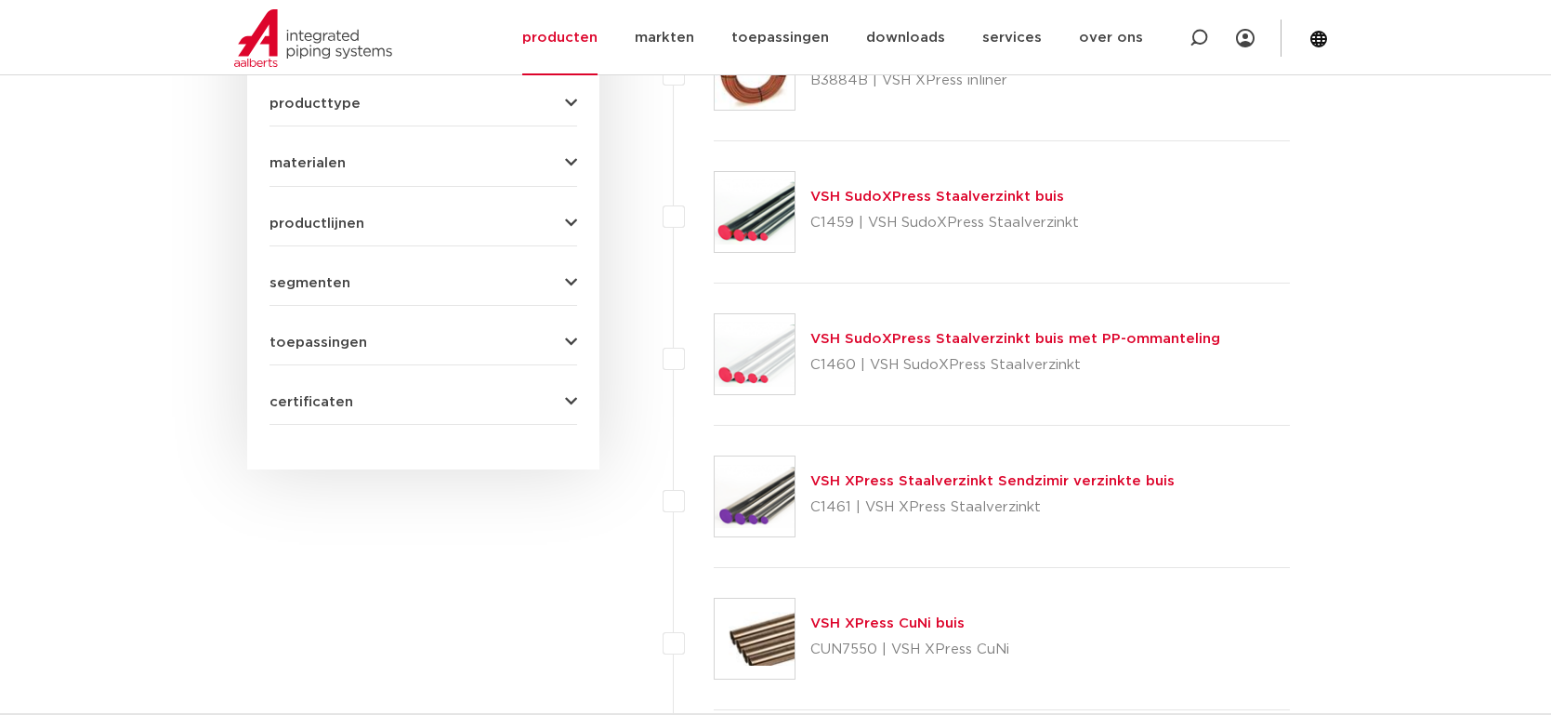
scroll to position [745, 0]
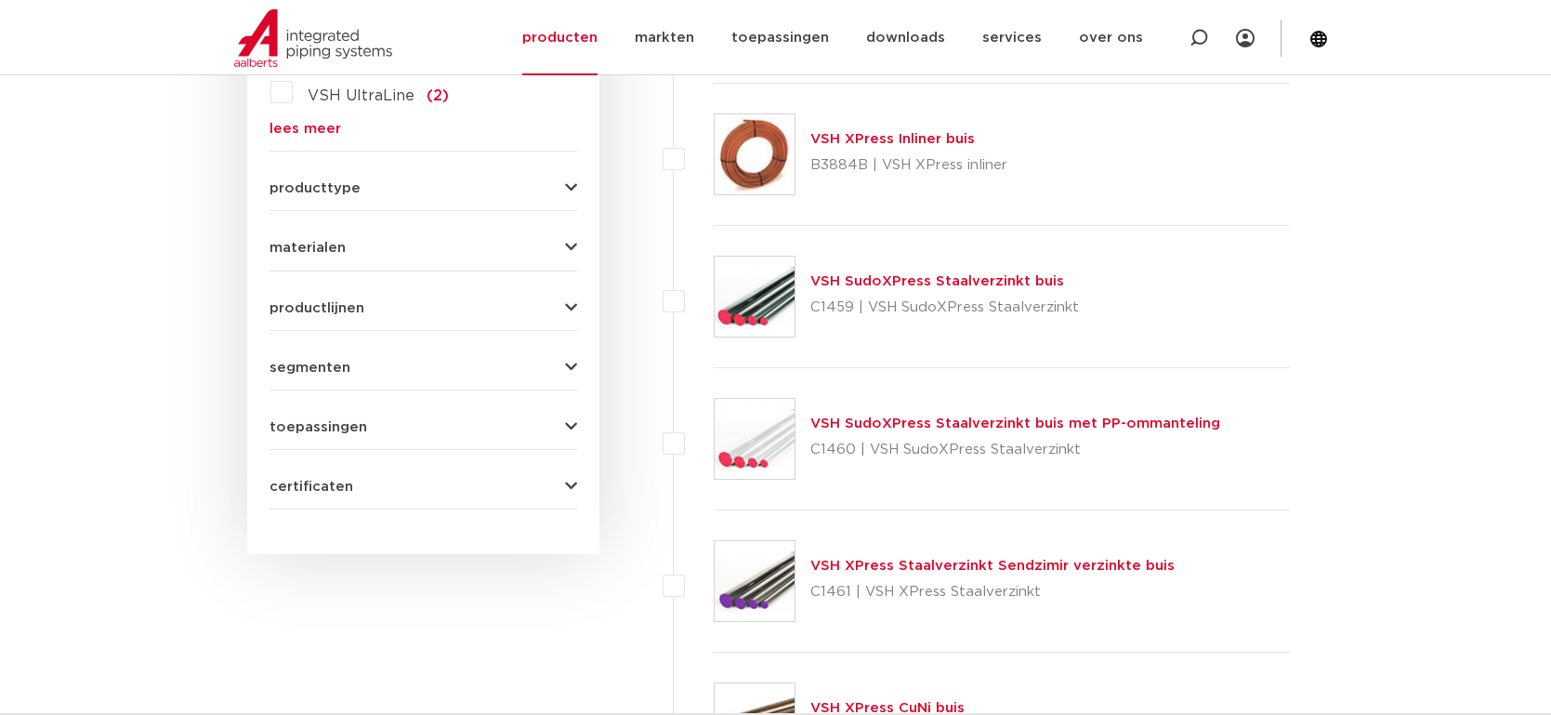
click at [828, 282] on link "VSH SudoXPress Staalverzinkt buis" at bounding box center [938, 281] width 254 height 14
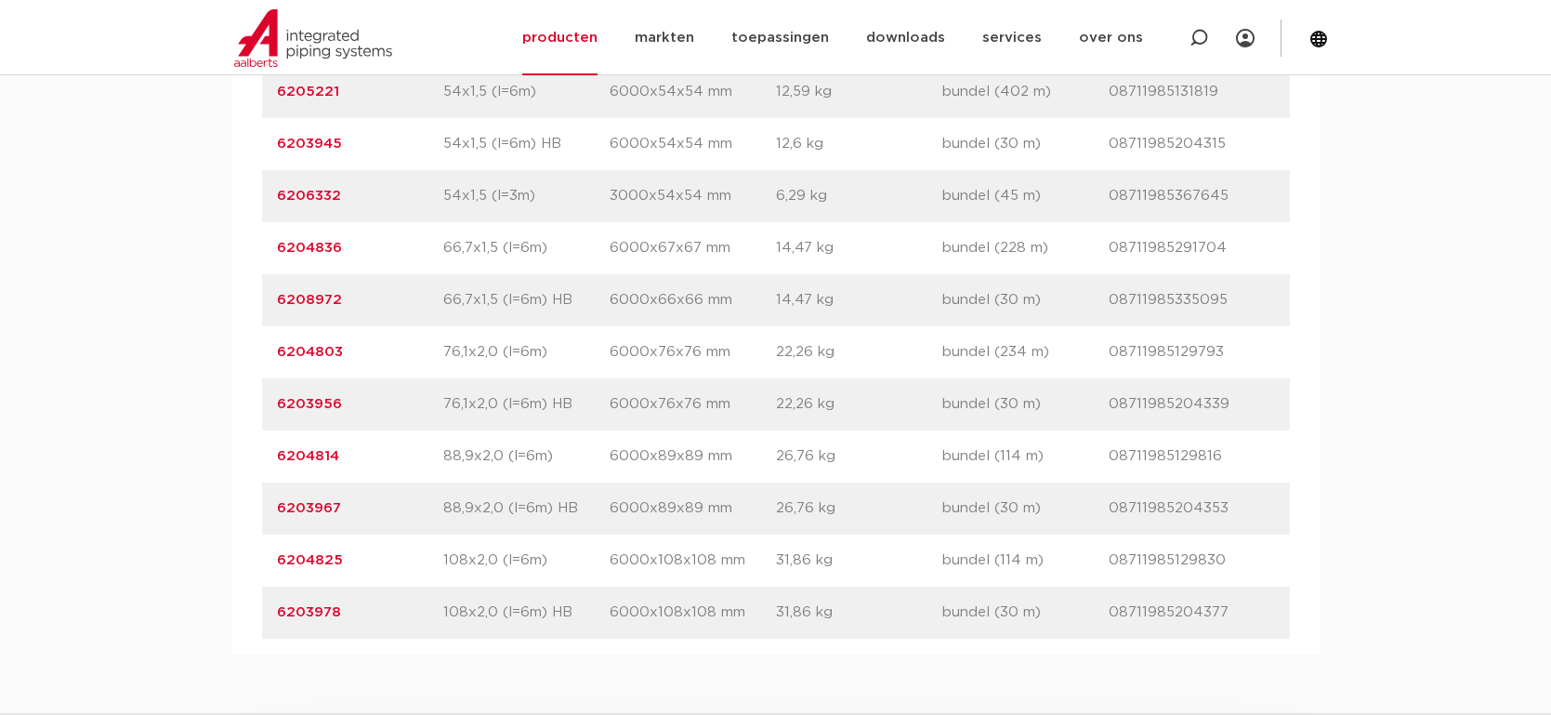
scroll to position [2402, 0]
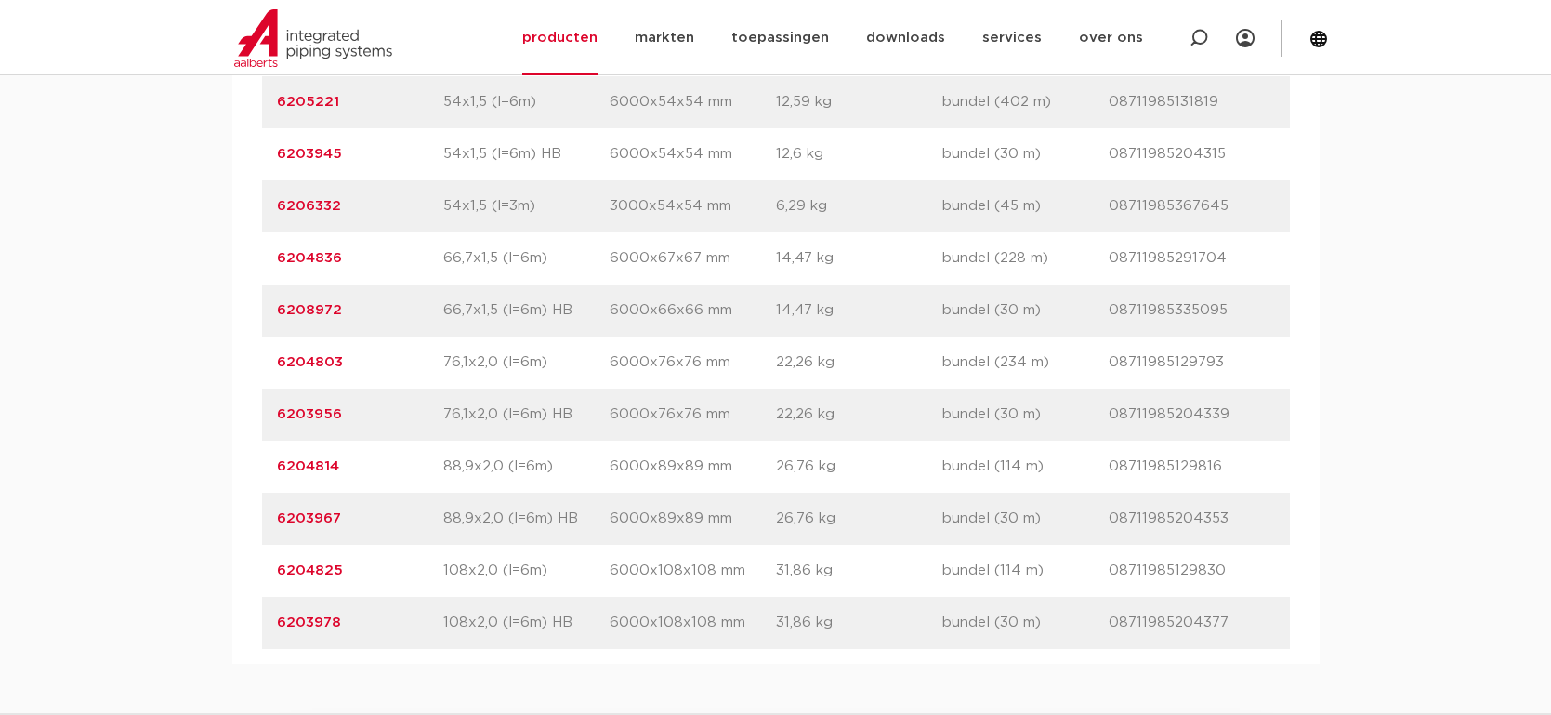
click at [297, 414] on link "6203956" at bounding box center [309, 414] width 65 height 14
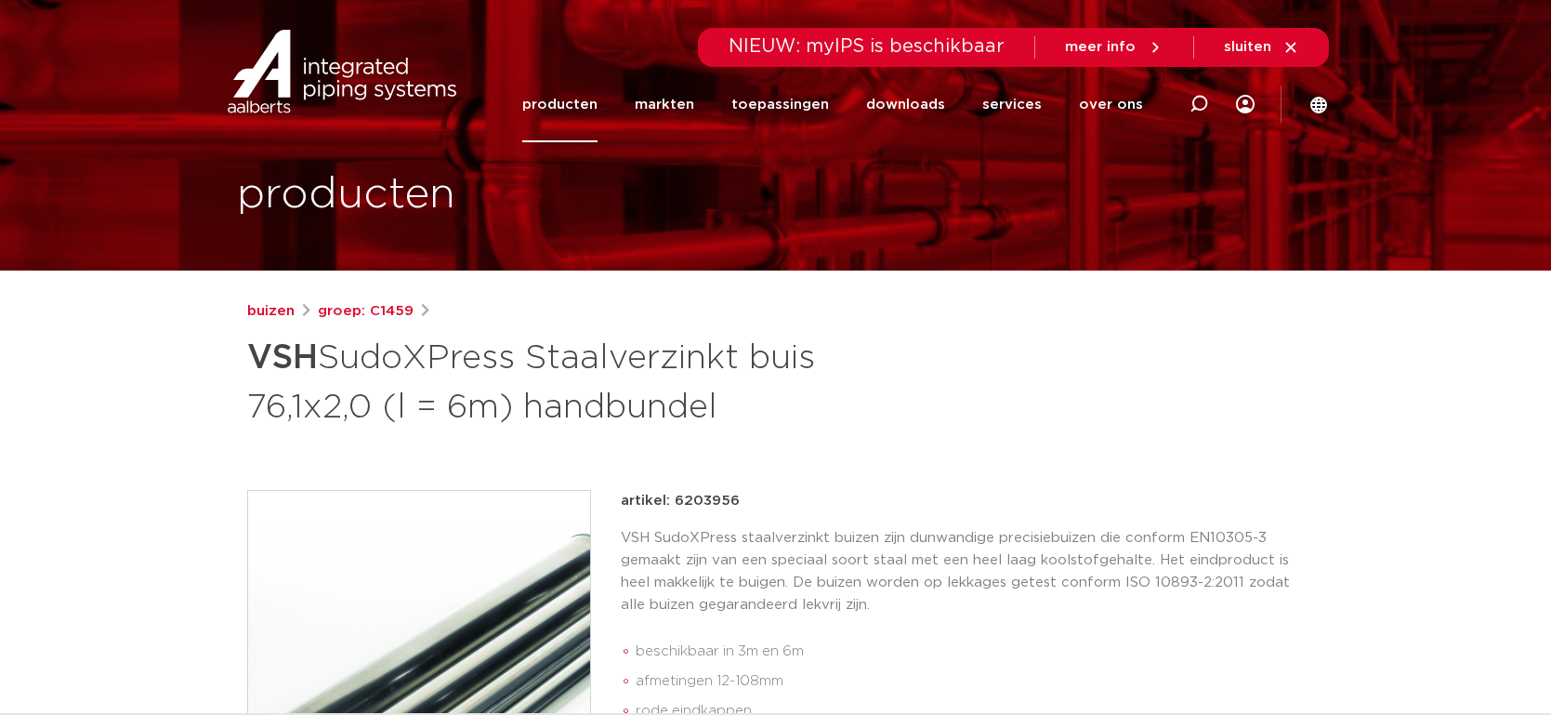
drag, startPoint x: 669, startPoint y: 496, endPoint x: 741, endPoint y: 496, distance: 71.6
click at [740, 496] on div "artikel: 6203956" at bounding box center [963, 501] width 684 height 22
copy p "6203956"
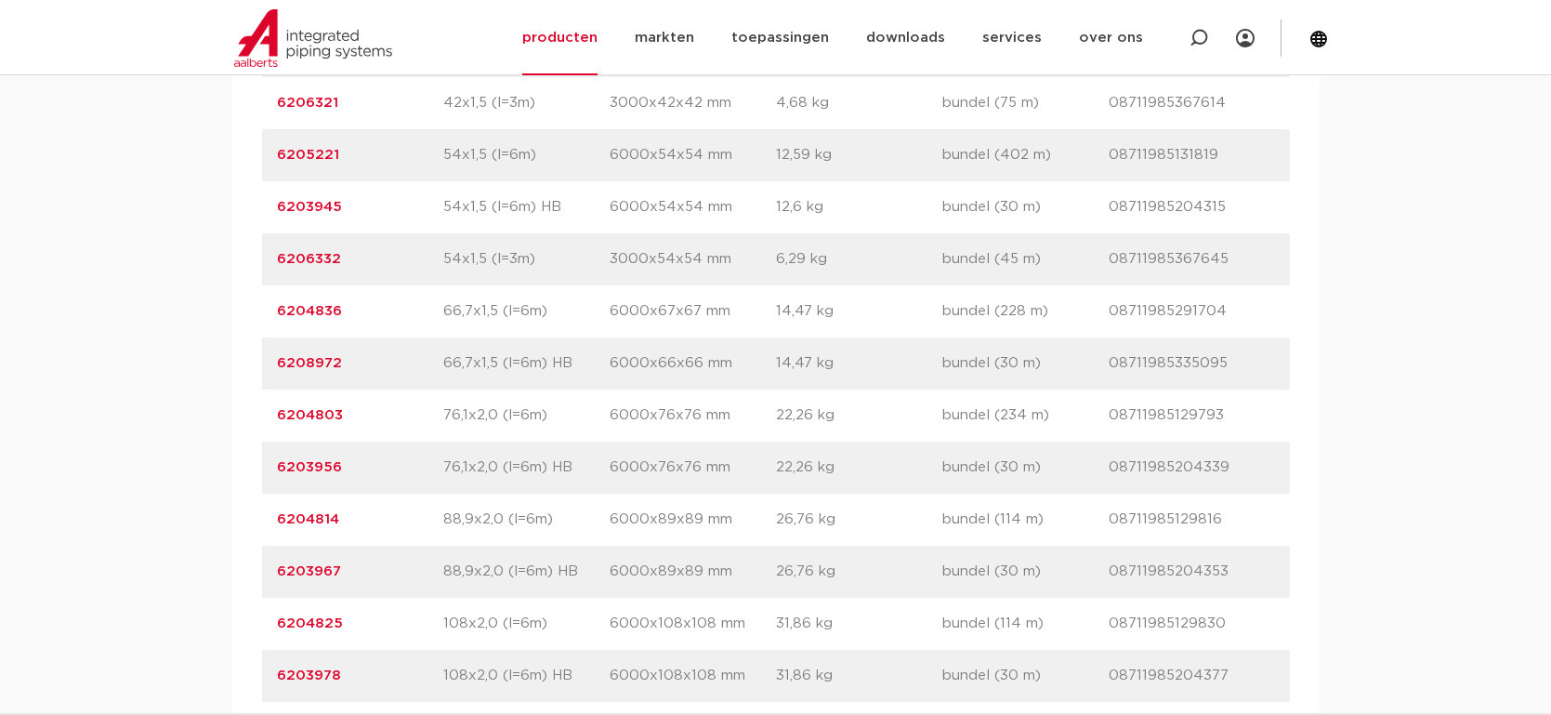
click at [313, 260] on link "6206332" at bounding box center [309, 259] width 64 height 14
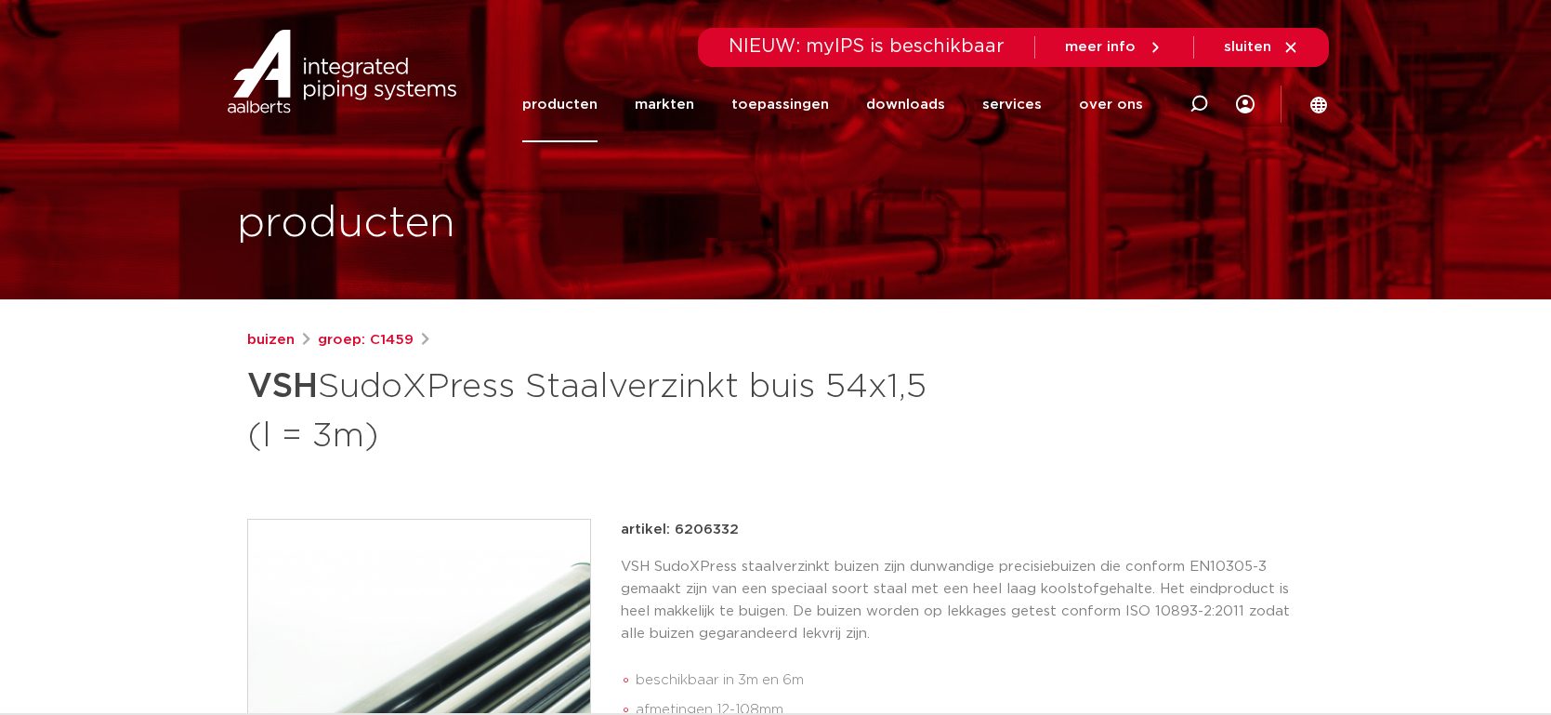
drag, startPoint x: 674, startPoint y: 525, endPoint x: 751, endPoint y: 520, distance: 77.4
click at [751, 520] on div "artikel: 6206332" at bounding box center [963, 530] width 684 height 22
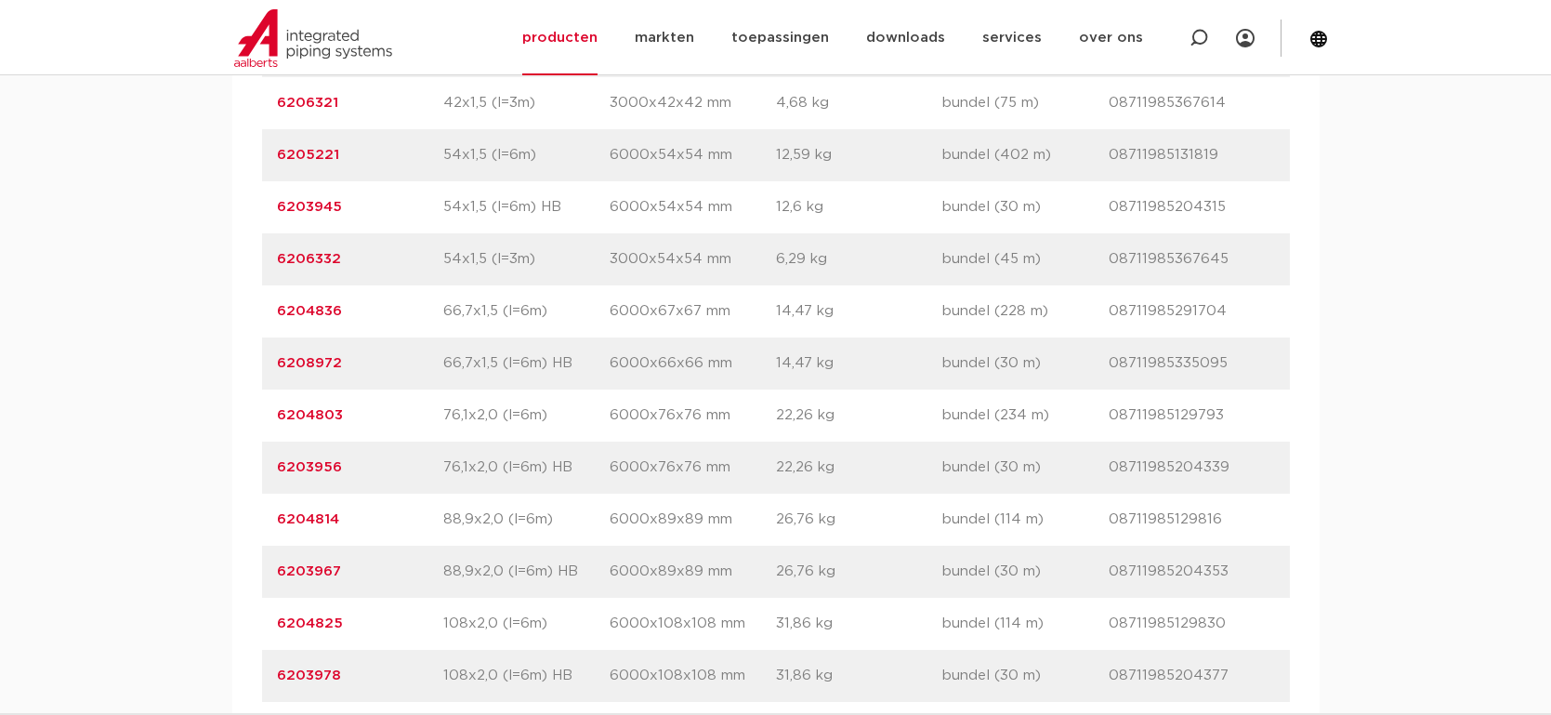
click at [323, 207] on link "6203945" at bounding box center [309, 207] width 65 height 14
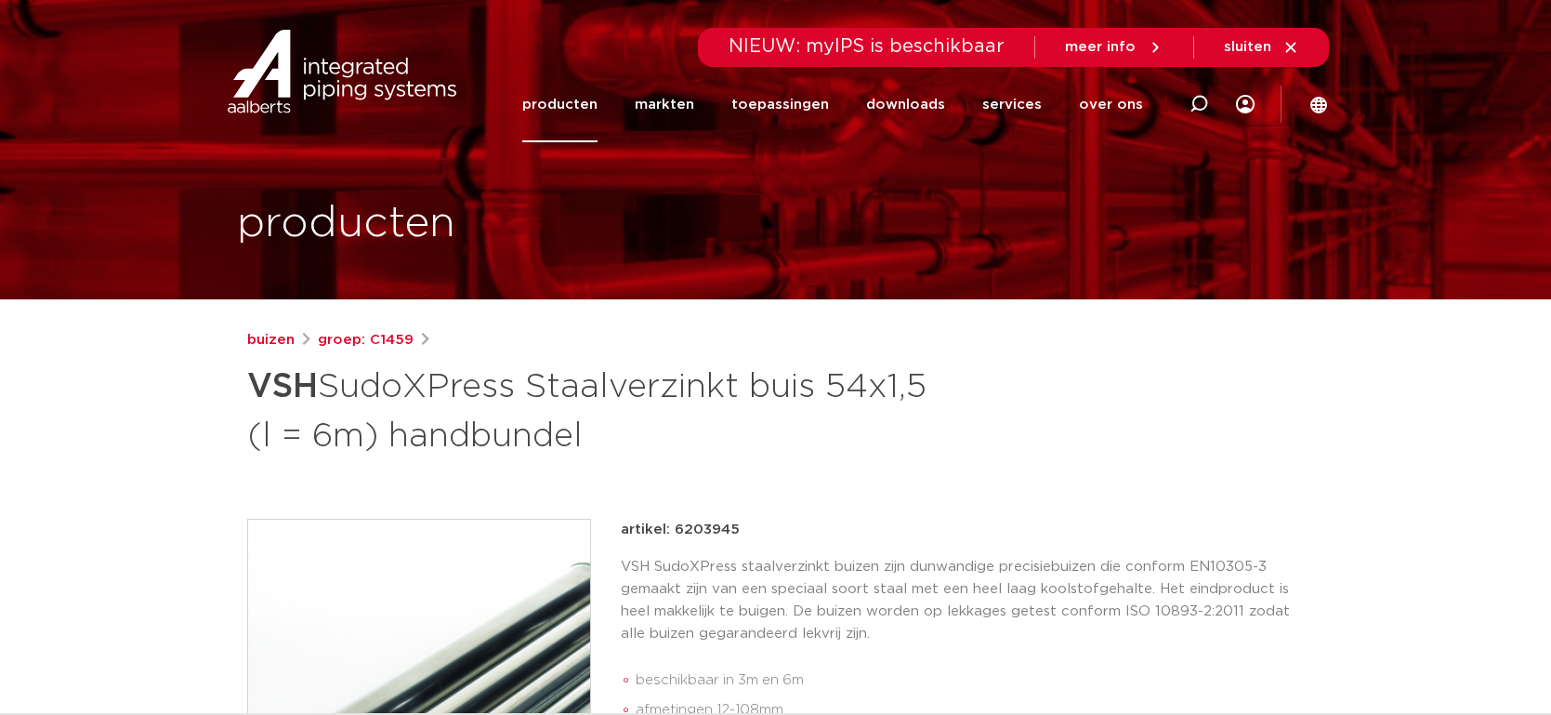
drag, startPoint x: 673, startPoint y: 529, endPoint x: 734, endPoint y: 526, distance: 61.4
click at [759, 522] on div "artikel: 6203945" at bounding box center [963, 530] width 684 height 22
copy p "6203945"
